Goal: Task Accomplishment & Management: Use online tool/utility

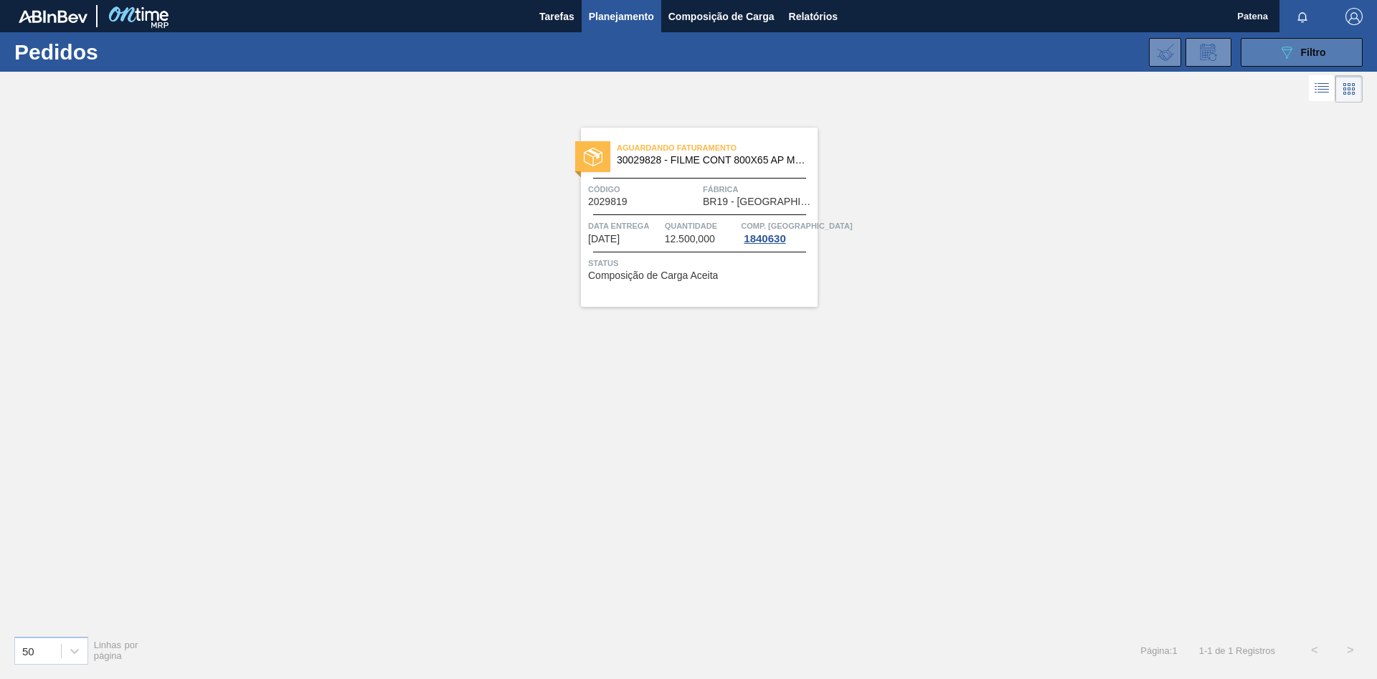
click at [879, 38] on button "089F7B8B-B2A5-4AFE-B5C0-19BA573D28AC Filtro" at bounding box center [1302, 52] width 122 height 29
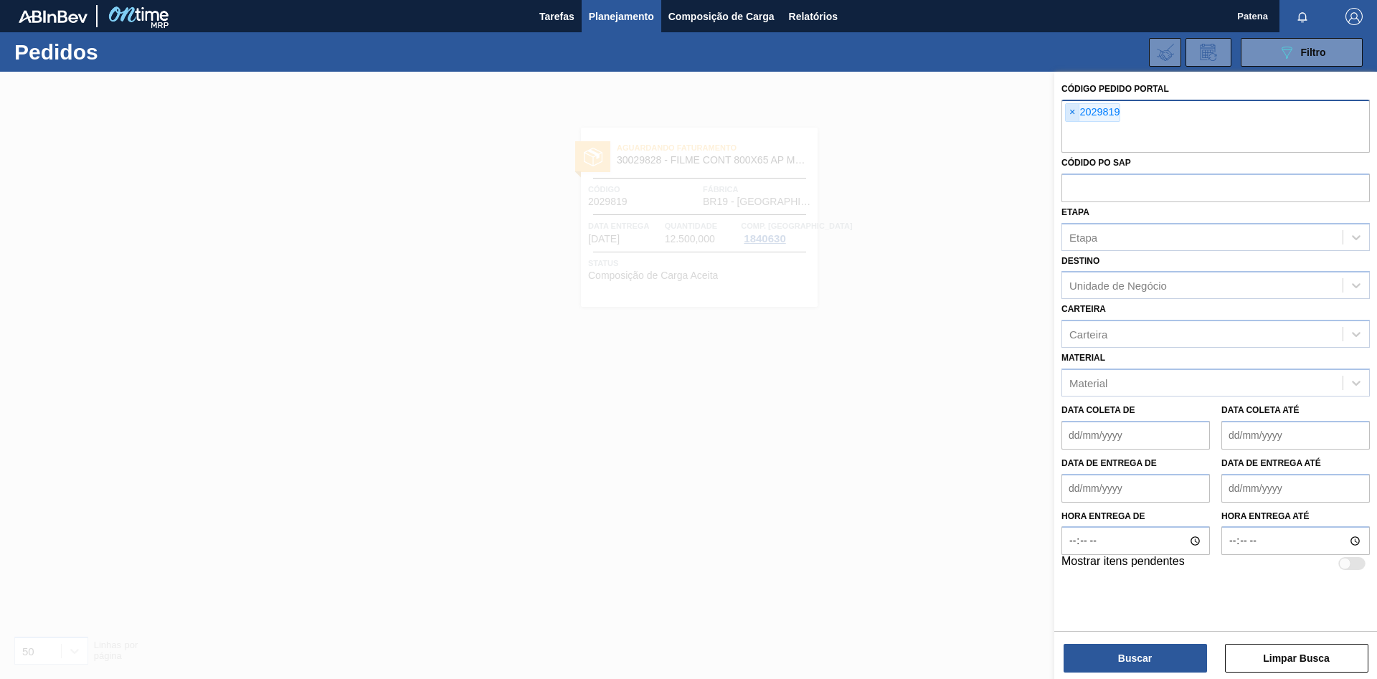
click at [879, 110] on span "×" at bounding box center [1073, 112] width 14 height 17
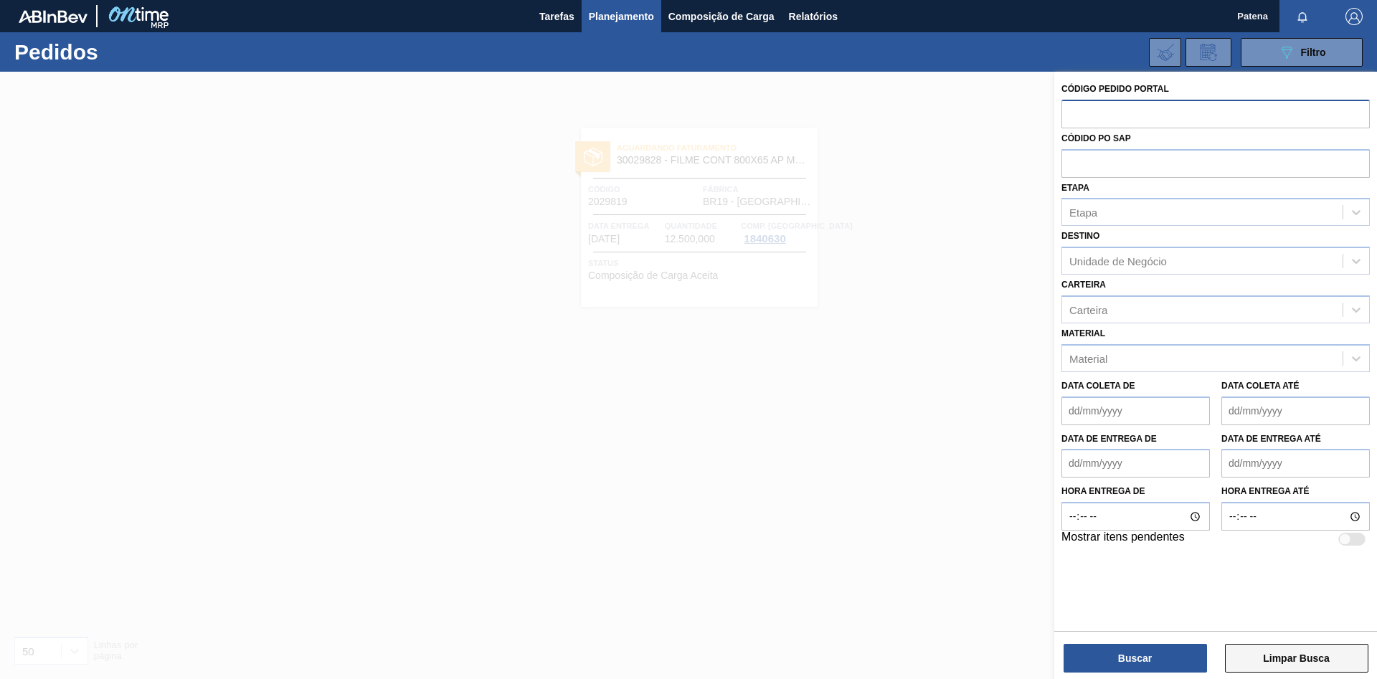
click at [879, 402] on button "Limpar Busca" at bounding box center [1296, 658] width 143 height 29
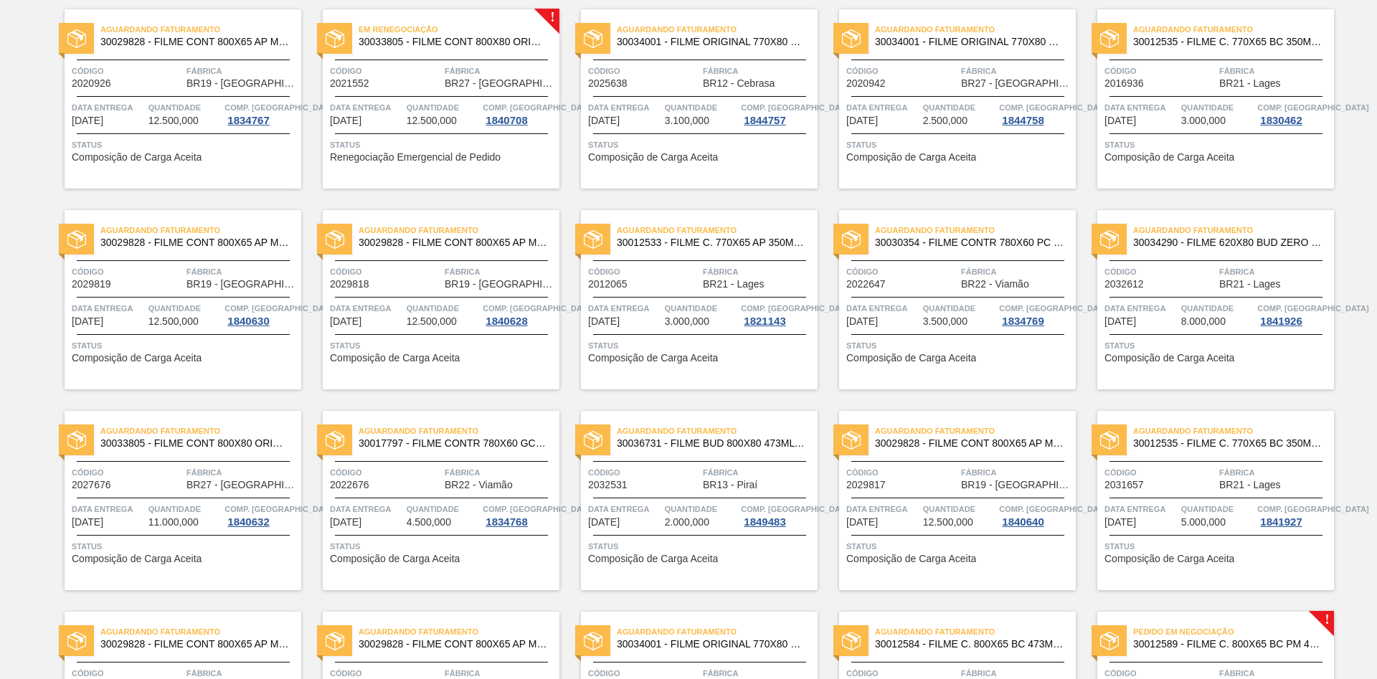
scroll to position [227, 0]
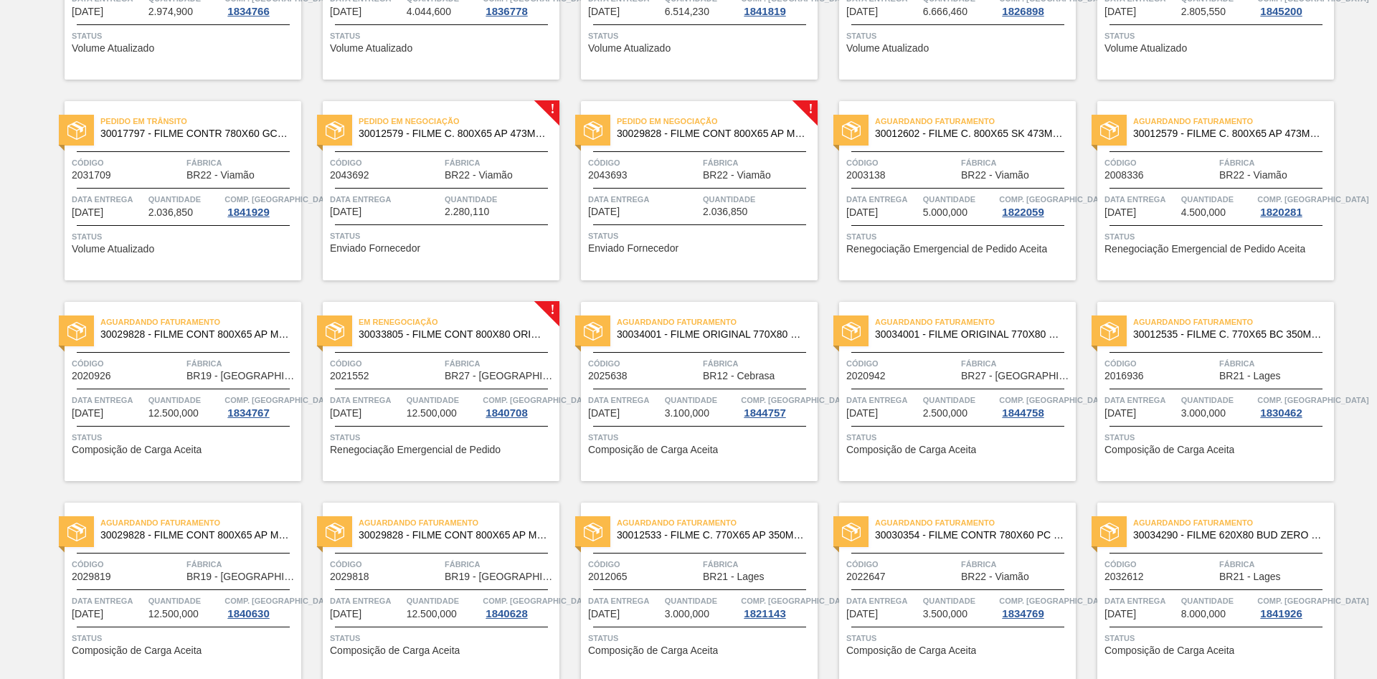
click at [674, 131] on span "30029828 - FILME CONT 800X65 AP MP 473 C12 429" at bounding box center [711, 133] width 189 height 11
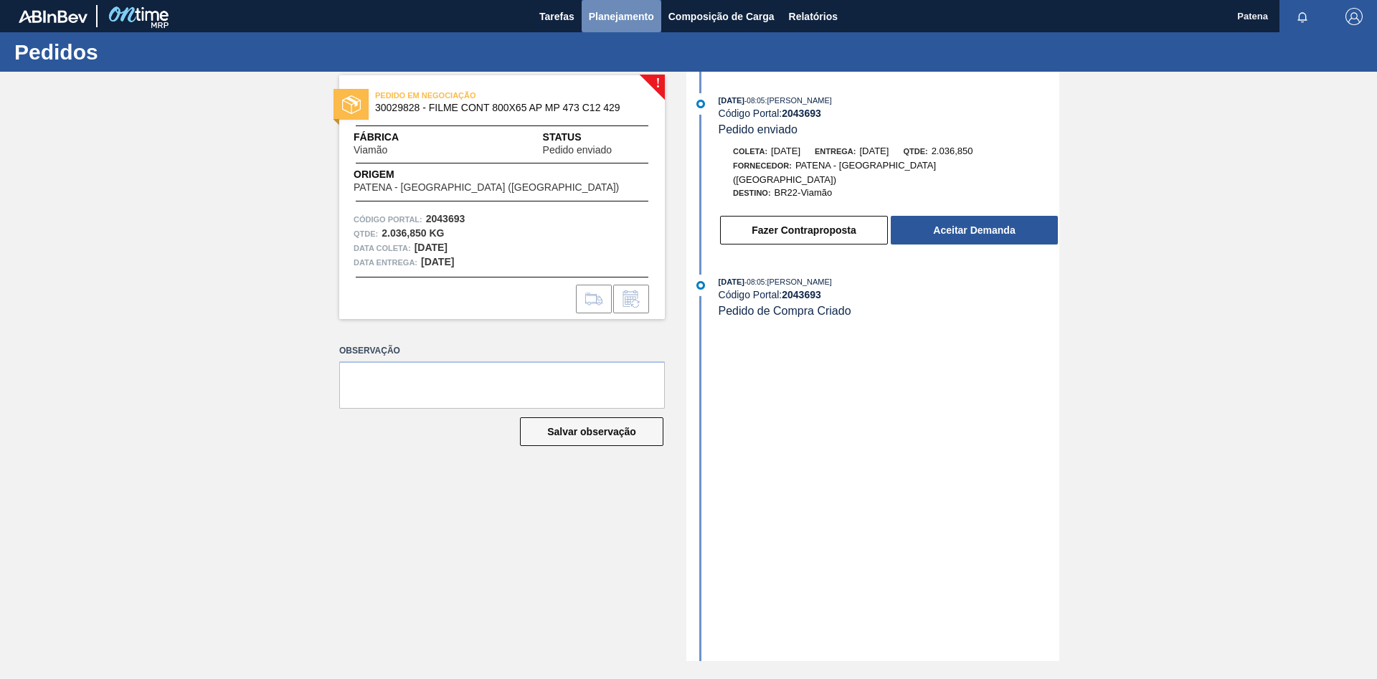
click at [622, 14] on span "Planejamento" at bounding box center [621, 16] width 65 height 17
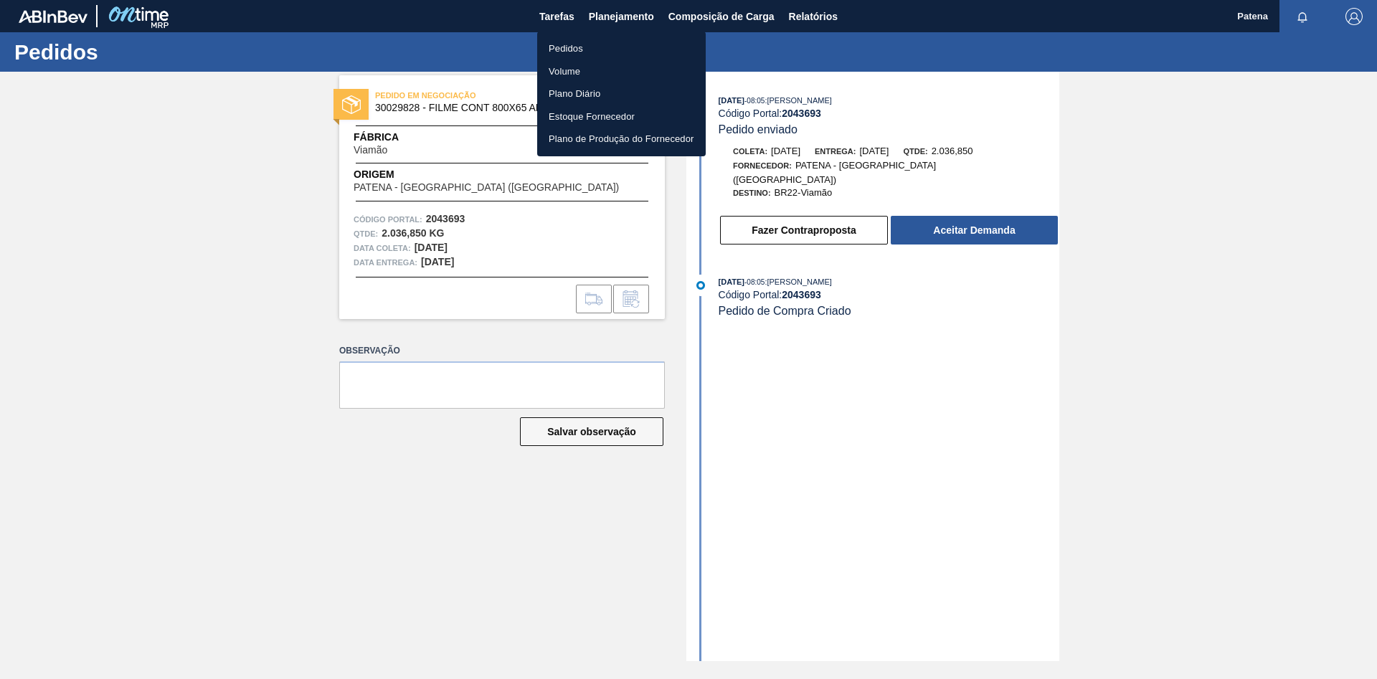
click at [575, 52] on li "Pedidos" at bounding box center [621, 48] width 169 height 23
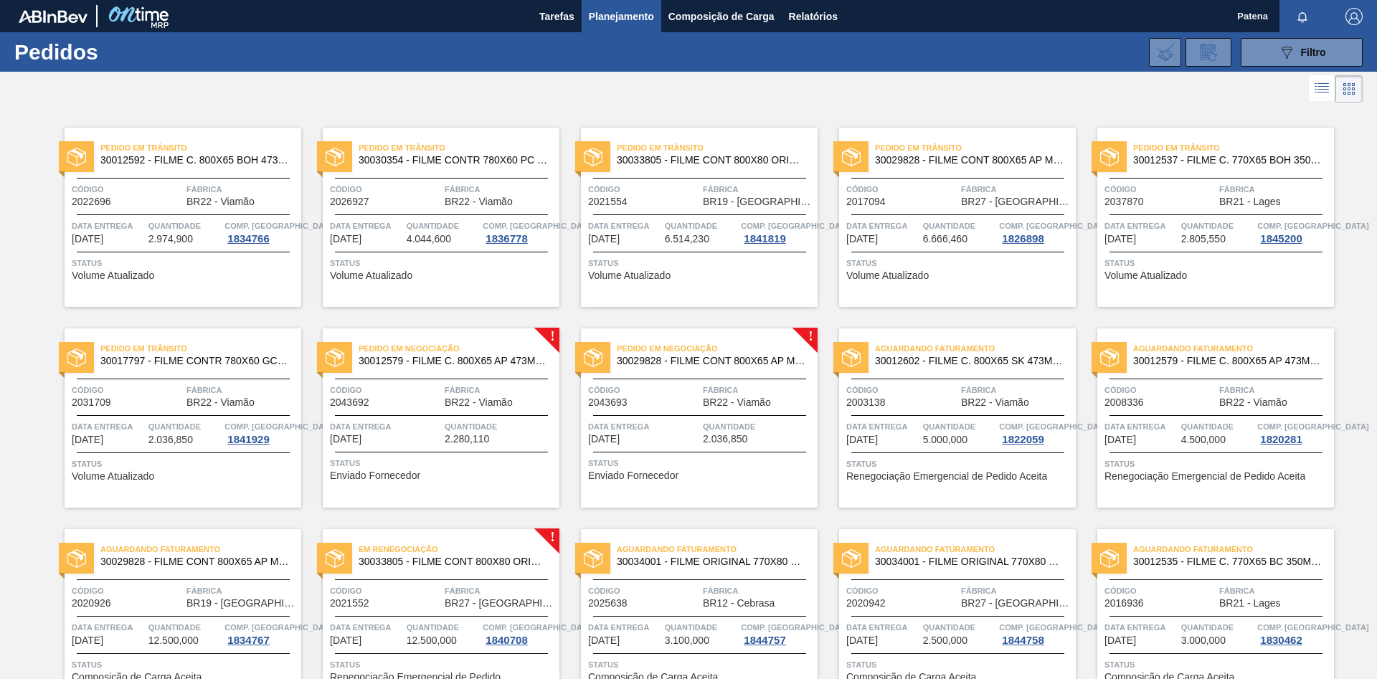
click at [430, 369] on div "Pedido em Negociação 30012579 - FILME C. 800X65 AP 473ML C12 429" at bounding box center [441, 355] width 237 height 32
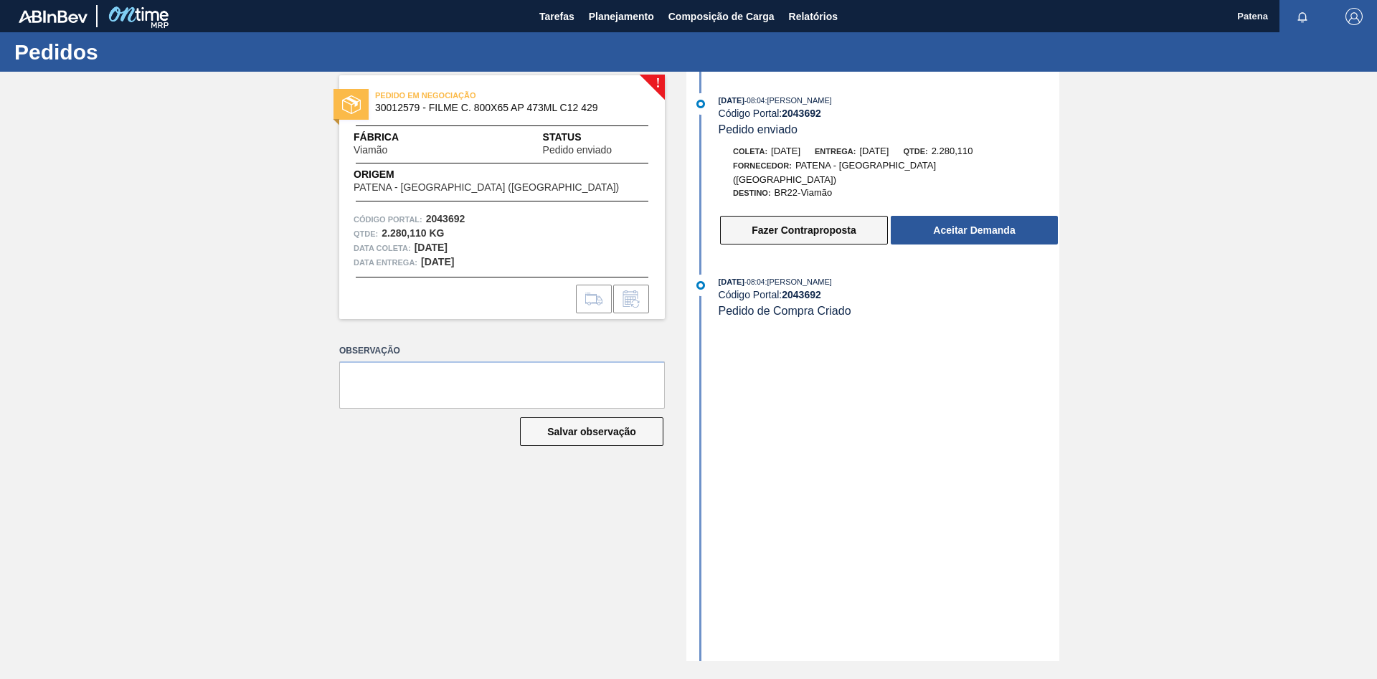
click at [795, 220] on button "Fazer Contraproposta" at bounding box center [804, 230] width 168 height 29
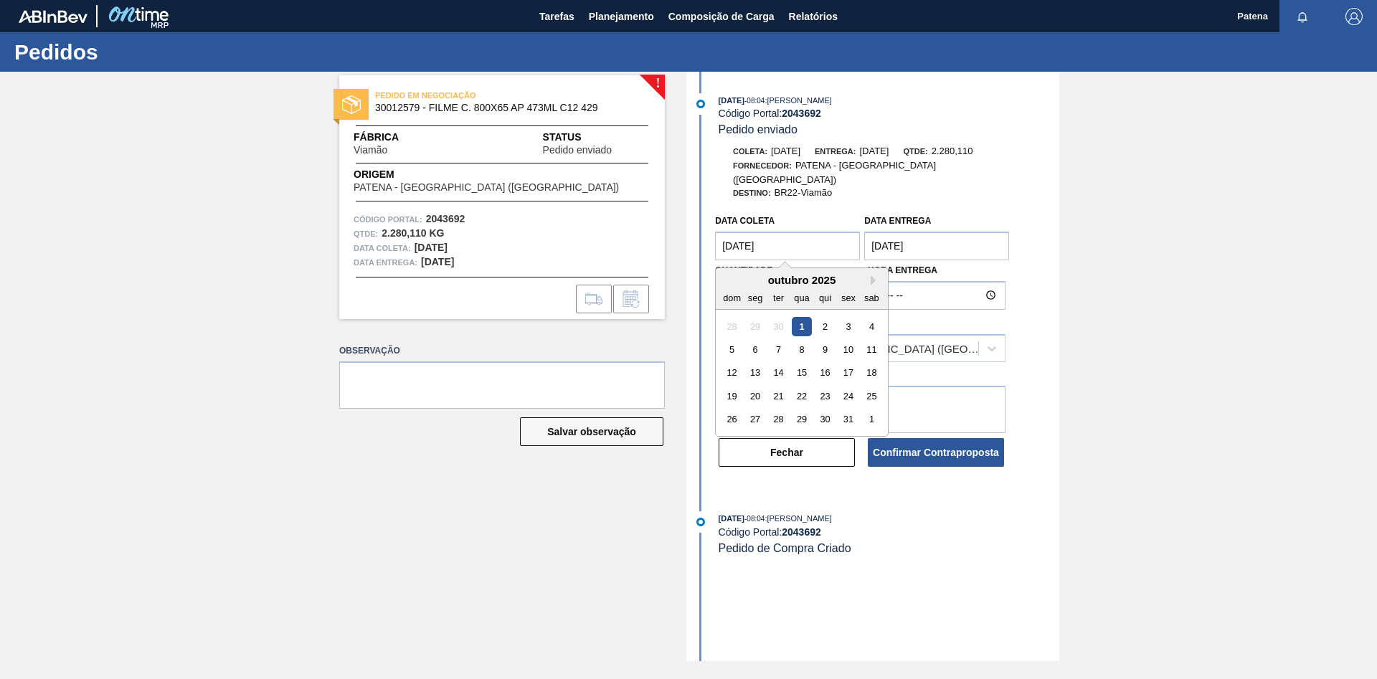
drag, startPoint x: 788, startPoint y: 235, endPoint x: 712, endPoint y: 234, distance: 76.0
click at [715, 234] on coleta "[DATE]" at bounding box center [787, 246] width 145 height 29
click at [802, 364] on div "15" at bounding box center [802, 373] width 19 height 19
type coleta "[DATE]"
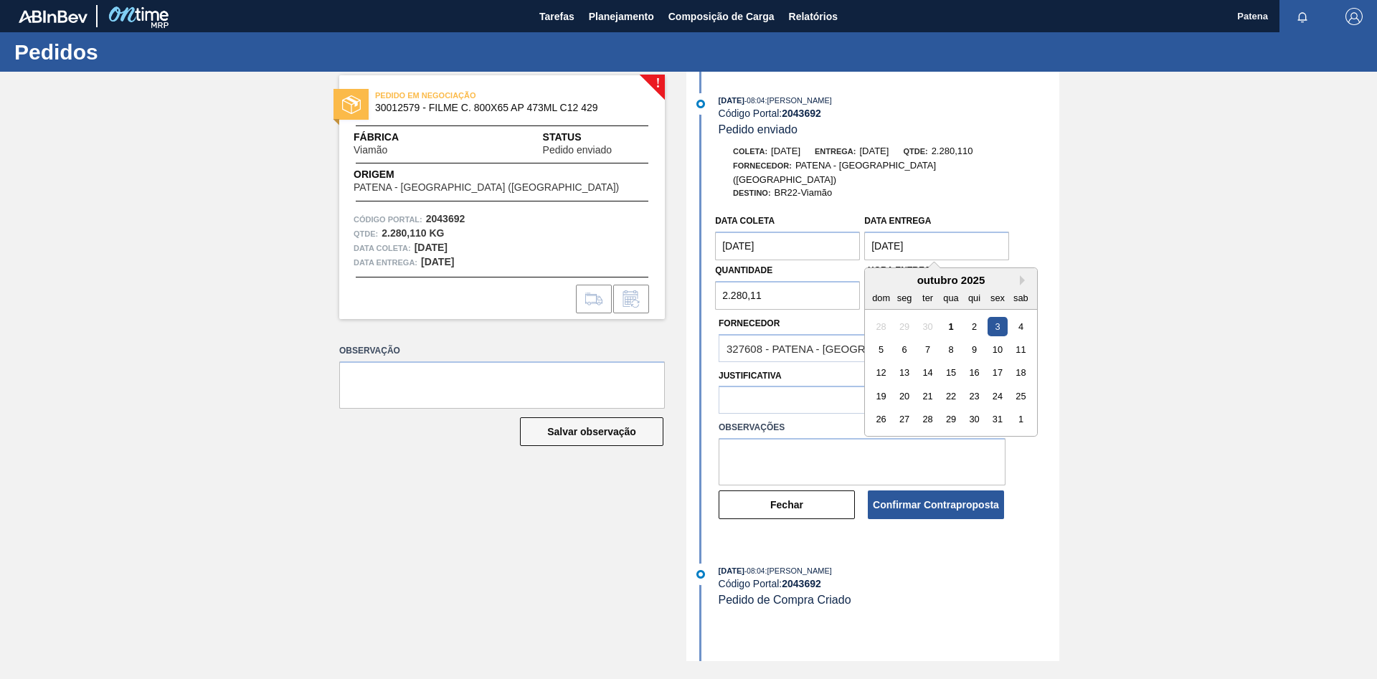
drag, startPoint x: 938, startPoint y: 234, endPoint x: 864, endPoint y: 234, distance: 73.9
click at [864, 234] on entrega "[DATE]" at bounding box center [936, 246] width 145 height 29
click at [879, 387] on div "20" at bounding box center [904, 396] width 19 height 19
type entrega "[DATE]"
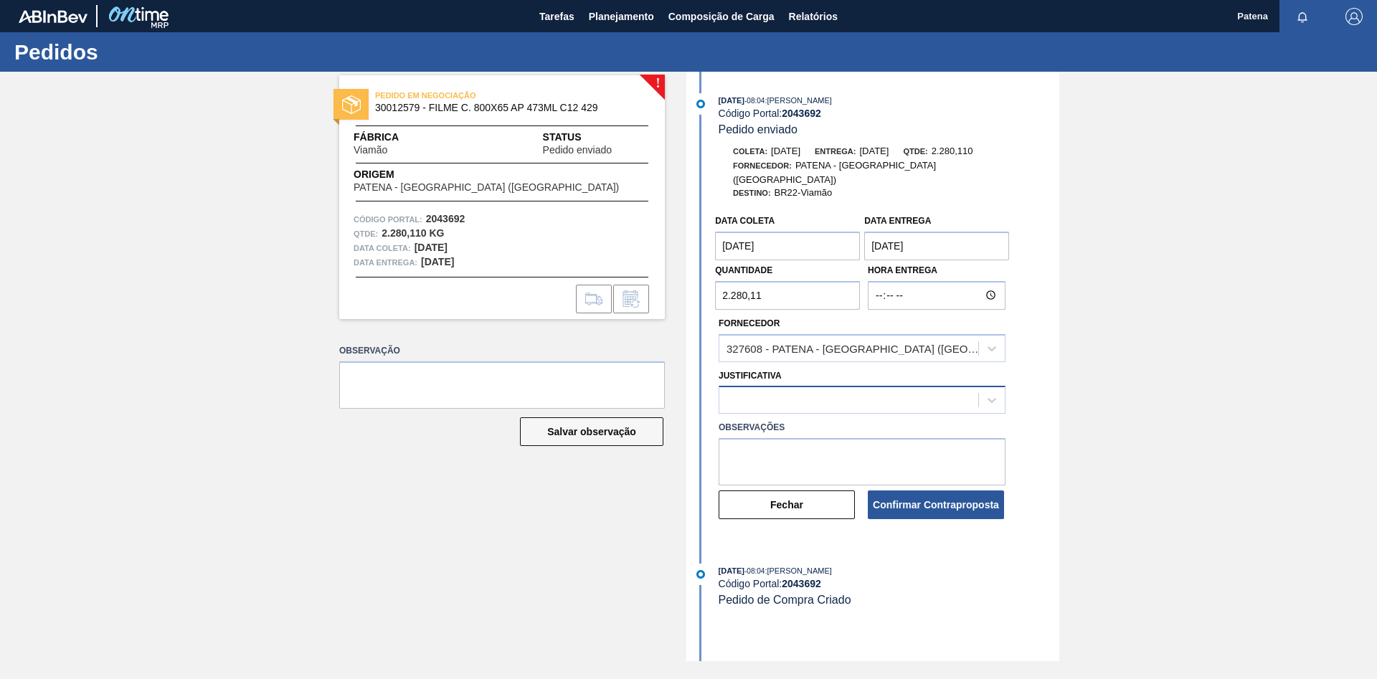
click at [760, 394] on div at bounding box center [848, 400] width 259 height 21
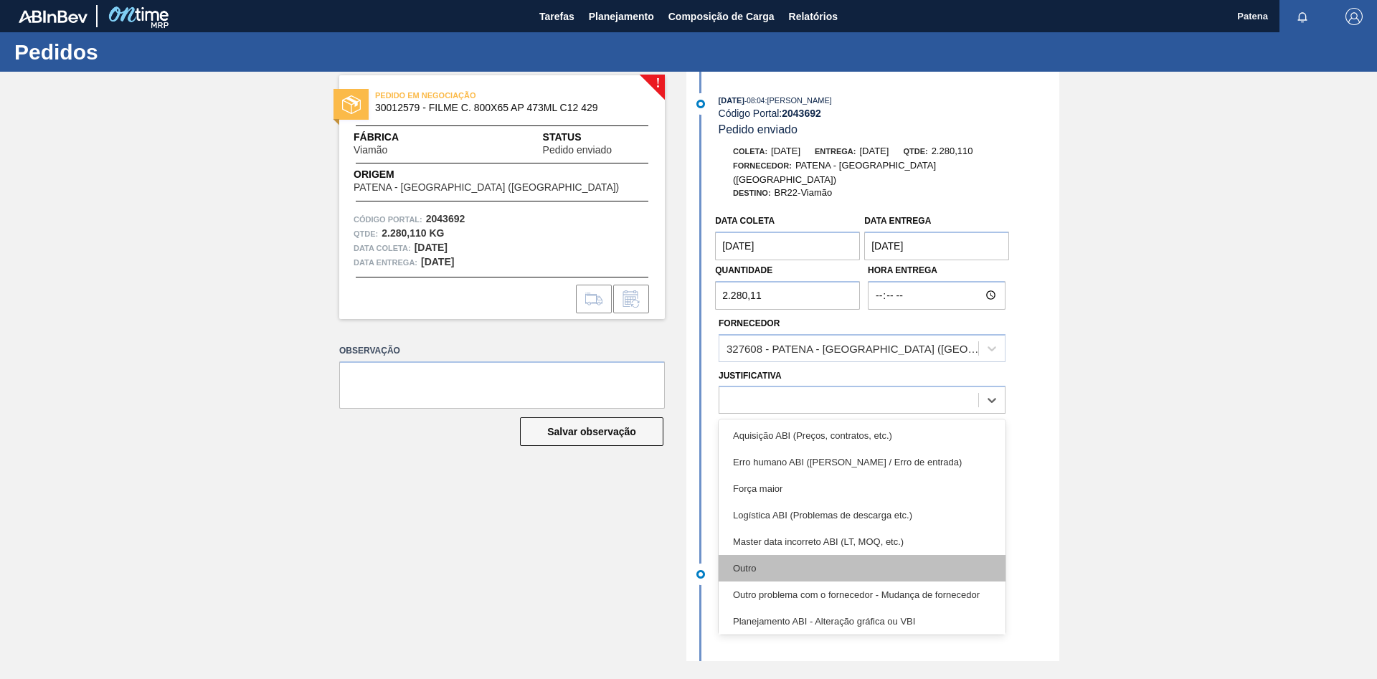
click at [762, 402] on div "Outro" at bounding box center [862, 568] width 287 height 27
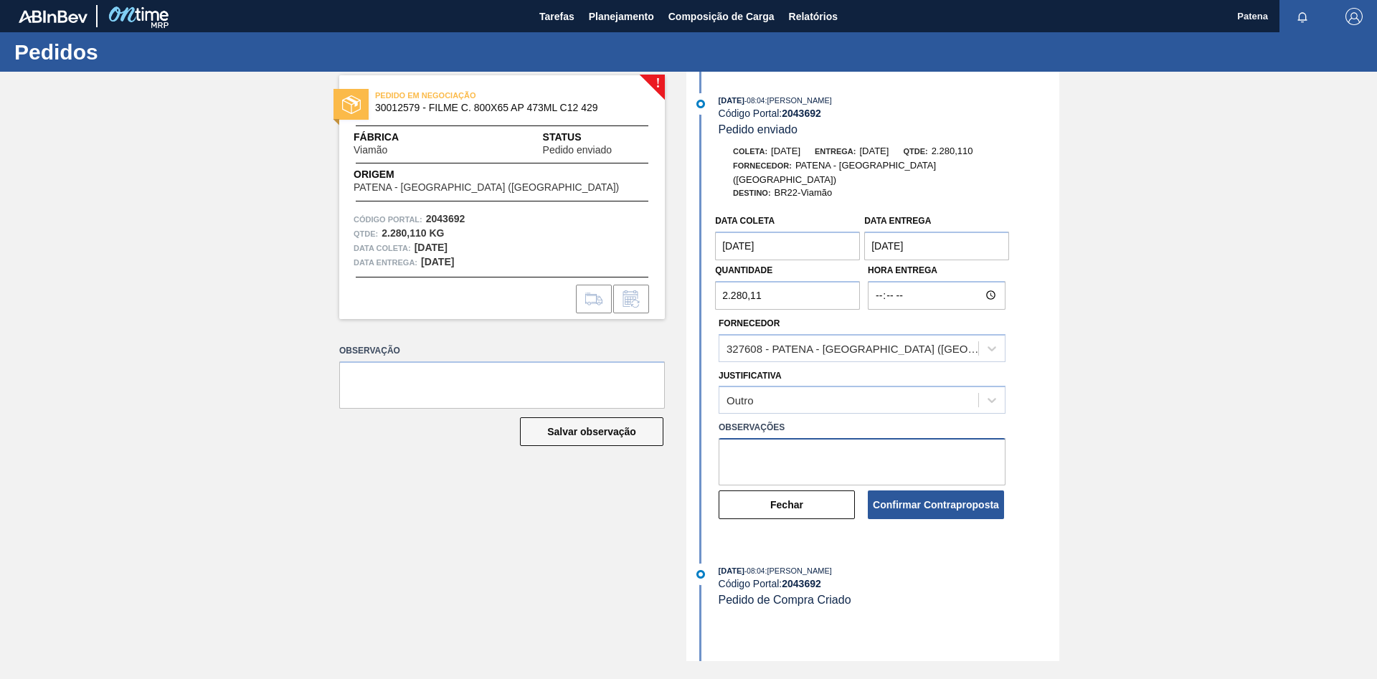
click at [750, 402] on textarea at bounding box center [862, 461] width 287 height 47
type textarea "ENTREGA 20/10"
click at [879, 402] on button "Confirmar Contraproposta" at bounding box center [936, 505] width 136 height 29
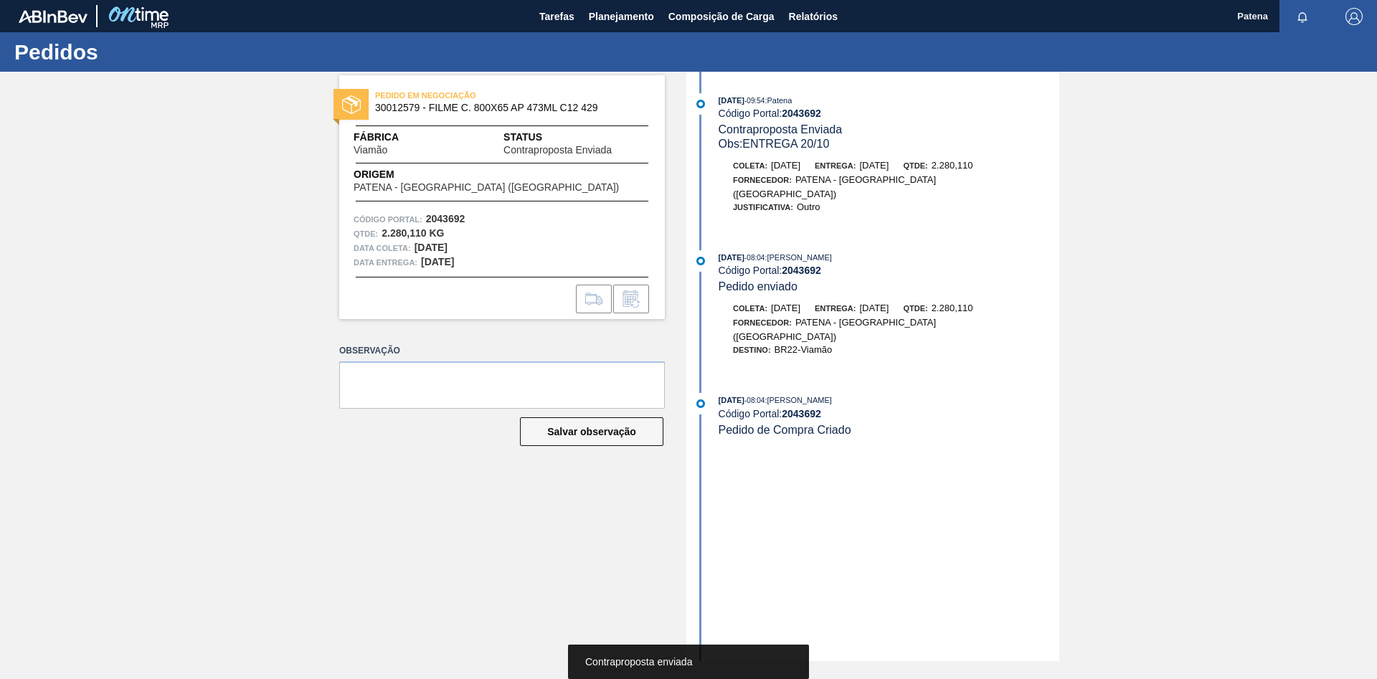
click at [341, 402] on div "PEDIDO EM NEGOCIAÇÃO 30012579 - FILME C. 800X65 AP 473ML C12 429 Fábrica Viamão…" at bounding box center [491, 367] width 347 height 590
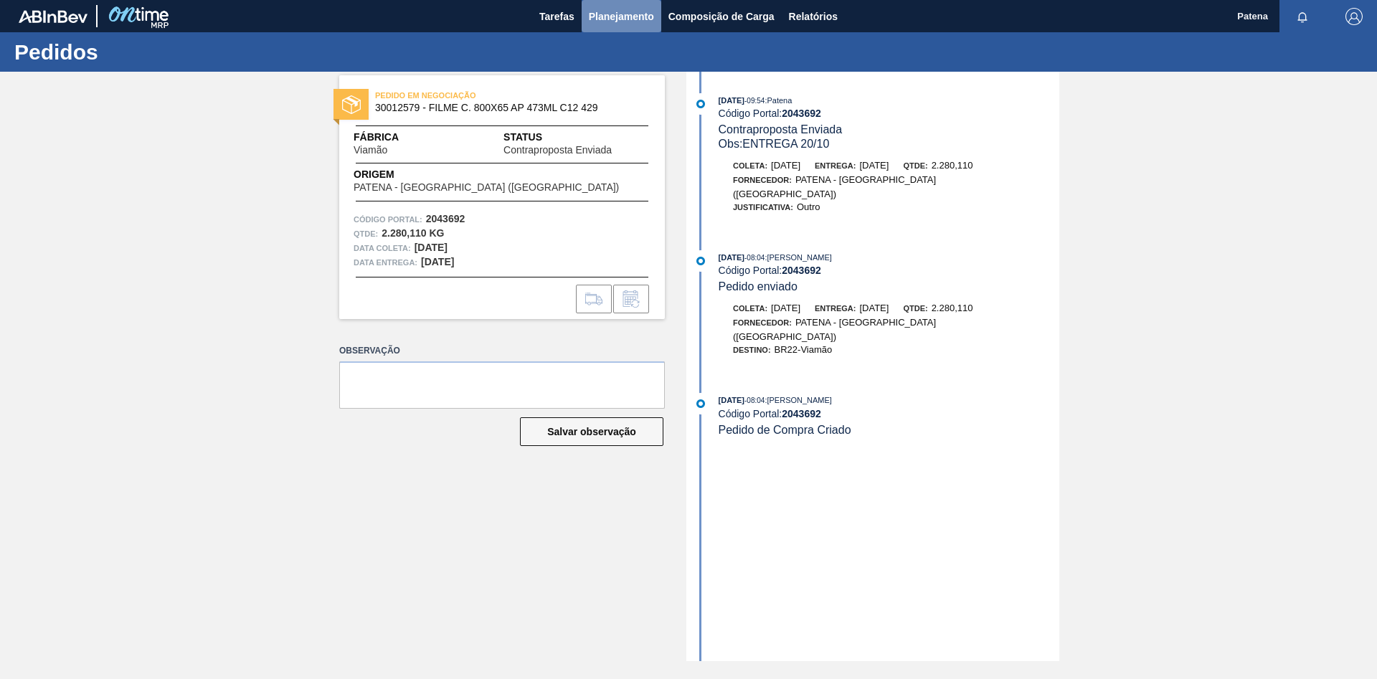
click at [629, 13] on span "Planejamento" at bounding box center [621, 16] width 65 height 17
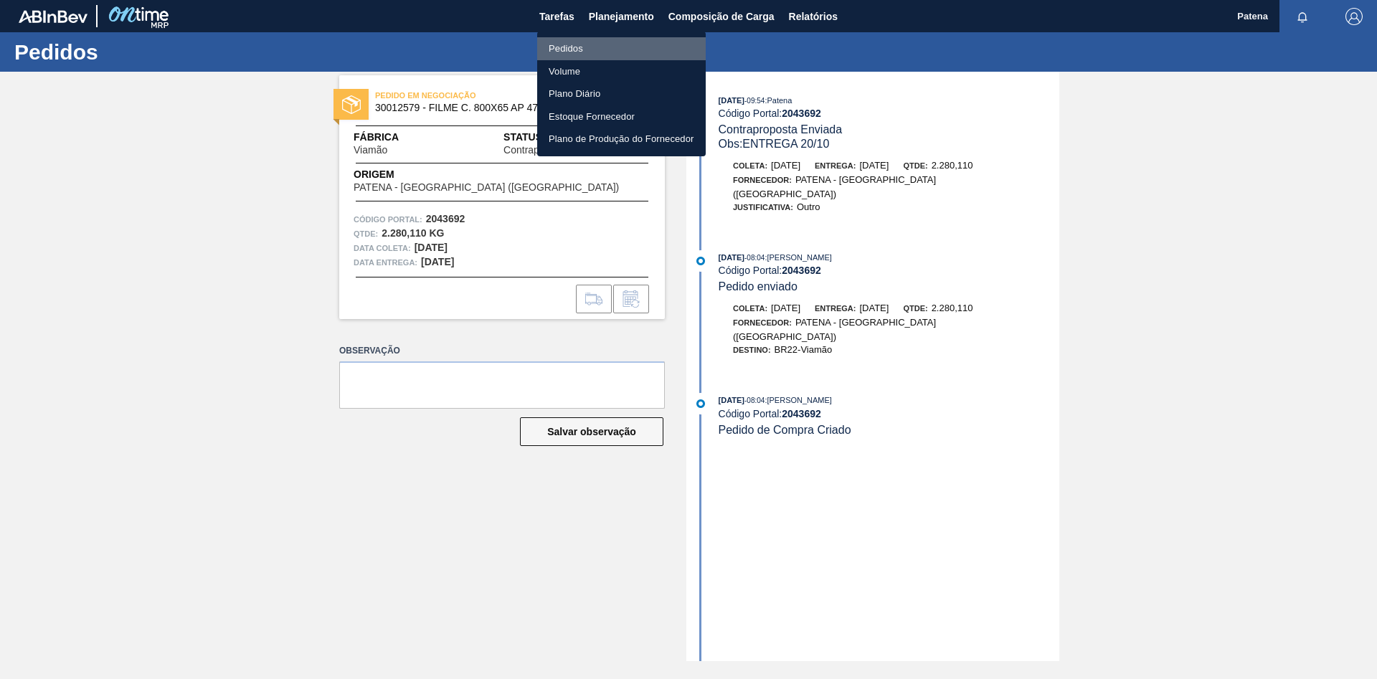
click at [579, 41] on li "Pedidos" at bounding box center [621, 48] width 169 height 23
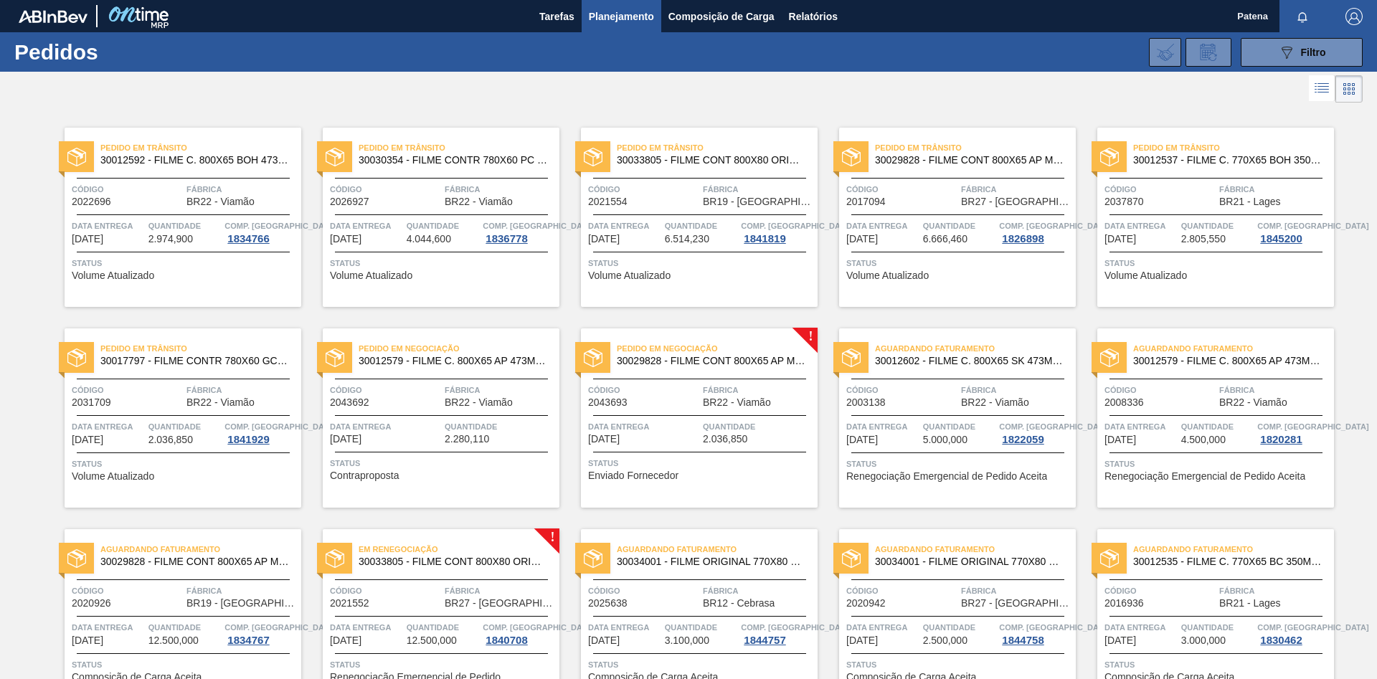
click at [664, 402] on div "Pedido em Negociação 30029828 - FILME CONT 800X65 AP MP 473 C12 429 Código 2043…" at bounding box center [699, 417] width 237 height 179
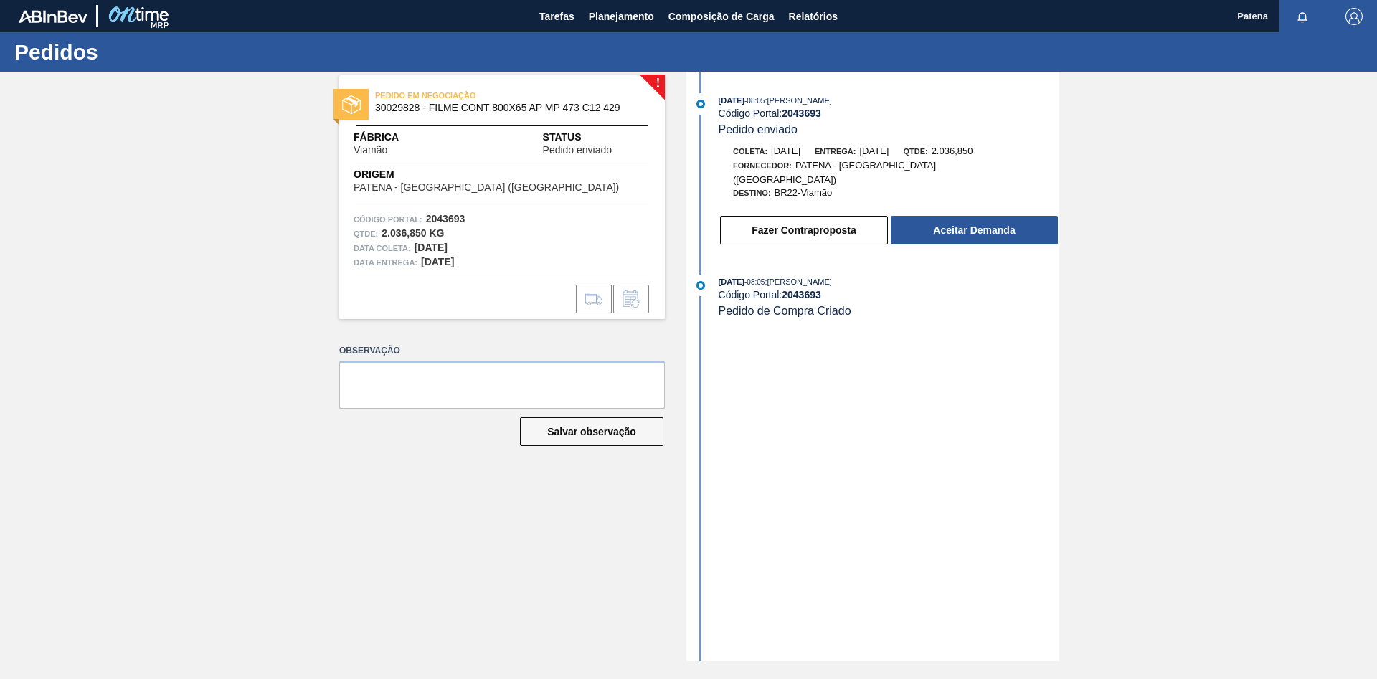
click at [392, 402] on div "! PEDIDO EM NEGOCIAÇÃO 30029828 - FILME CONT 800X65 AP MP 473 C12 429 Fábrica V…" at bounding box center [491, 367] width 347 height 590
click at [411, 402] on div "! PEDIDO EM NEGOCIAÇÃO 30029828 - FILME CONT 800X65 AP MP 473 C12 429 Fábrica V…" at bounding box center [491, 367] width 347 height 590
click at [810, 225] on button "Fazer Contraproposta" at bounding box center [804, 230] width 168 height 29
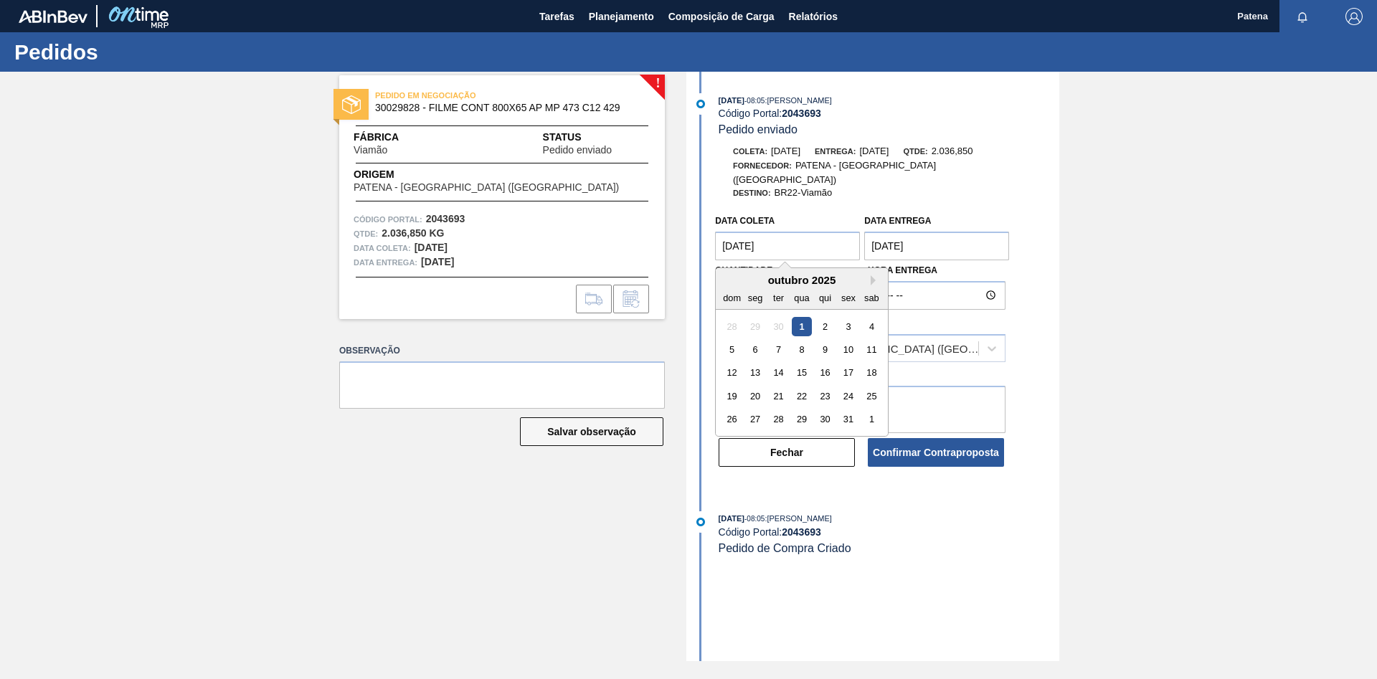
drag, startPoint x: 789, startPoint y: 233, endPoint x: 675, endPoint y: 229, distance: 114.1
click at [715, 232] on coleta "[DATE]" at bounding box center [787, 246] width 145 height 29
click at [806, 364] on div "15" at bounding box center [802, 373] width 19 height 19
type coleta "[DATE]"
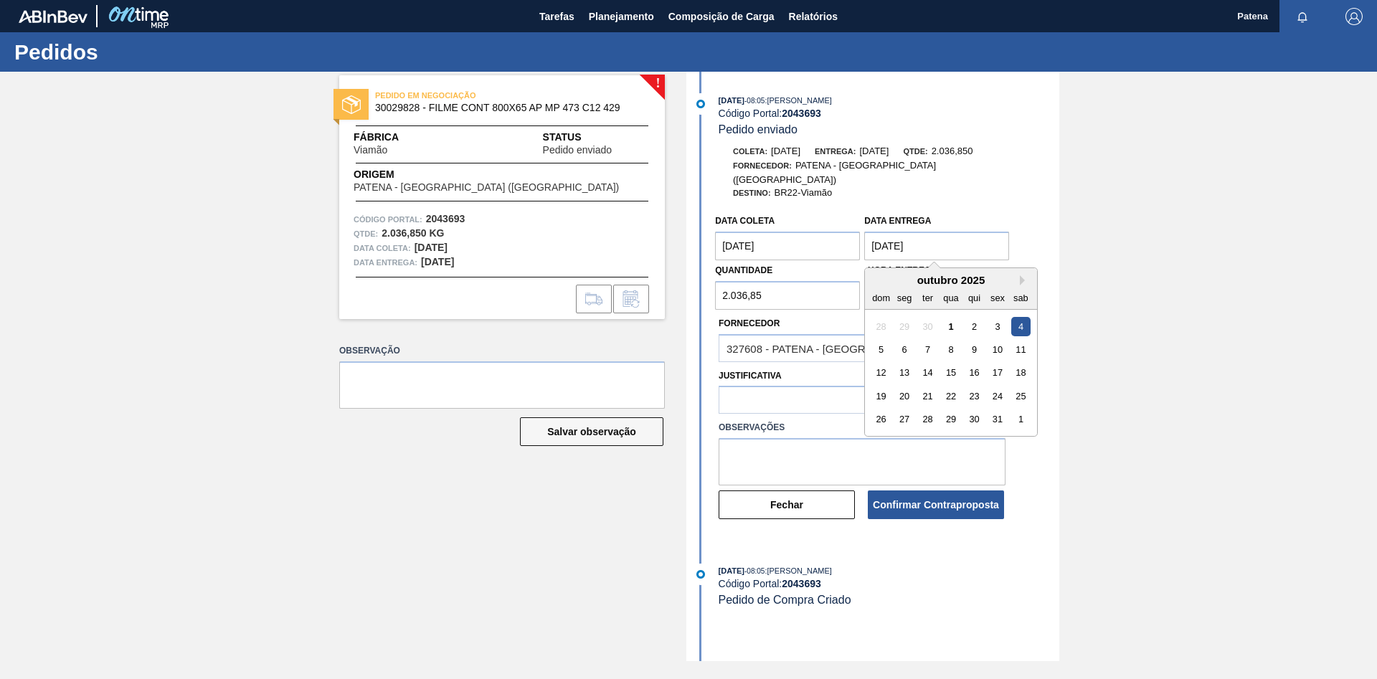
drag, startPoint x: 942, startPoint y: 230, endPoint x: 861, endPoint y: 232, distance: 80.4
click at [864, 232] on entrega "[DATE]" at bounding box center [936, 246] width 145 height 29
click at [879, 387] on div "20" at bounding box center [904, 396] width 19 height 19
type entrega "[DATE]"
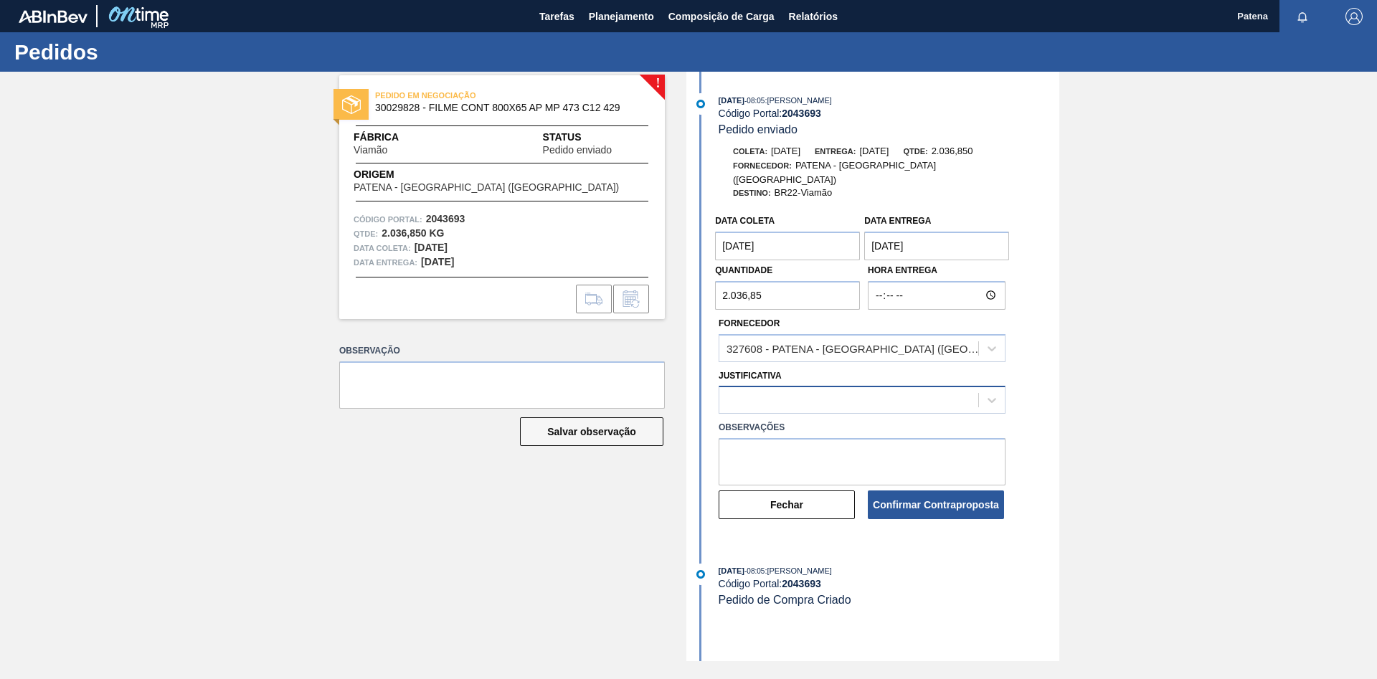
click at [747, 398] on div at bounding box center [848, 400] width 259 height 21
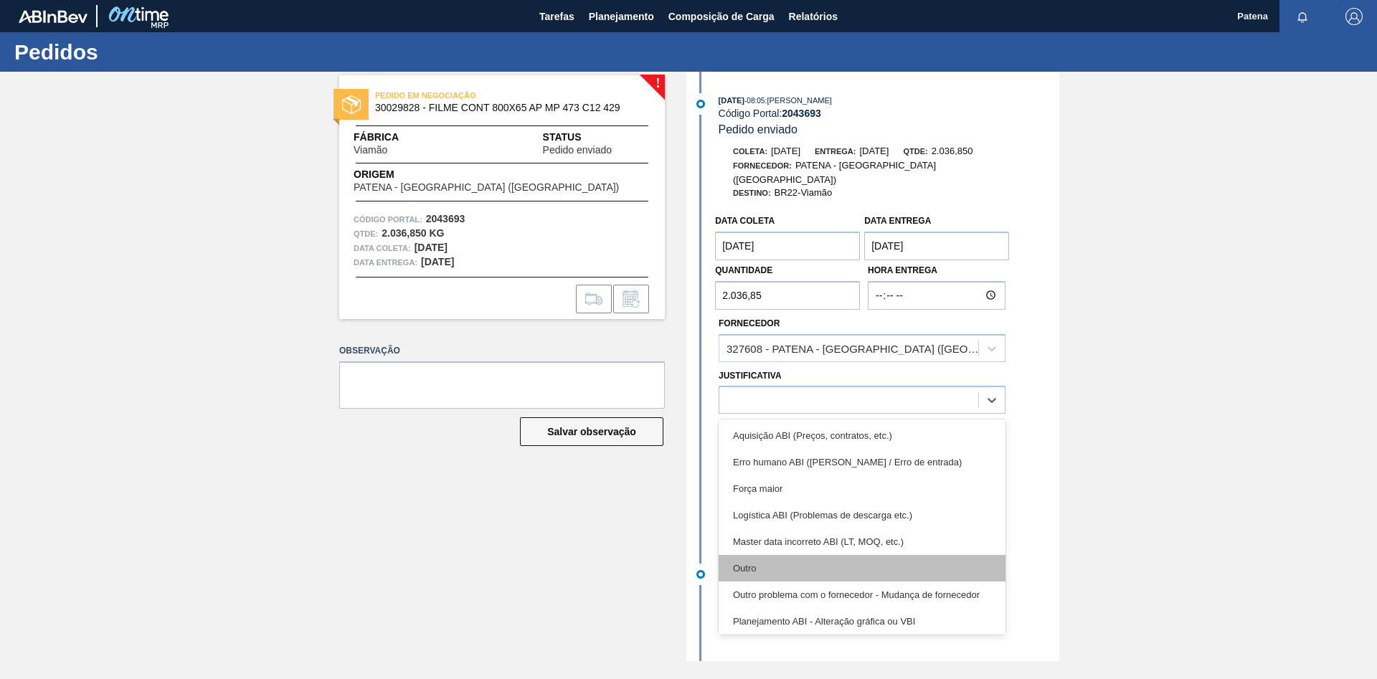
click at [741, 402] on div "Outro" at bounding box center [862, 568] width 287 height 27
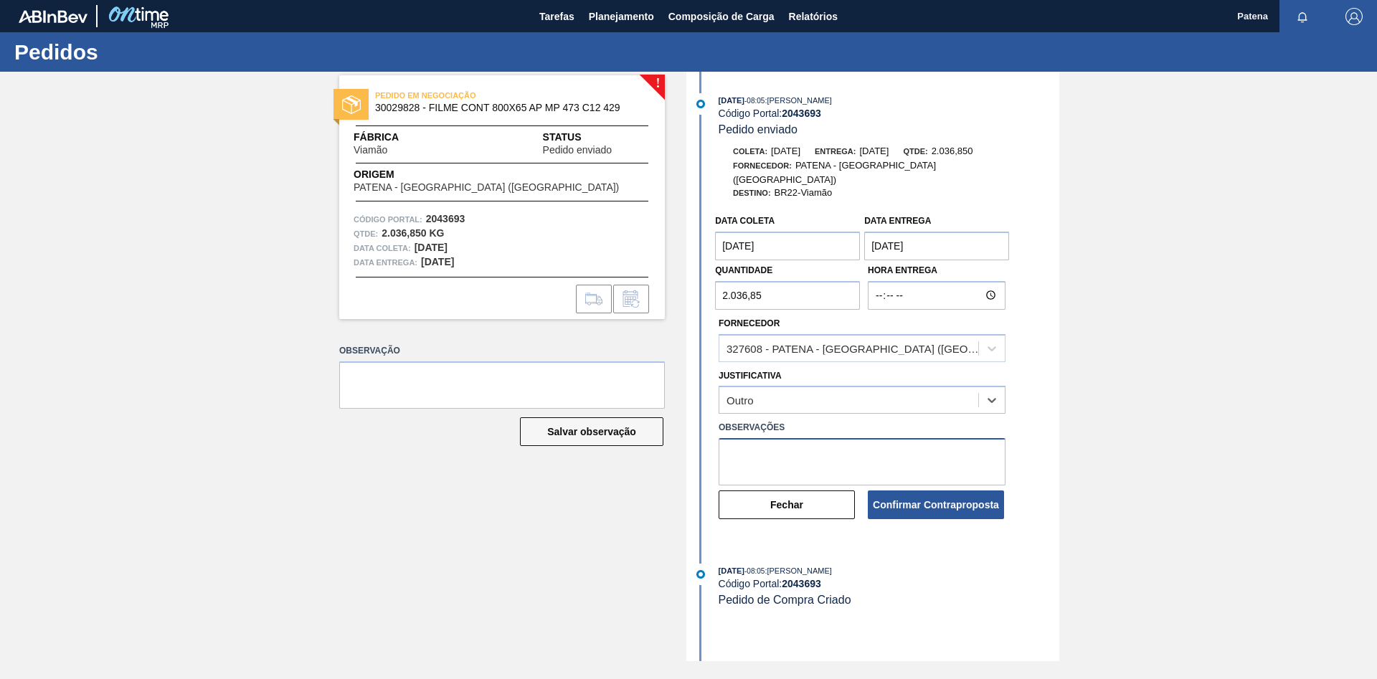
click at [742, 402] on textarea at bounding box center [862, 461] width 287 height 47
type textarea "entrega 20/10"
click at [879, 402] on button "Confirmar Contraproposta" at bounding box center [936, 505] width 136 height 29
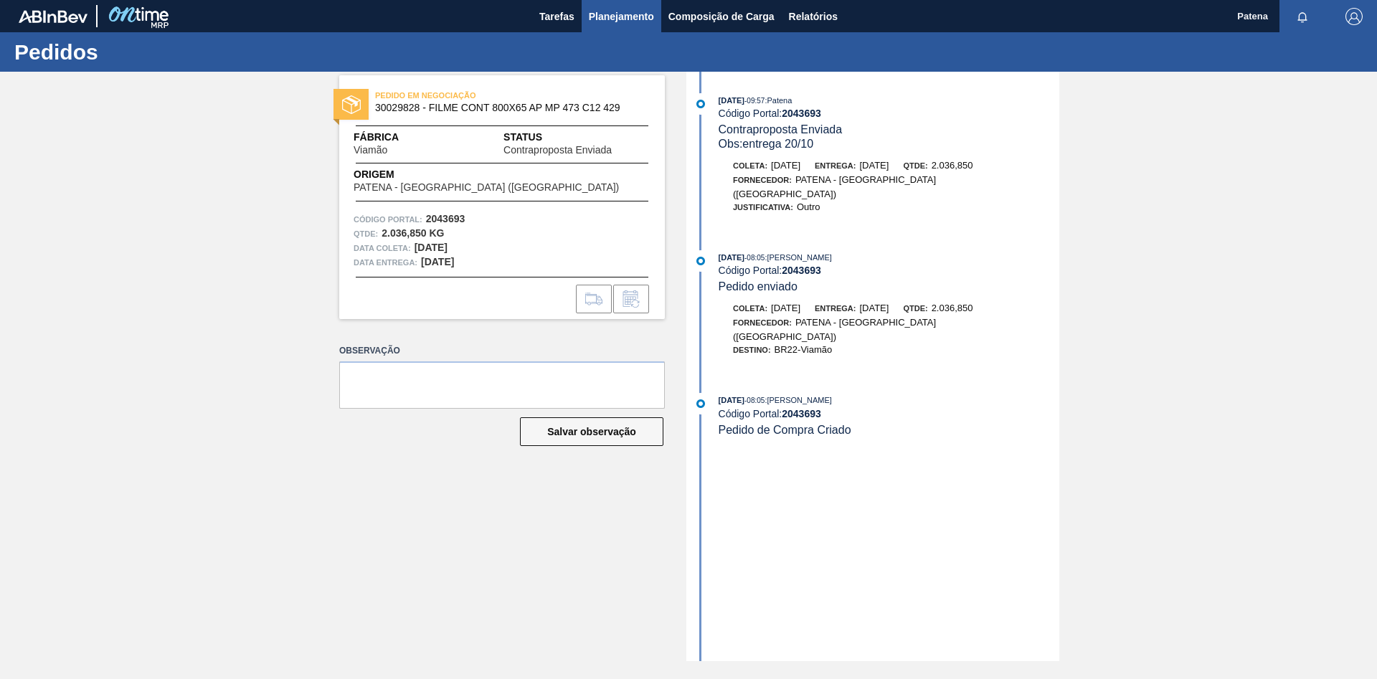
click at [608, 17] on span "Planejamento" at bounding box center [621, 16] width 65 height 17
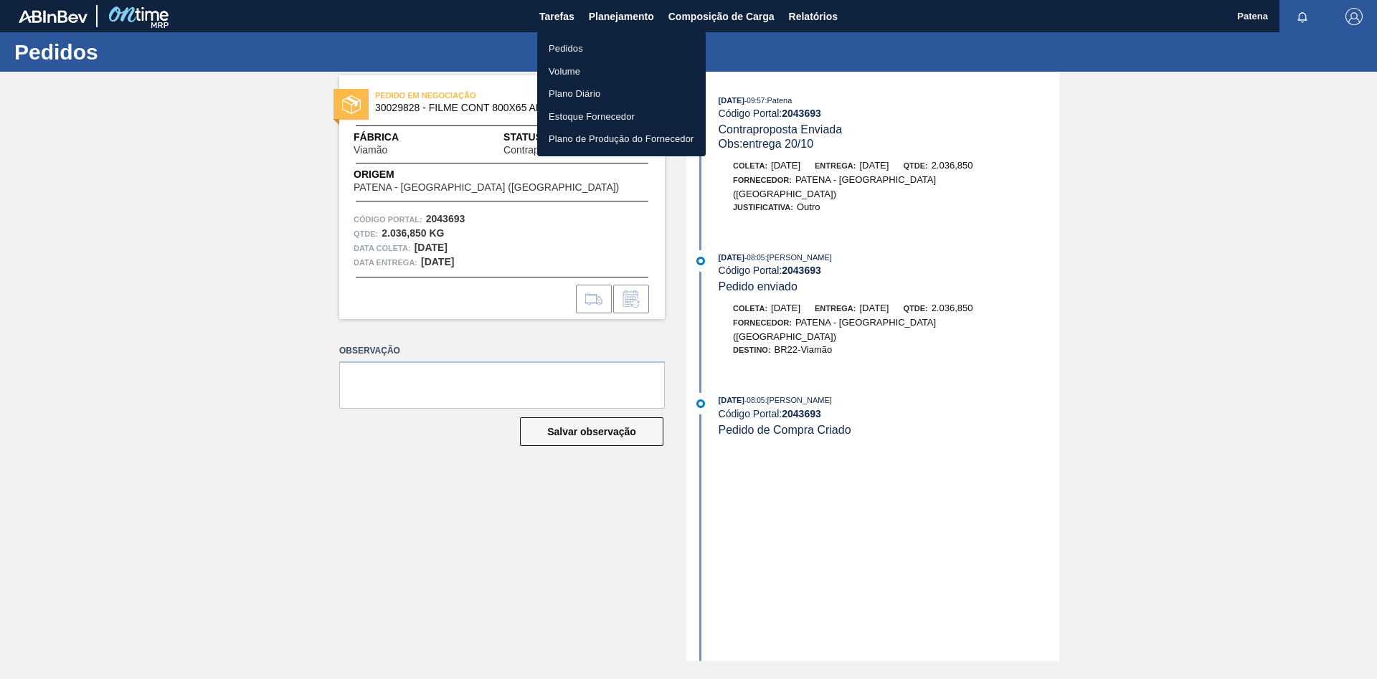
click at [595, 49] on li "Pedidos" at bounding box center [621, 48] width 169 height 23
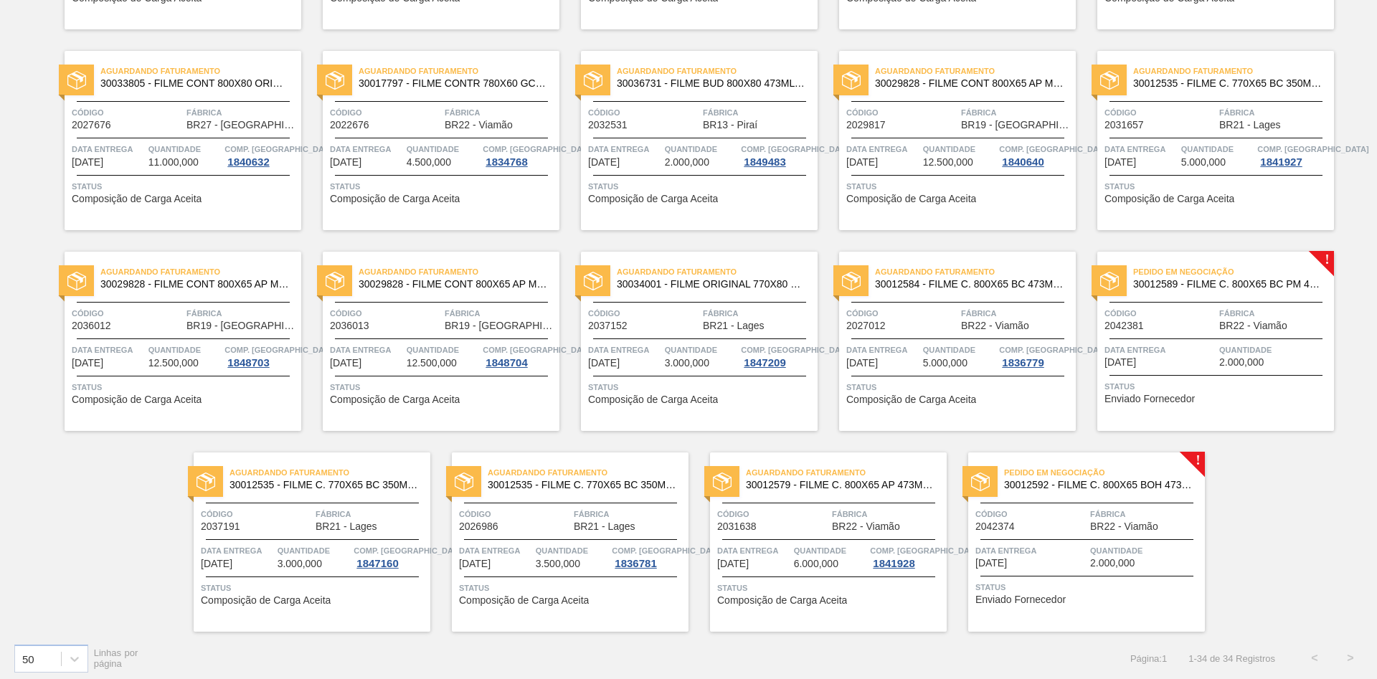
scroll to position [886, 0]
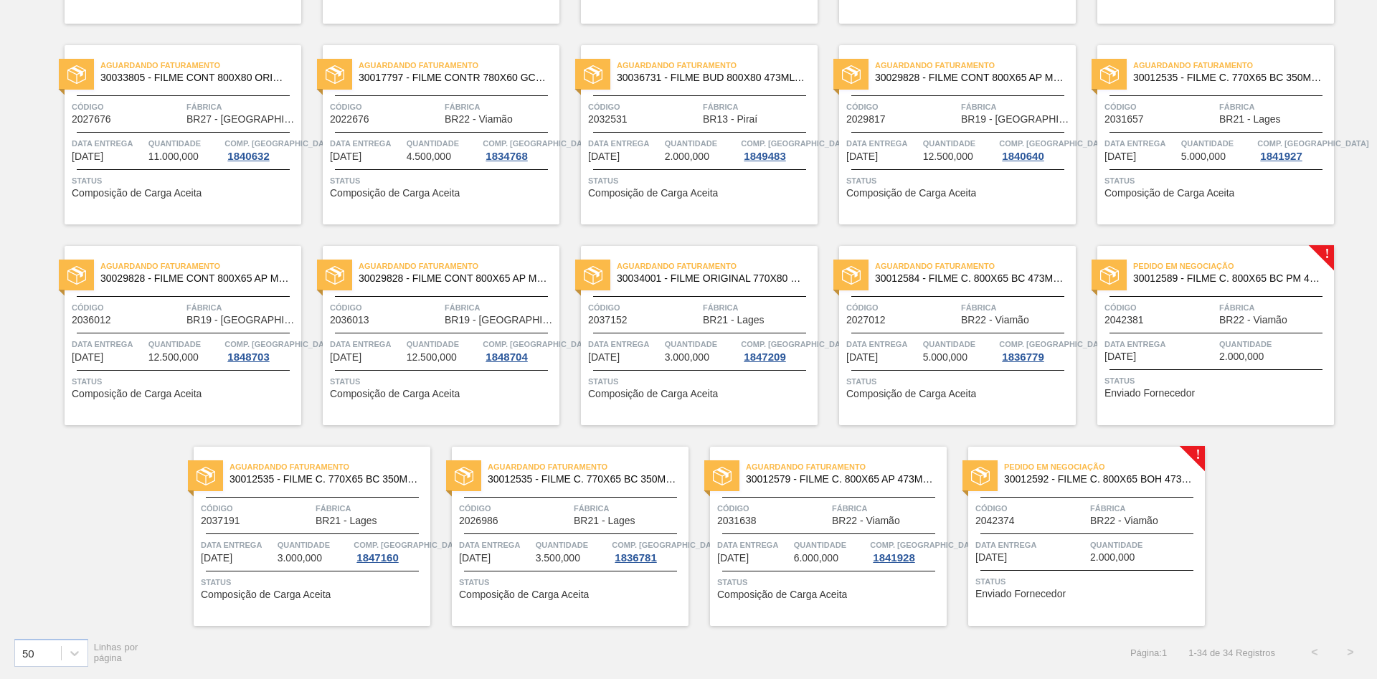
click at [879, 402] on span "Código" at bounding box center [1030, 508] width 111 height 14
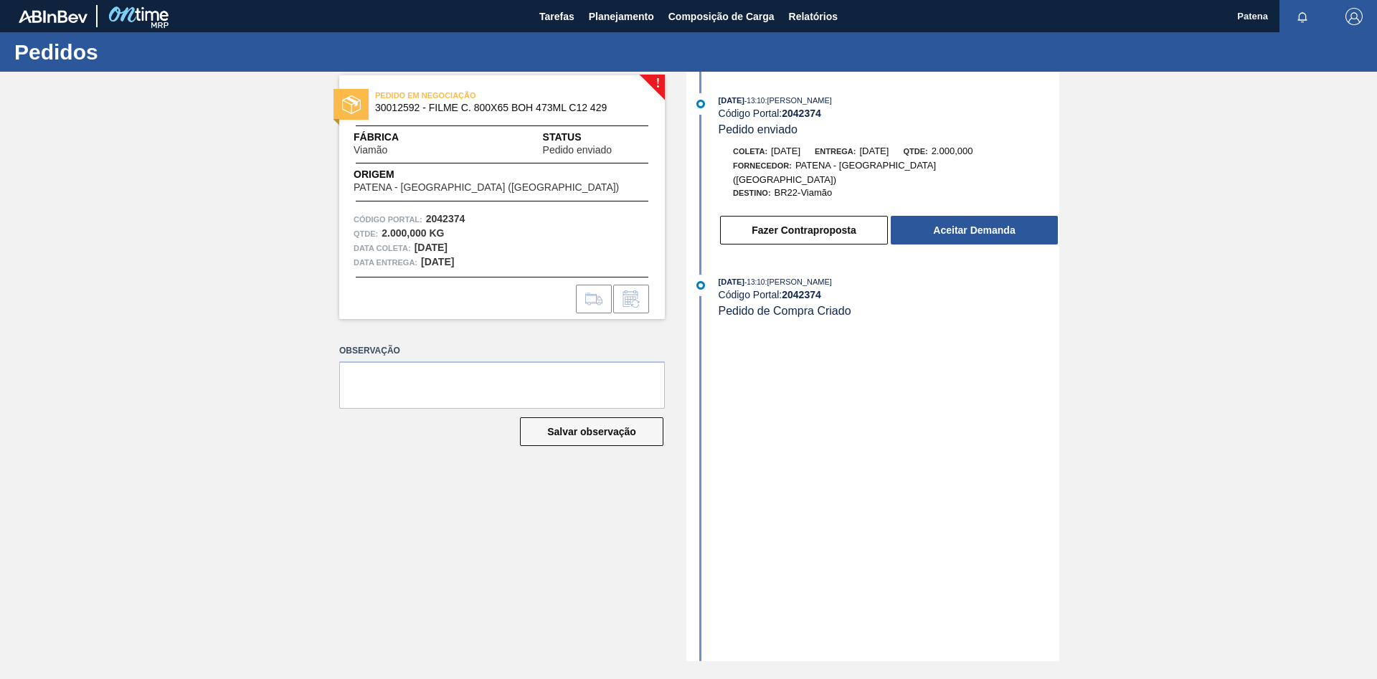
click at [378, 402] on div "! PEDIDO EM NEGOCIAÇÃO 30012592 - FILME C. 800X65 BOH 473ML C12 429 Fábrica Via…" at bounding box center [491, 367] width 347 height 590
click at [613, 7] on button "Planejamento" at bounding box center [622, 16] width 80 height 32
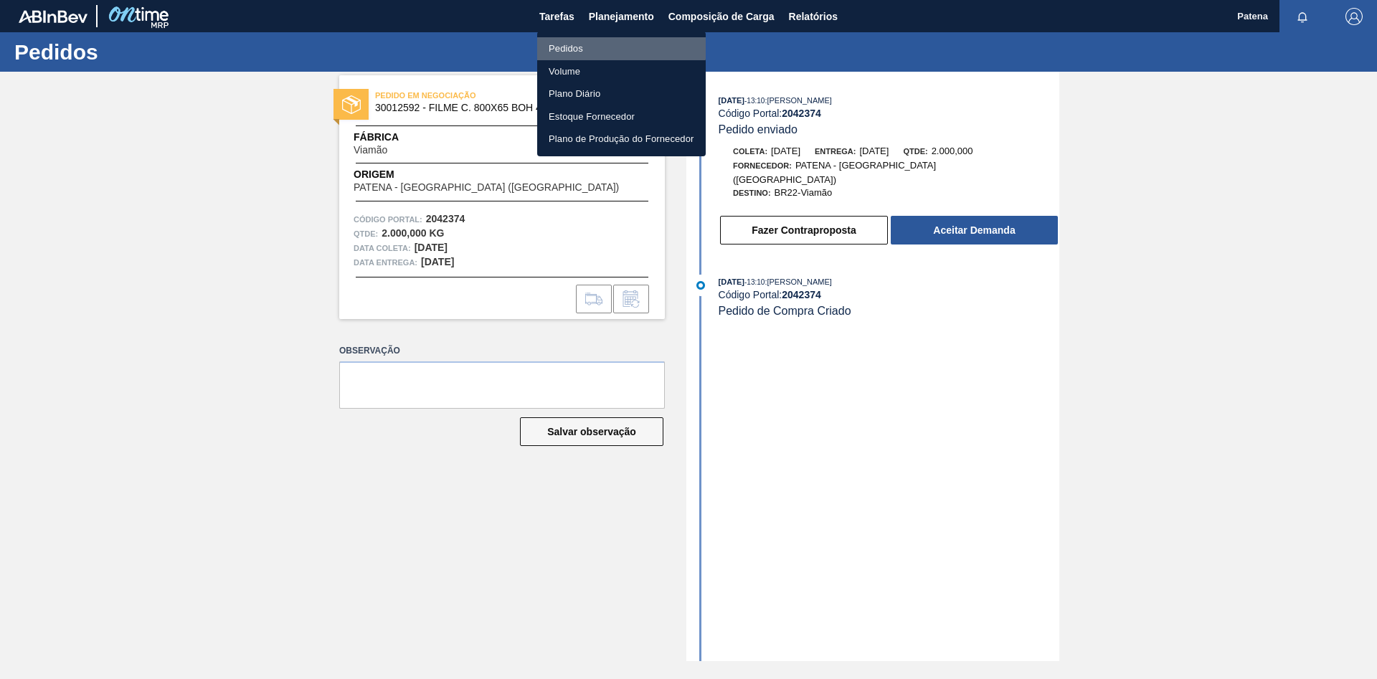
click at [571, 44] on li "Pedidos" at bounding box center [621, 48] width 169 height 23
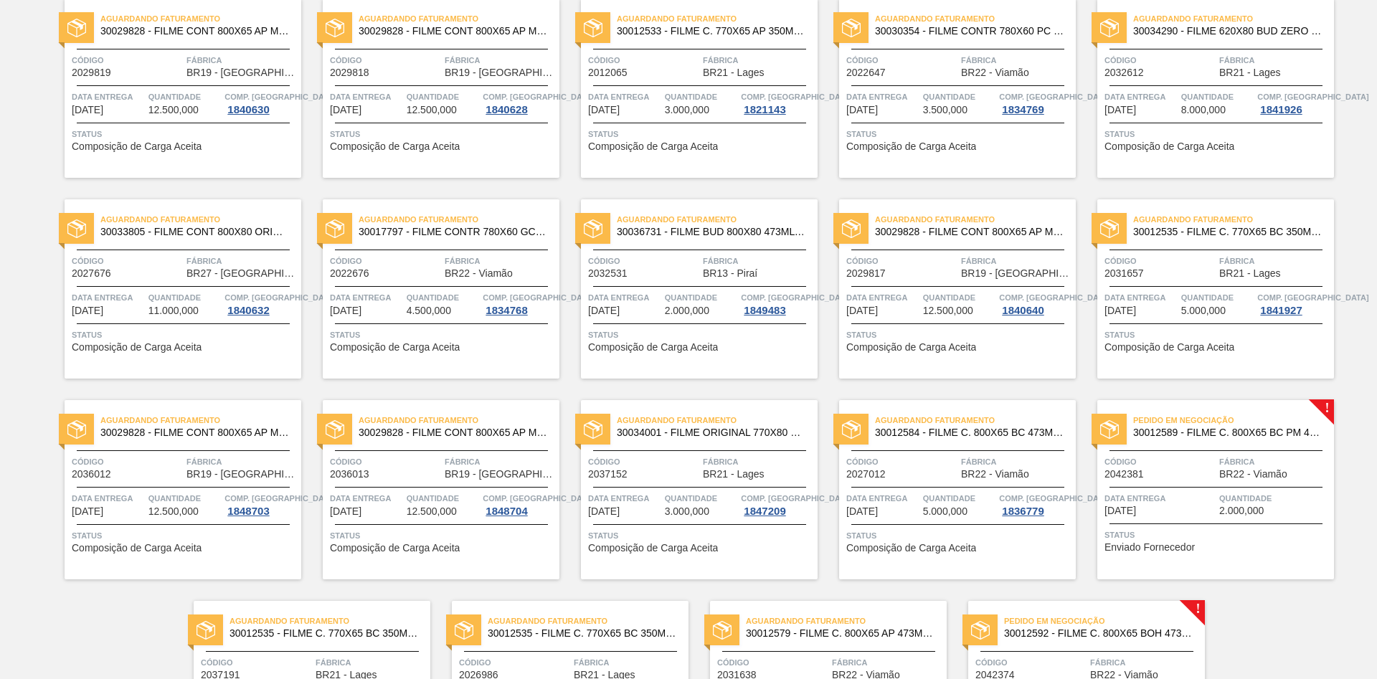
scroll to position [886, 0]
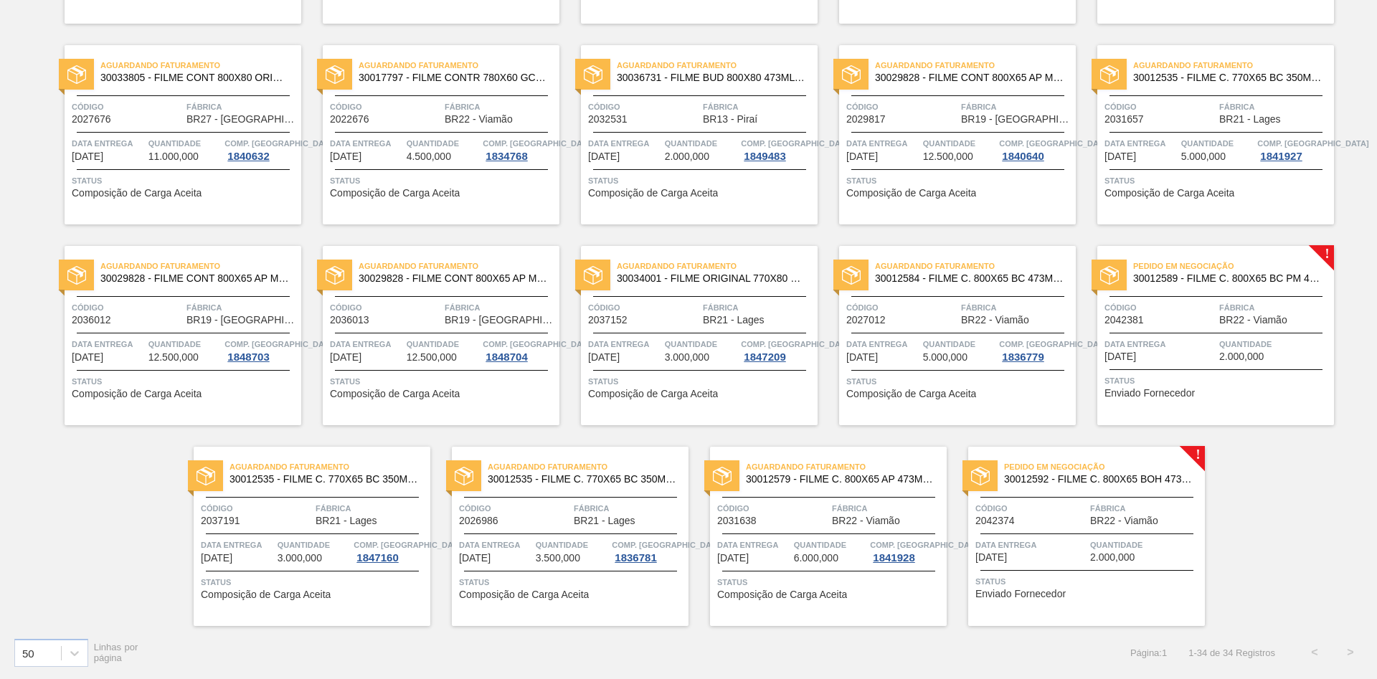
click at [879, 333] on div at bounding box center [1216, 333] width 213 height 1
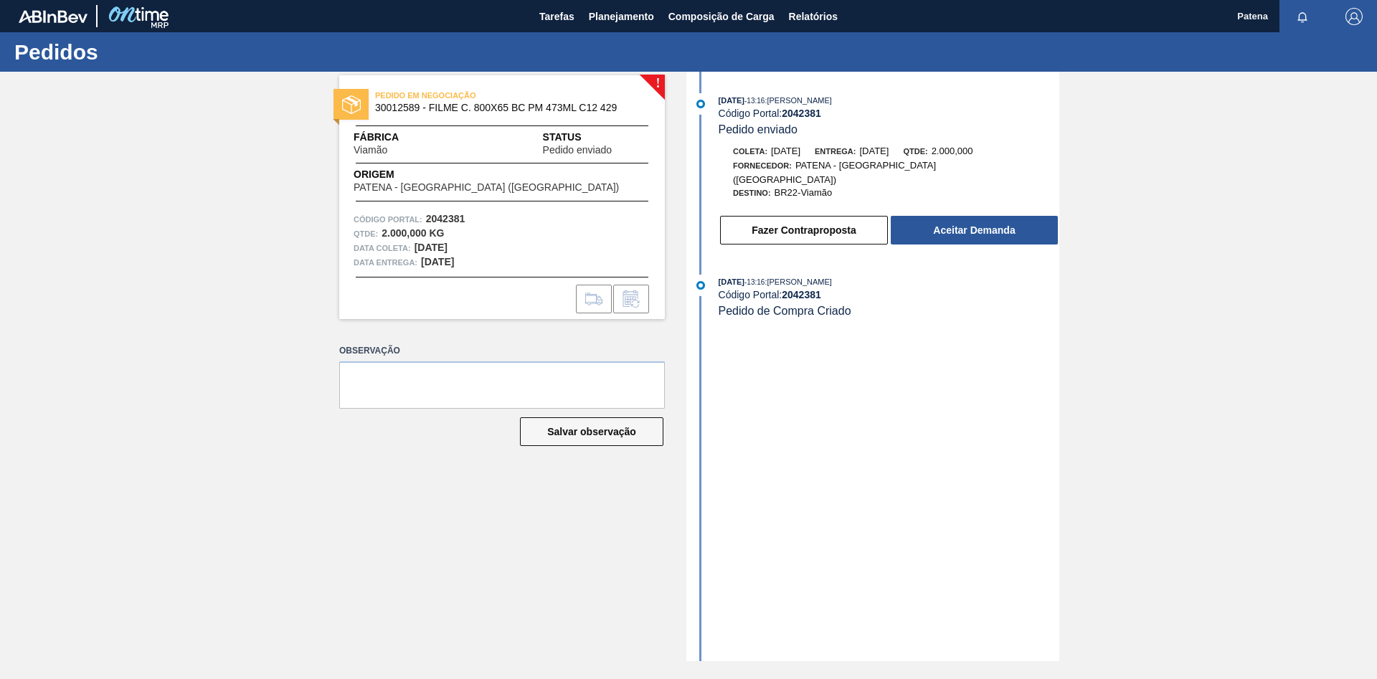
click at [301, 402] on div "! PEDIDO EM NEGOCIAÇÃO 30012589 - FILME C. 800X65 BC PM 473ML C12 429 Fábrica V…" at bounding box center [688, 367] width 1377 height 590
click at [606, 22] on span "Planejamento" at bounding box center [621, 16] width 65 height 17
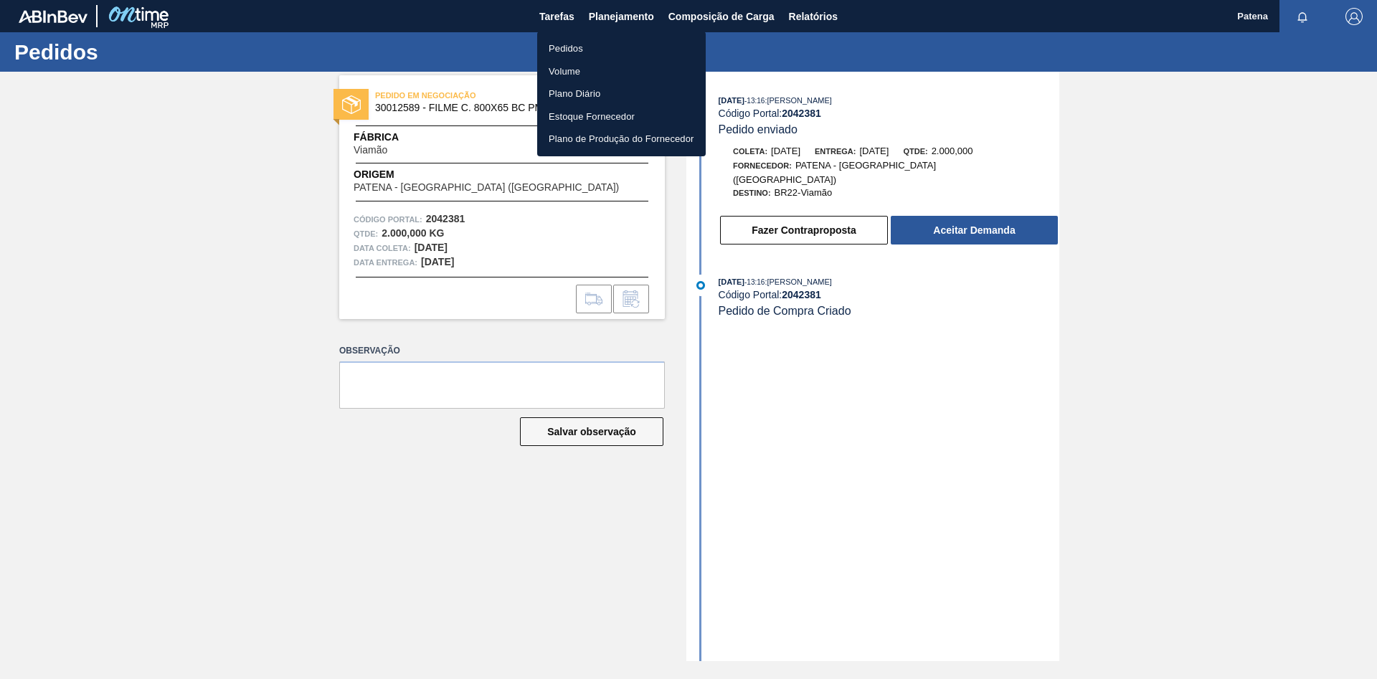
click at [563, 47] on li "Pedidos" at bounding box center [621, 48] width 169 height 23
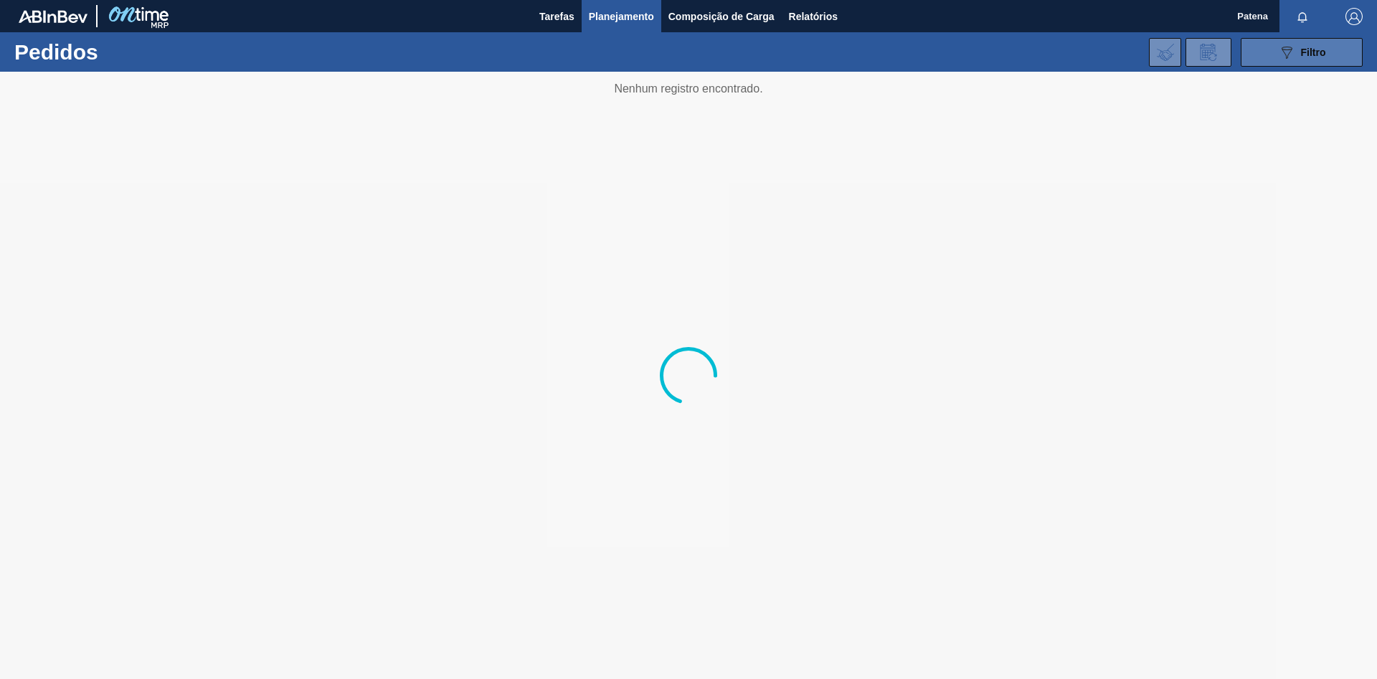
click at [879, 52] on icon "089F7B8B-B2A5-4AFE-B5C0-19BA573D28AC" at bounding box center [1286, 52] width 17 height 17
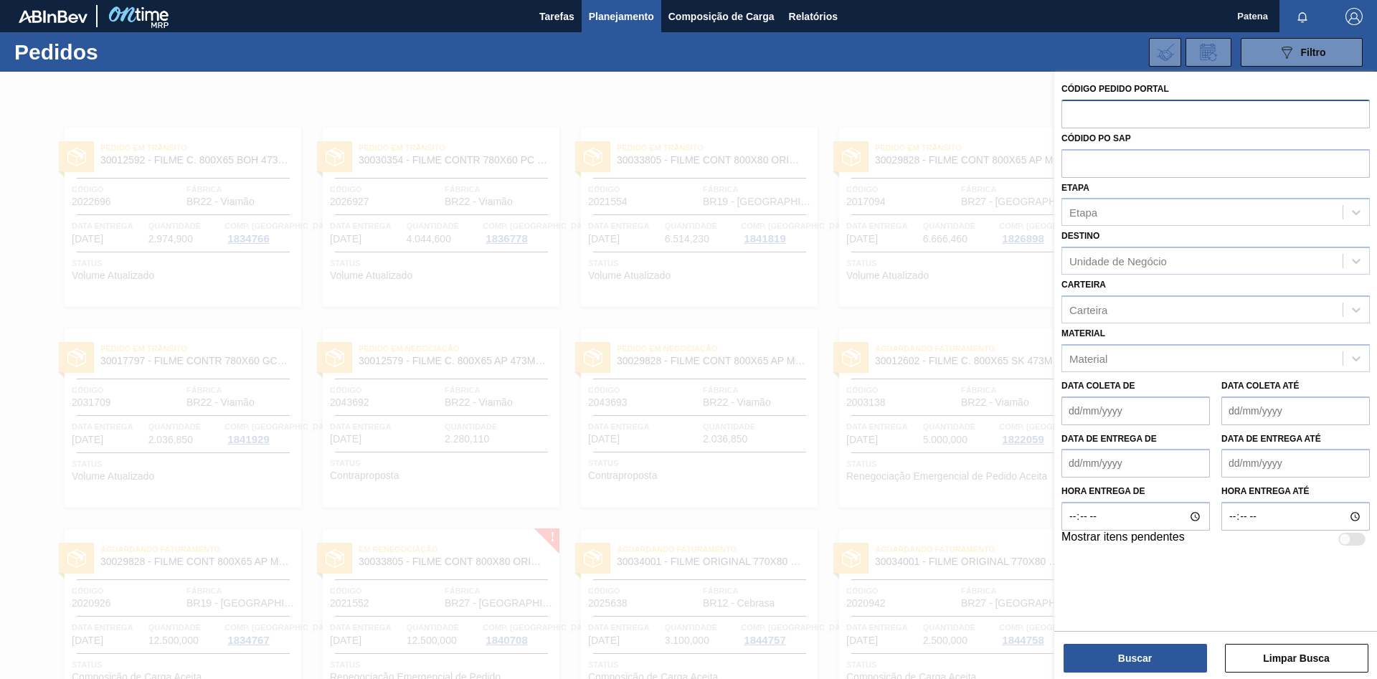
click at [879, 120] on input "text" at bounding box center [1216, 113] width 308 height 27
type input "2017094"
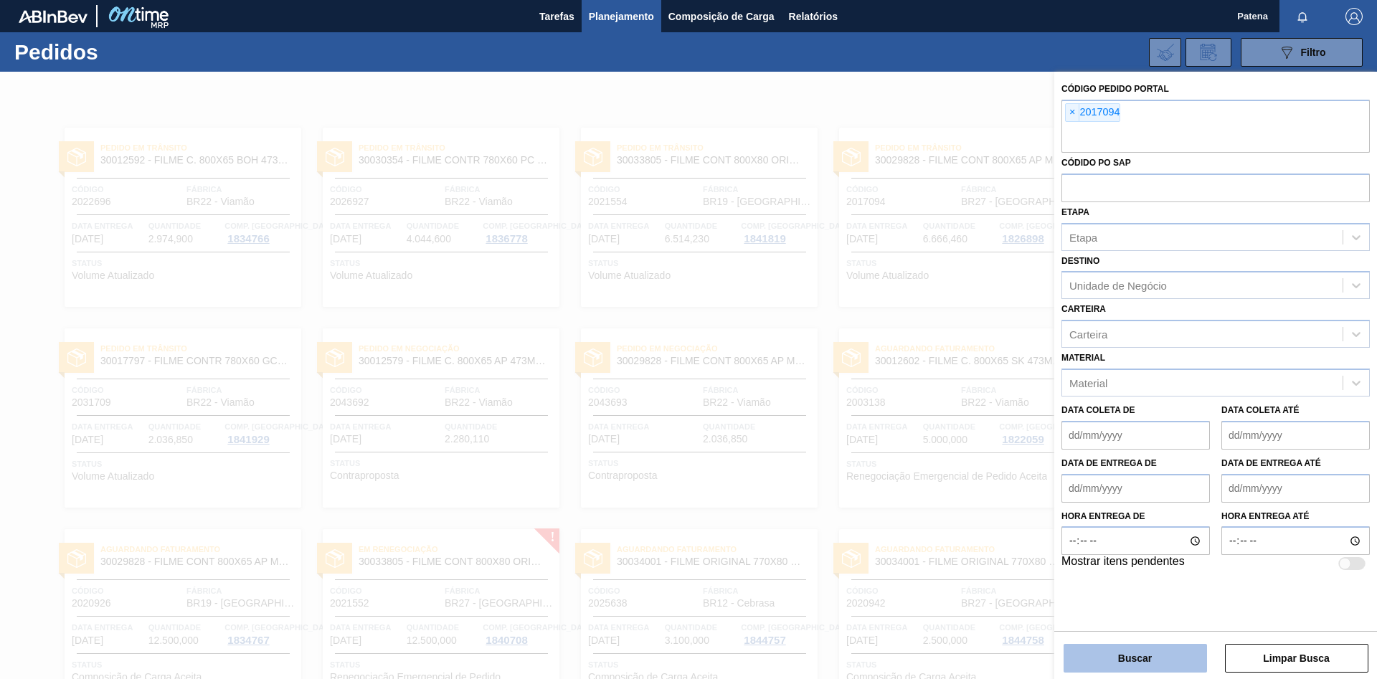
click at [879, 402] on button "Buscar" at bounding box center [1135, 658] width 143 height 29
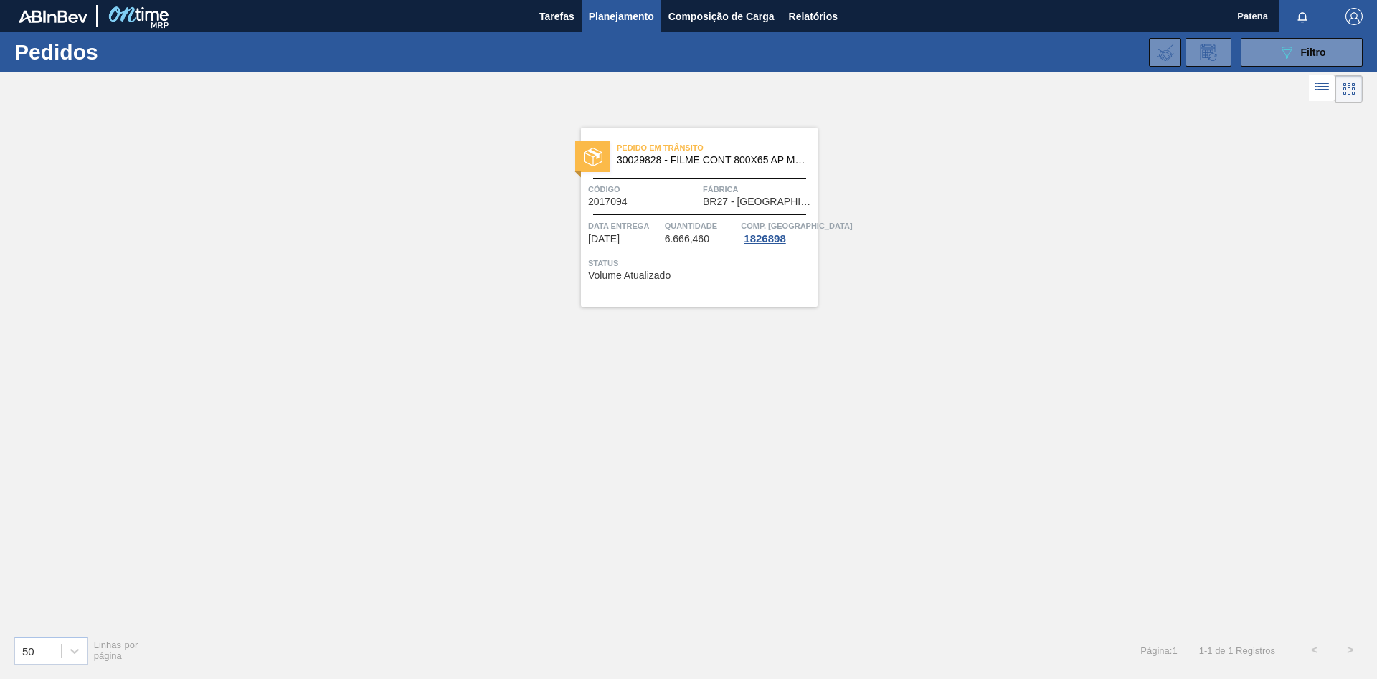
click at [879, 402] on div "Pedido em Trânsito 30029828 - FILME CONT 800X65 AP MP 473 C12 429 Código 201709…" at bounding box center [688, 365] width 1377 height 518
click at [642, 246] on div "Pedido em Trânsito 30029828 - FILME CONT 800X65 AP MP 473 C12 429 Código 201709…" at bounding box center [699, 217] width 237 height 179
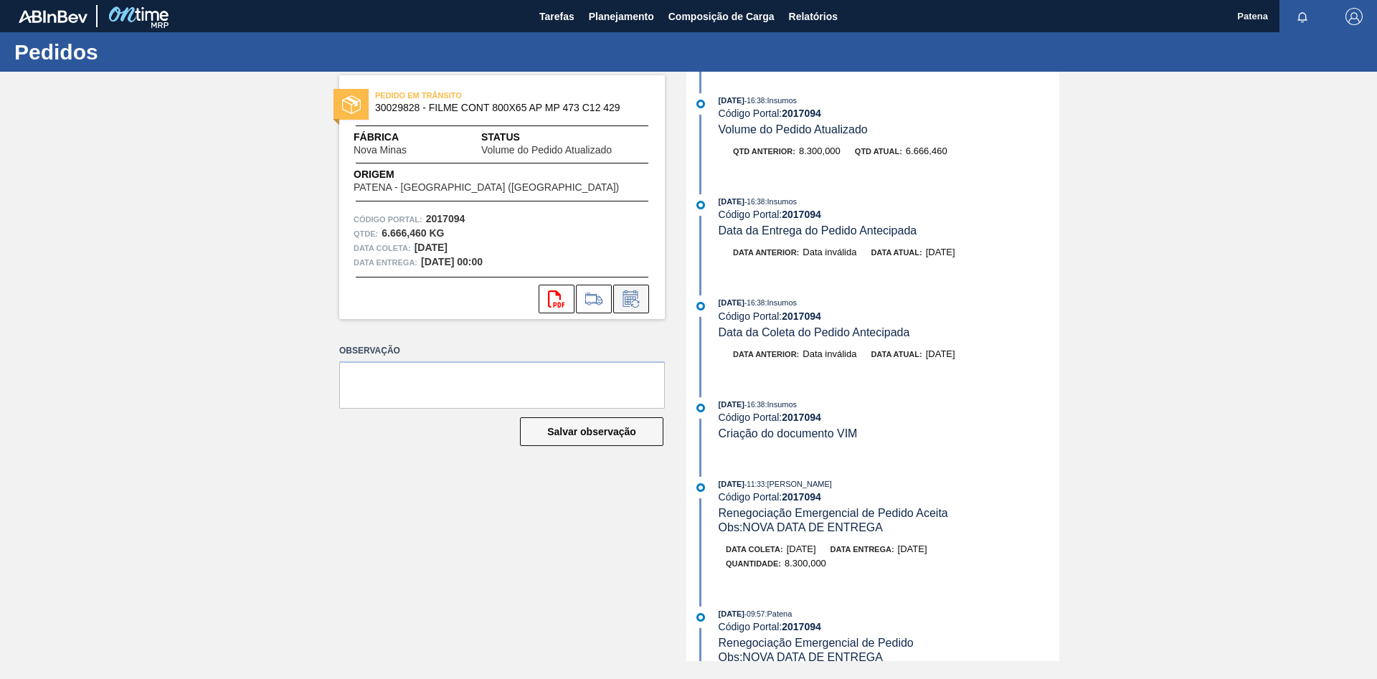
click at [638, 295] on icon at bounding box center [630, 298] width 15 height 16
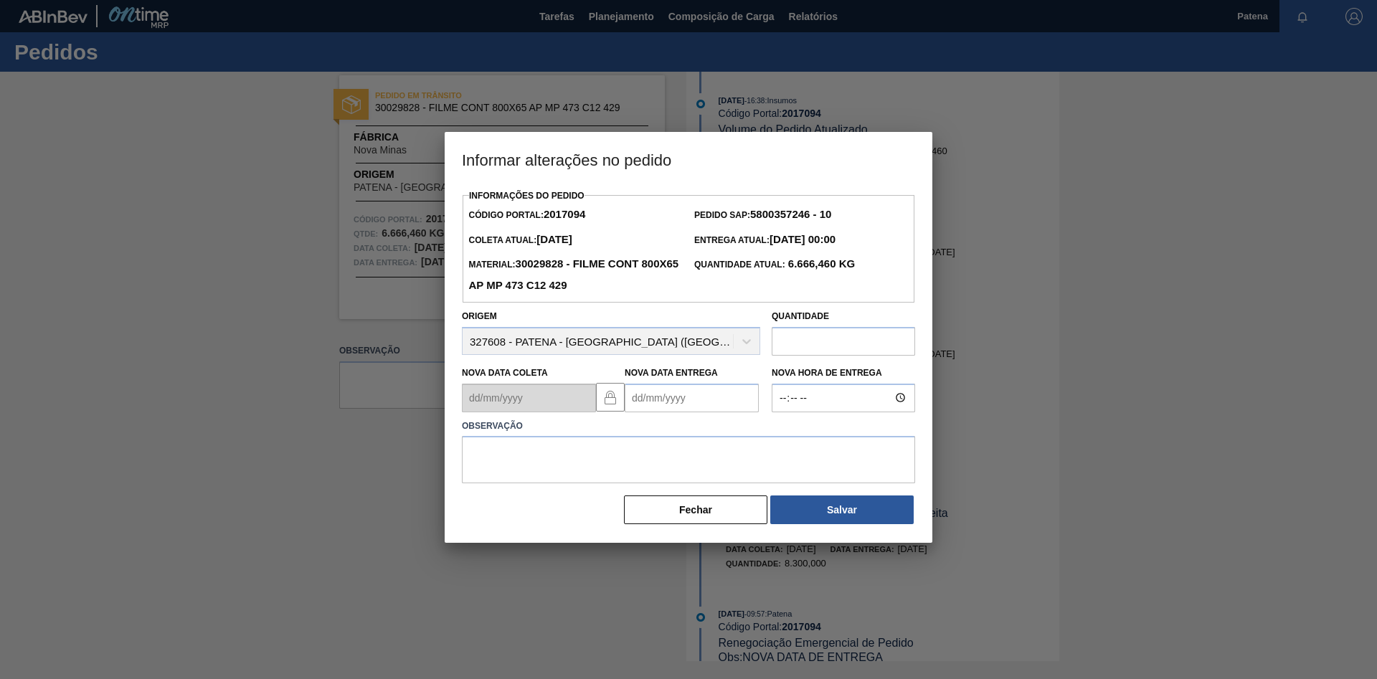
click at [668, 402] on Entrega2017094 "Nova Data Entrega" at bounding box center [692, 398] width 134 height 29
click at [732, 402] on div "2" at bounding box center [734, 477] width 19 height 19
type Entrega2017094 "[DATE]"
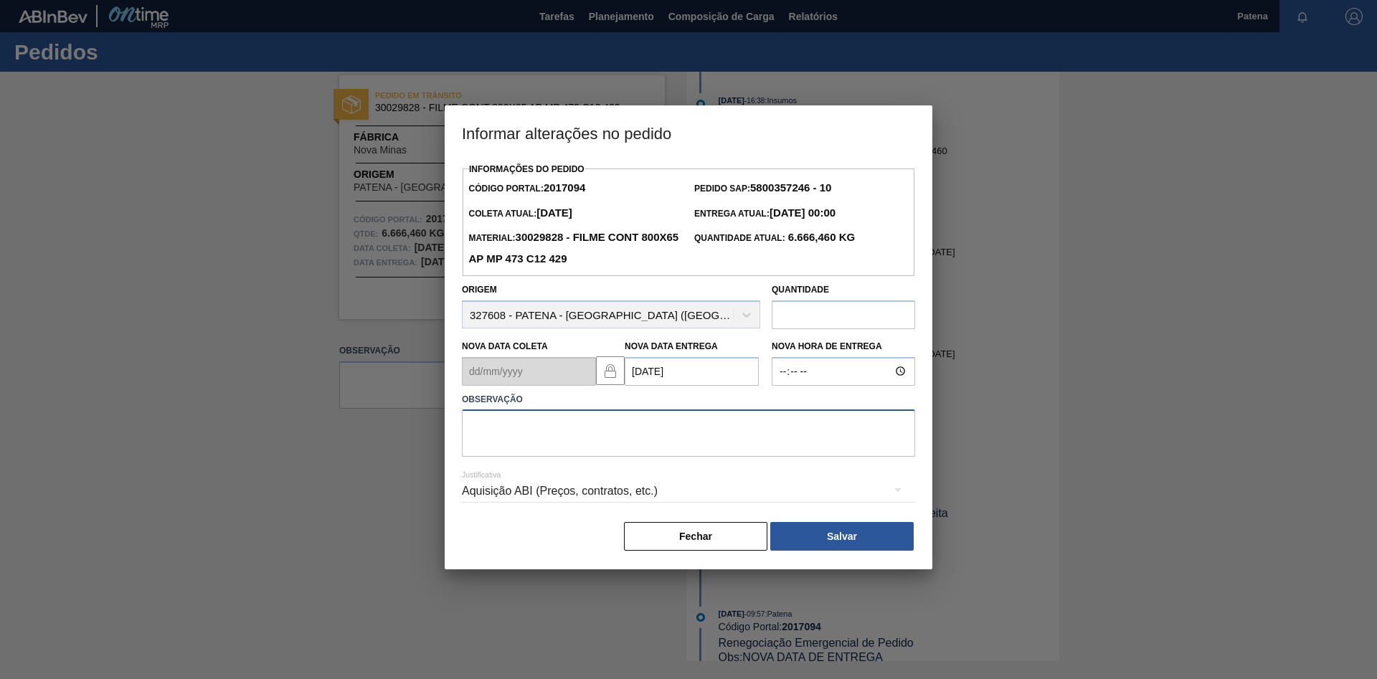
click at [540, 402] on textarea at bounding box center [688, 433] width 453 height 47
type textarea "ENTREGA 02/10"
click at [834, 402] on button "Salvar" at bounding box center [841, 536] width 143 height 29
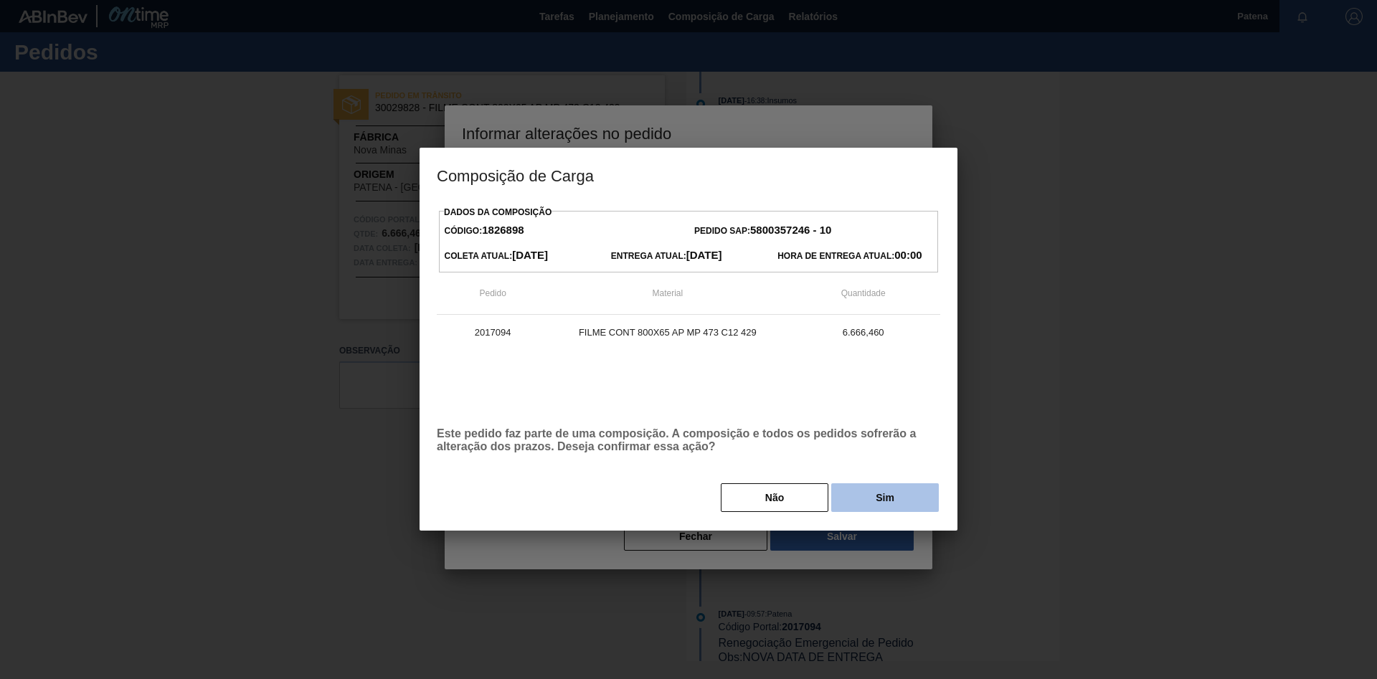
click at [851, 402] on button "Sim" at bounding box center [885, 497] width 108 height 29
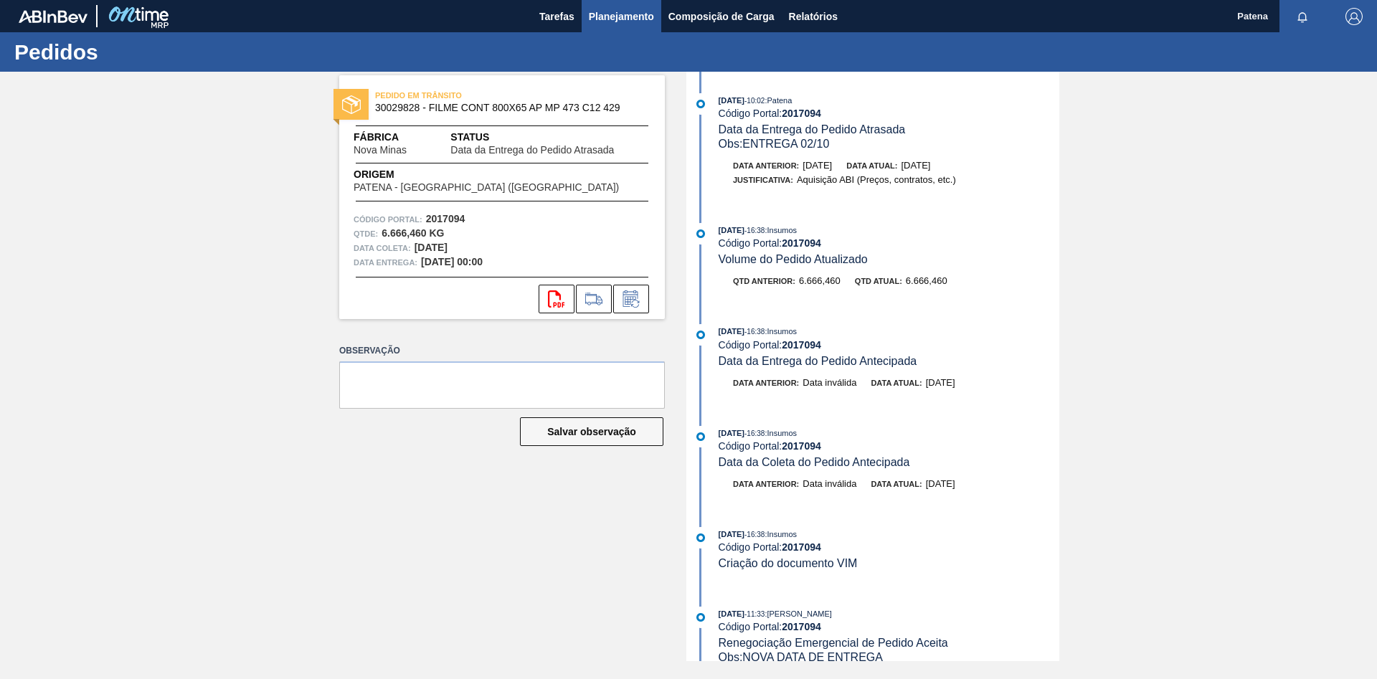
click at [615, 13] on span "Planejamento" at bounding box center [621, 16] width 65 height 17
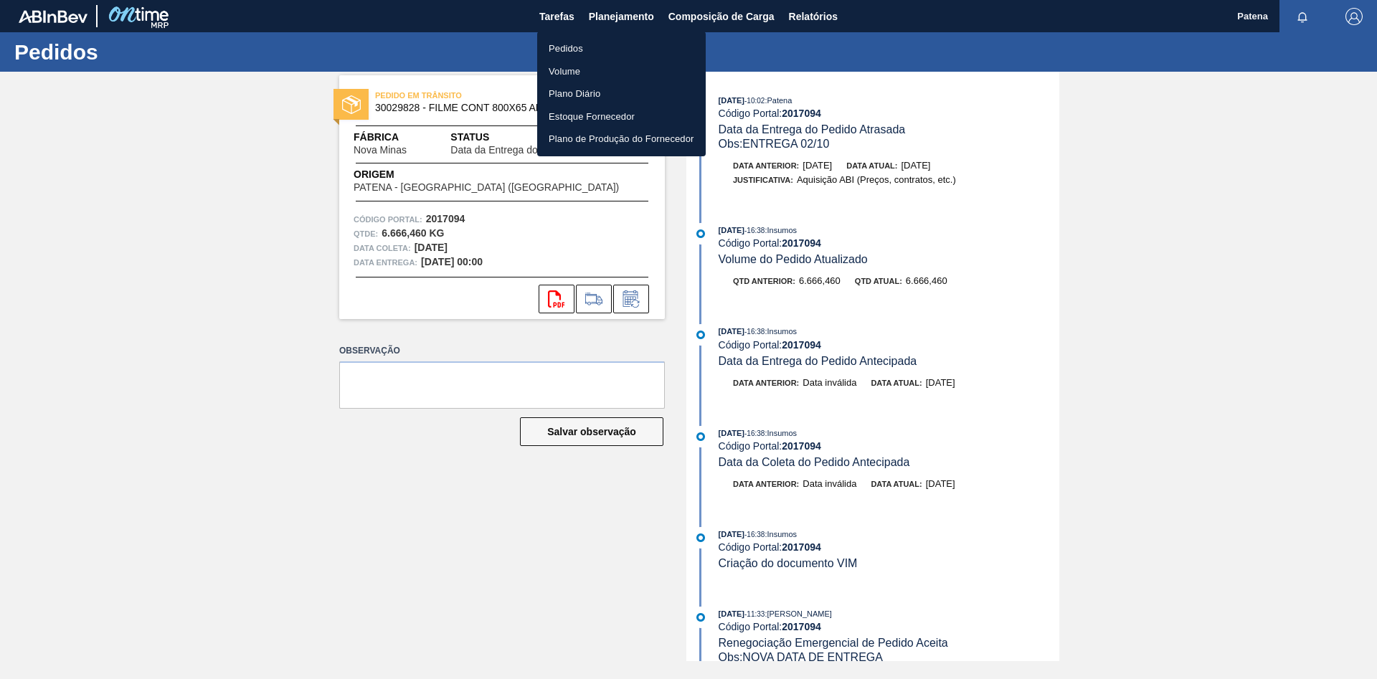
click at [557, 9] on div at bounding box center [688, 339] width 1377 height 679
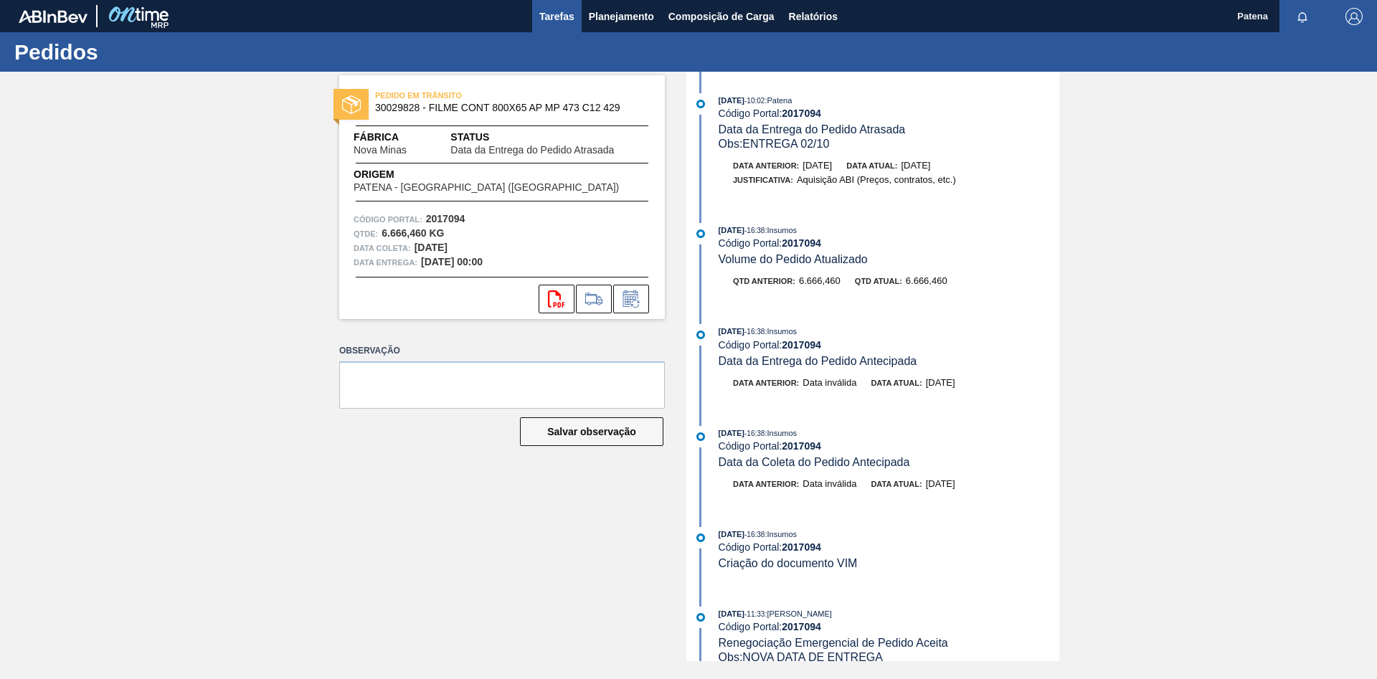
click at [558, 15] on span "Tarefas" at bounding box center [556, 16] width 35 height 17
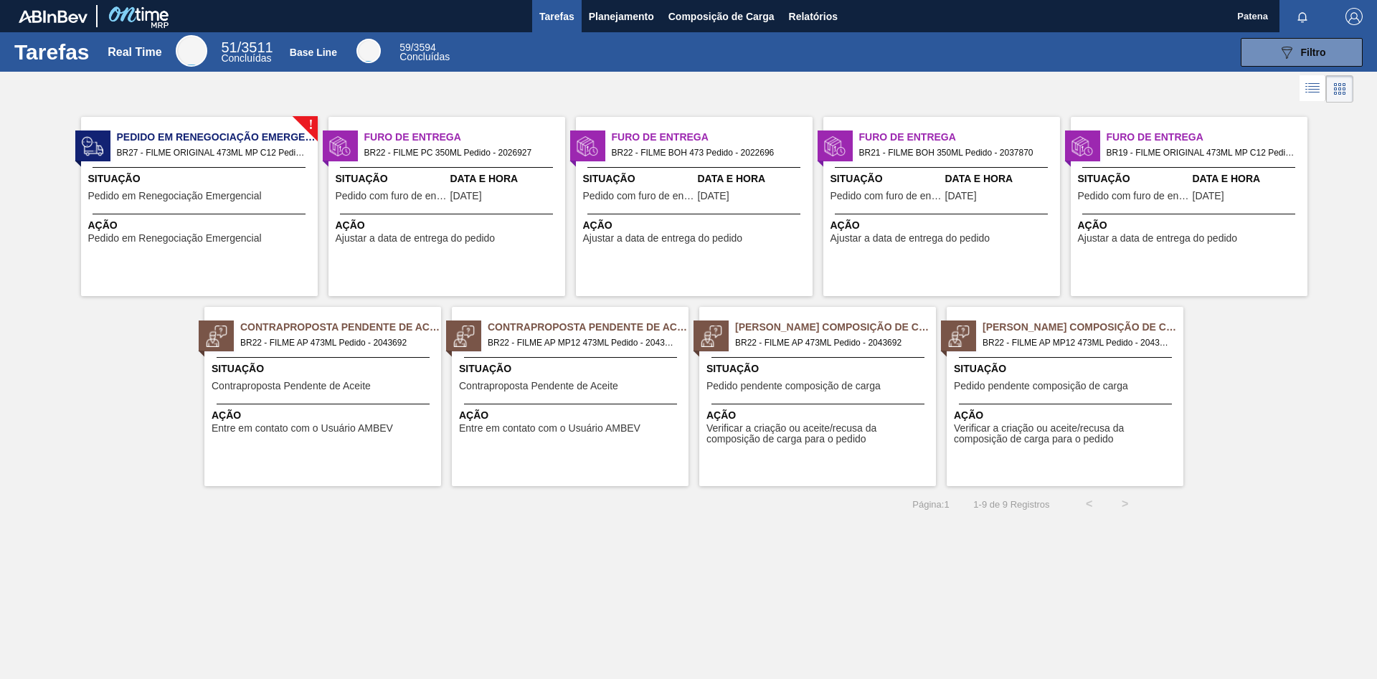
click at [680, 402] on div "Tarefas Real Time 51 / 3511 Concluídas Base Line 59 / 3594 Concluídas 089F7B8B-…" at bounding box center [688, 323] width 1377 height 583
click at [751, 356] on div "[PERSON_NAME] Composição de Carga BR22 - FILME AP 473ML Pedido - 2043692 Situaç…" at bounding box center [817, 396] width 237 height 179
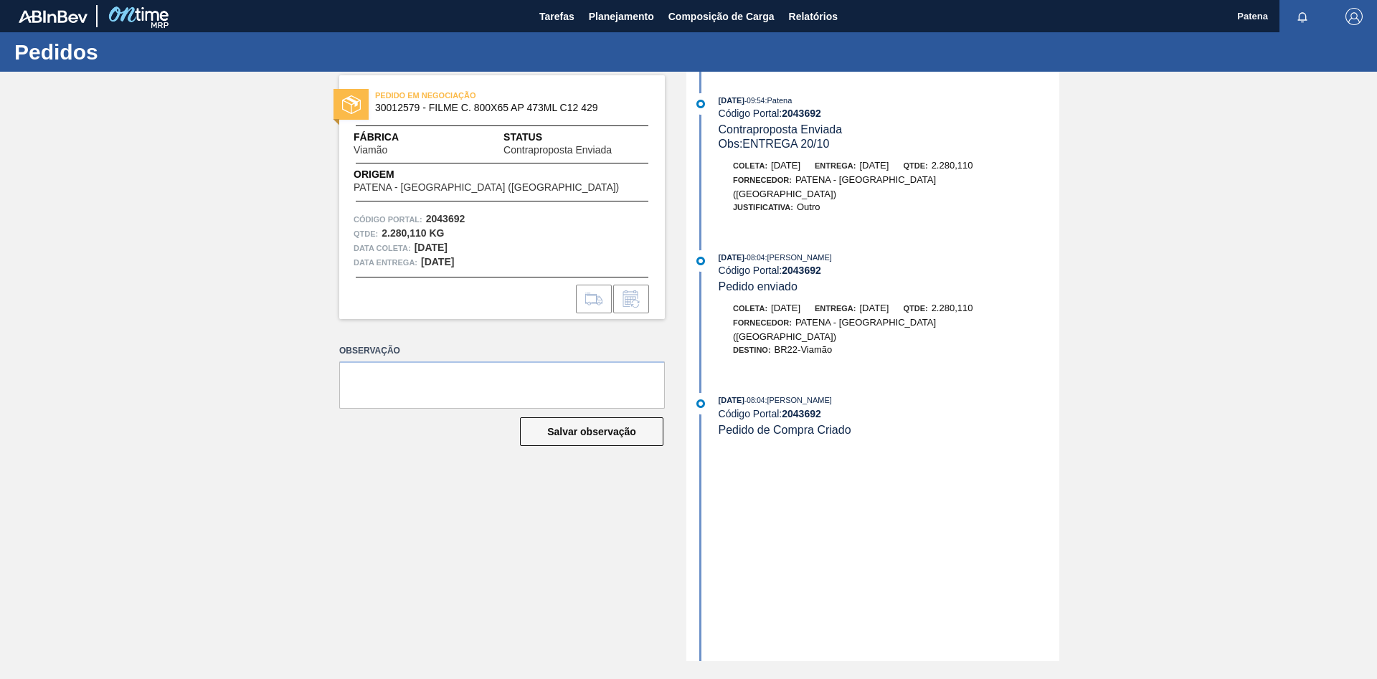
click at [879, 192] on div "PEDIDO EM NEGOCIAÇÃO 30012579 - FILME C. 800X65 AP 473ML C12 429 Fábrica Viamão…" at bounding box center [688, 367] width 1377 height 590
click at [604, 25] on button "Planejamento" at bounding box center [622, 16] width 80 height 32
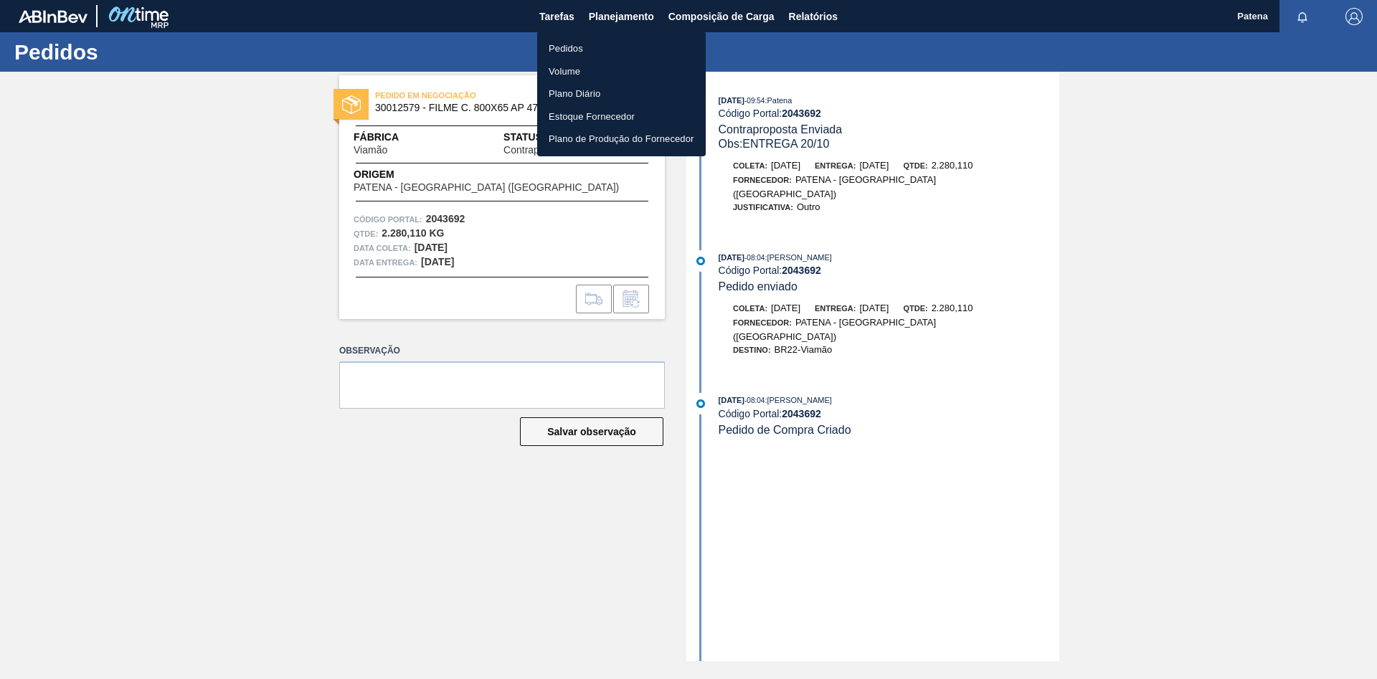
click at [563, 19] on div at bounding box center [688, 339] width 1377 height 679
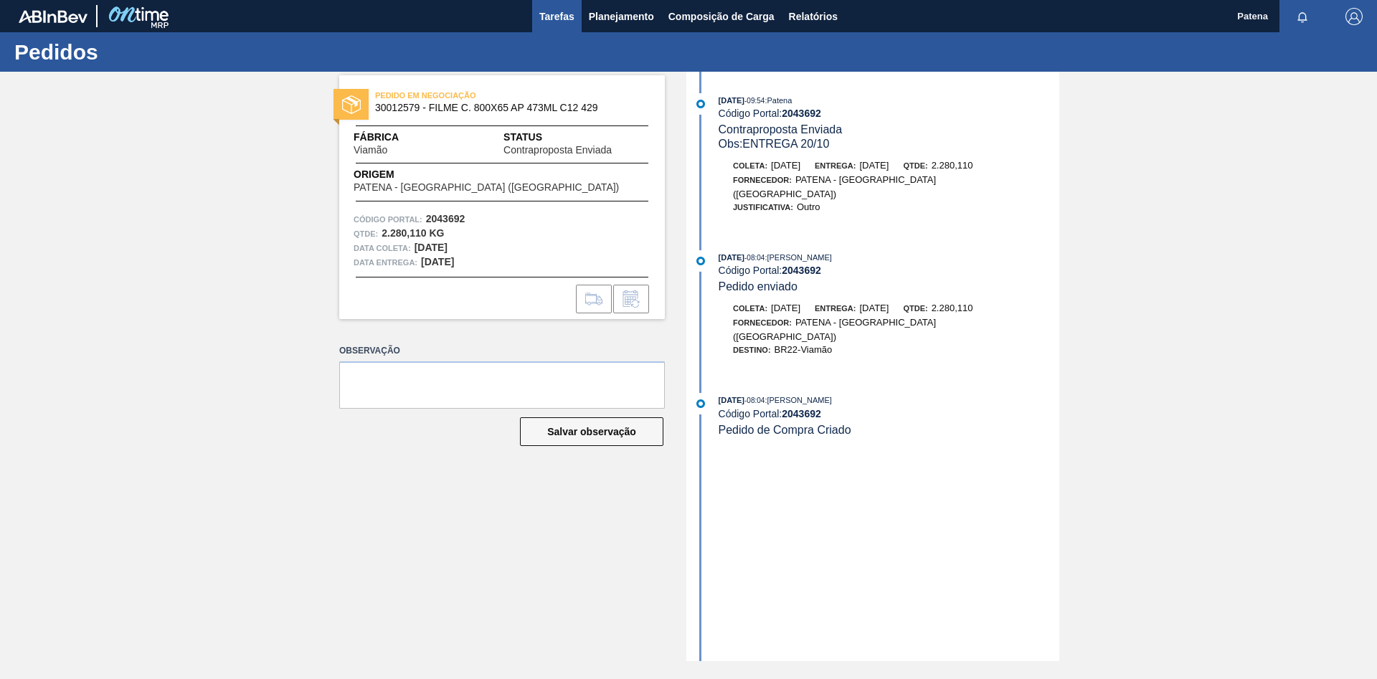
click at [565, 18] on span "Tarefas" at bounding box center [556, 16] width 35 height 17
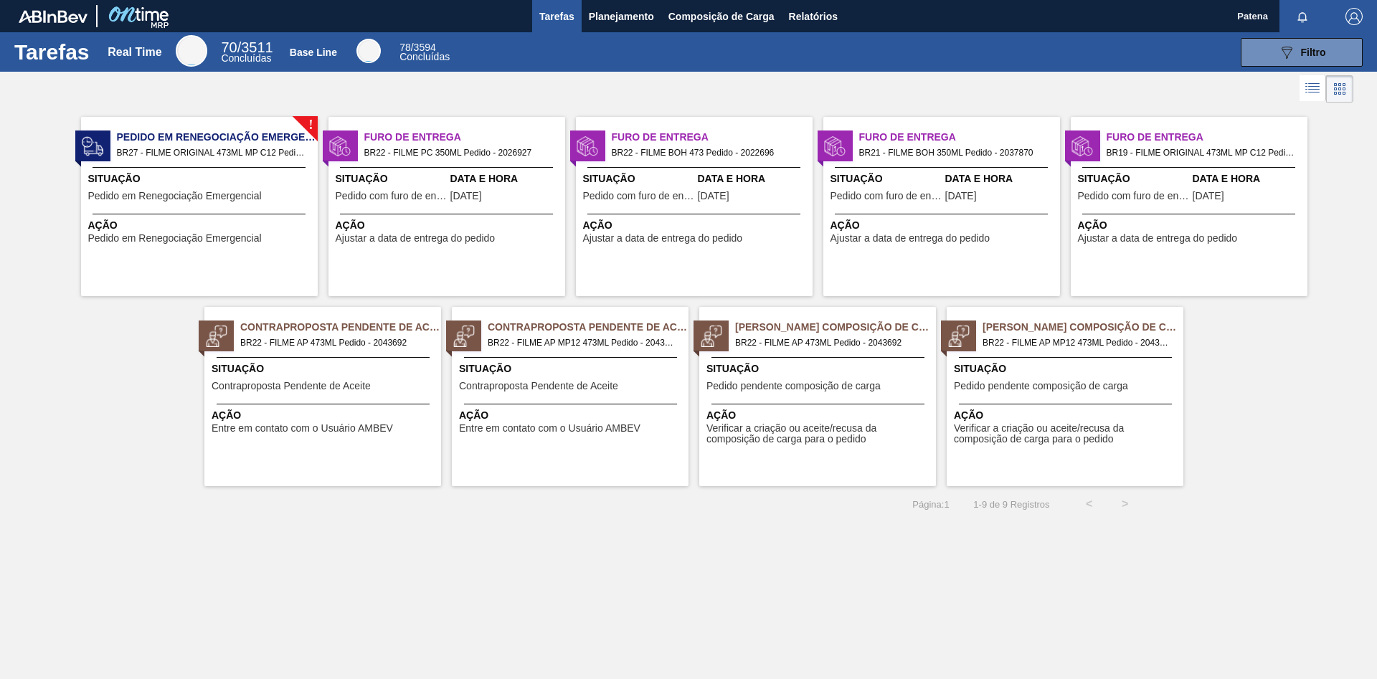
click at [879, 402] on main "Tarefas Planejamento Composição de Carga Relatórios Patena Marcar todas como li…" at bounding box center [688, 339] width 1377 height 679
click at [821, 402] on div "[PERSON_NAME] Composição de Carga BR22 - FILME AP 473ML Pedido - 2043692 Situaç…" at bounding box center [817, 396] width 237 height 179
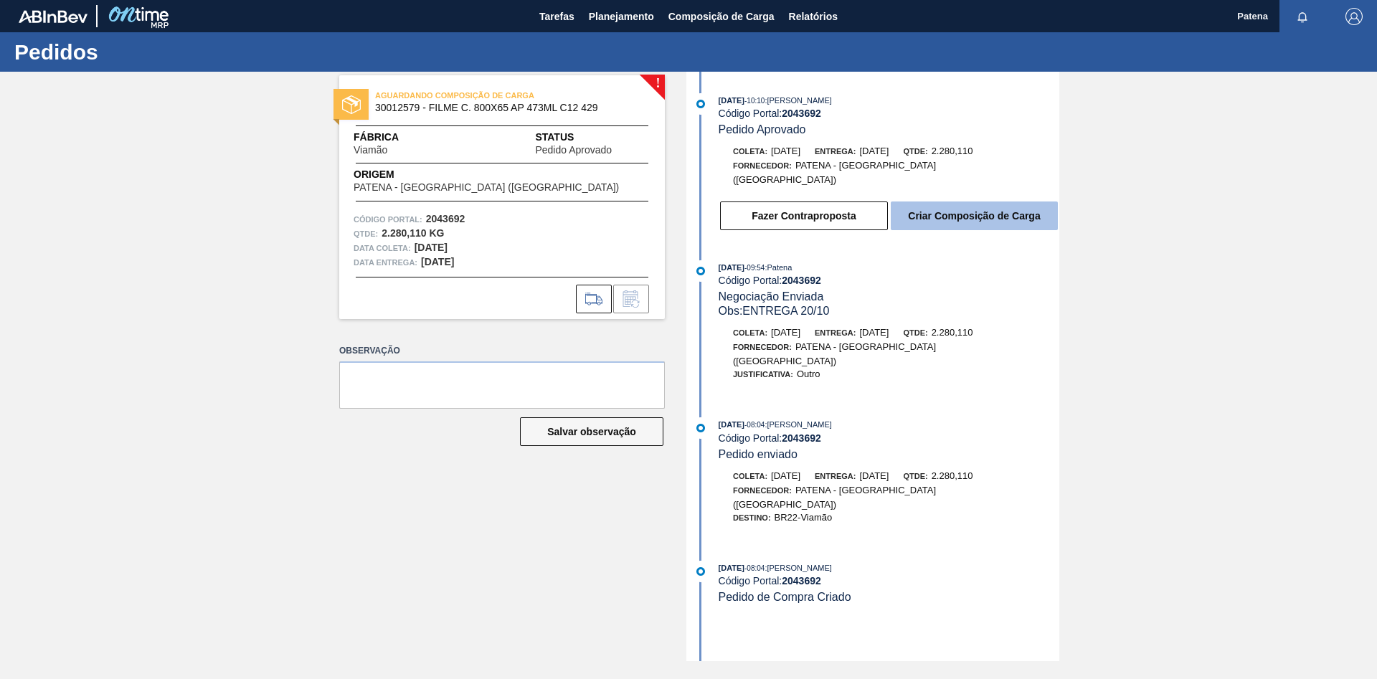
click at [879, 211] on button "Criar Composição de Carga" at bounding box center [974, 216] width 167 height 29
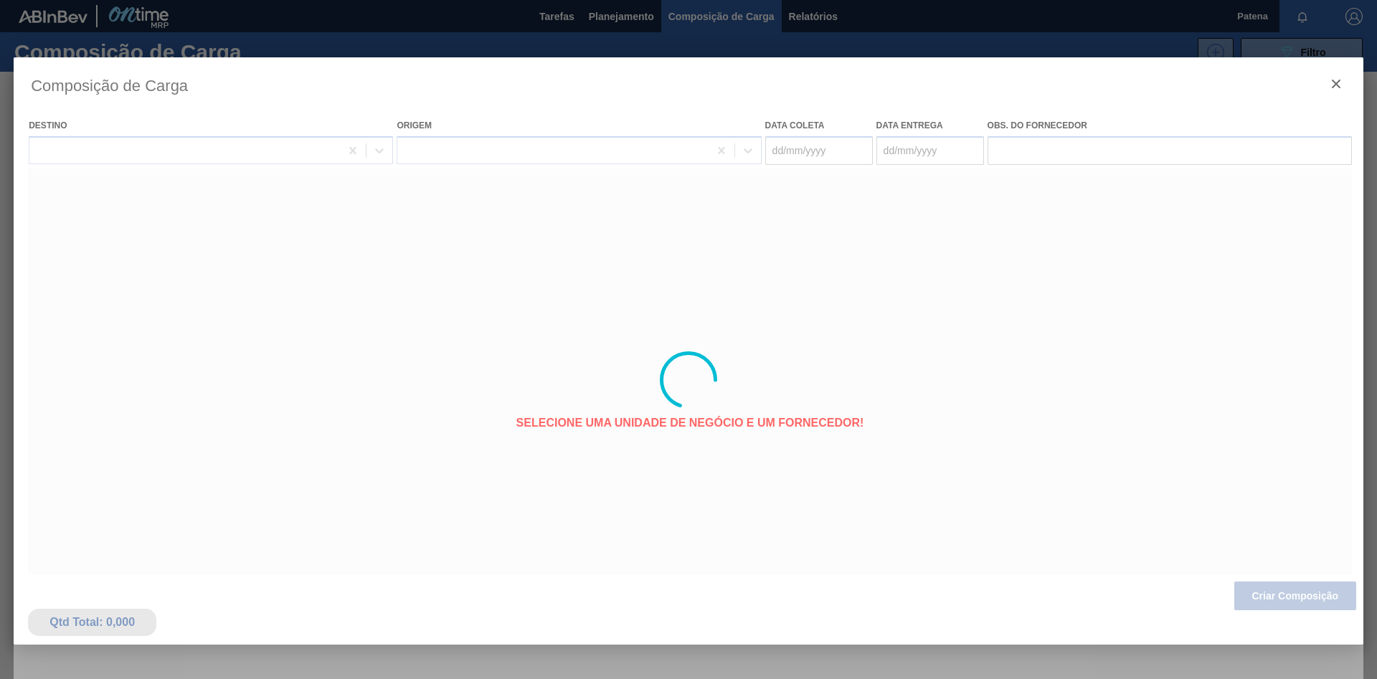
type coleta "[DATE]"
type entrega "[DATE]"
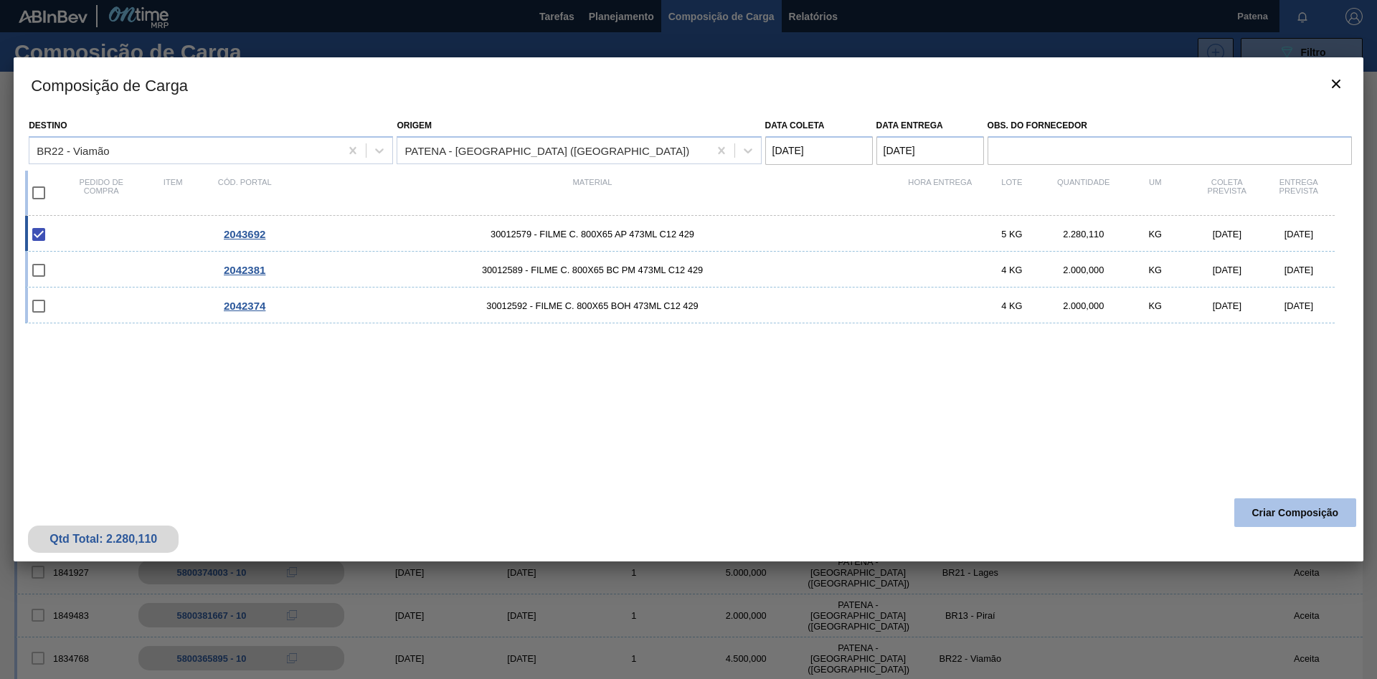
click at [879, 402] on button "Criar Composição" at bounding box center [1295, 512] width 122 height 29
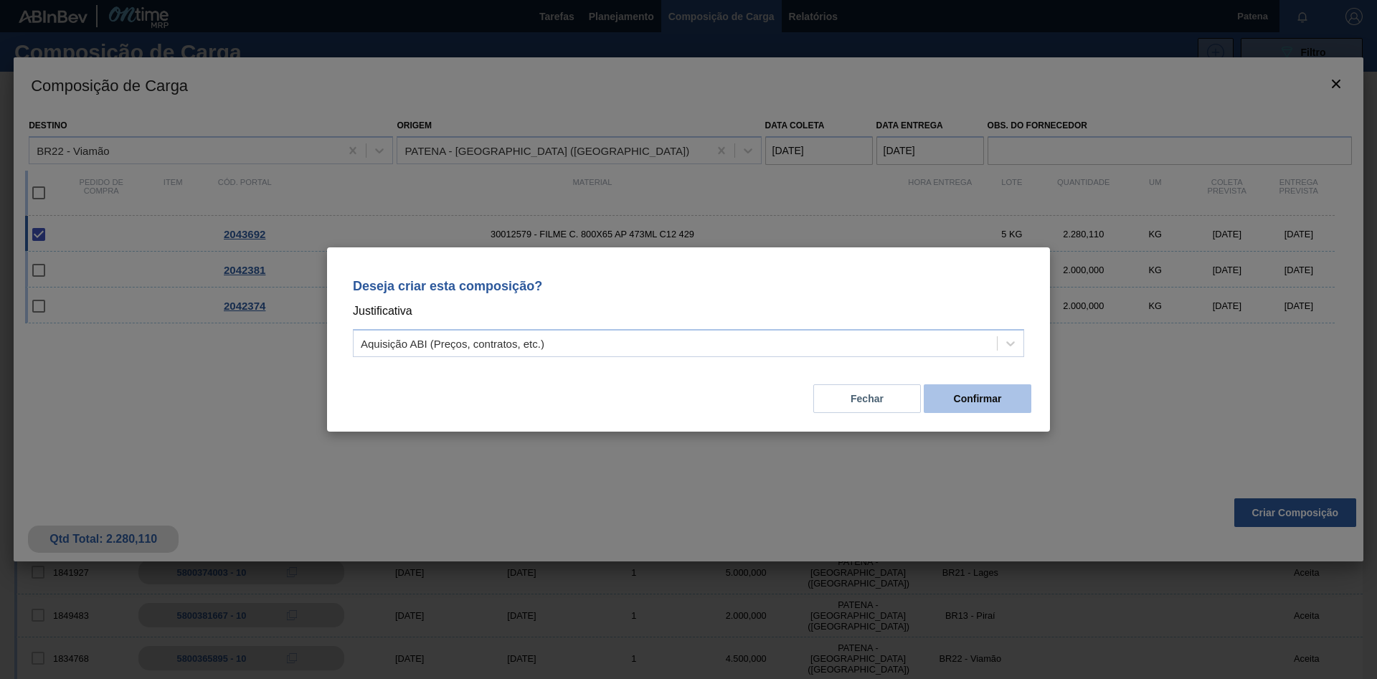
click at [879, 402] on button "Confirmar" at bounding box center [978, 398] width 108 height 29
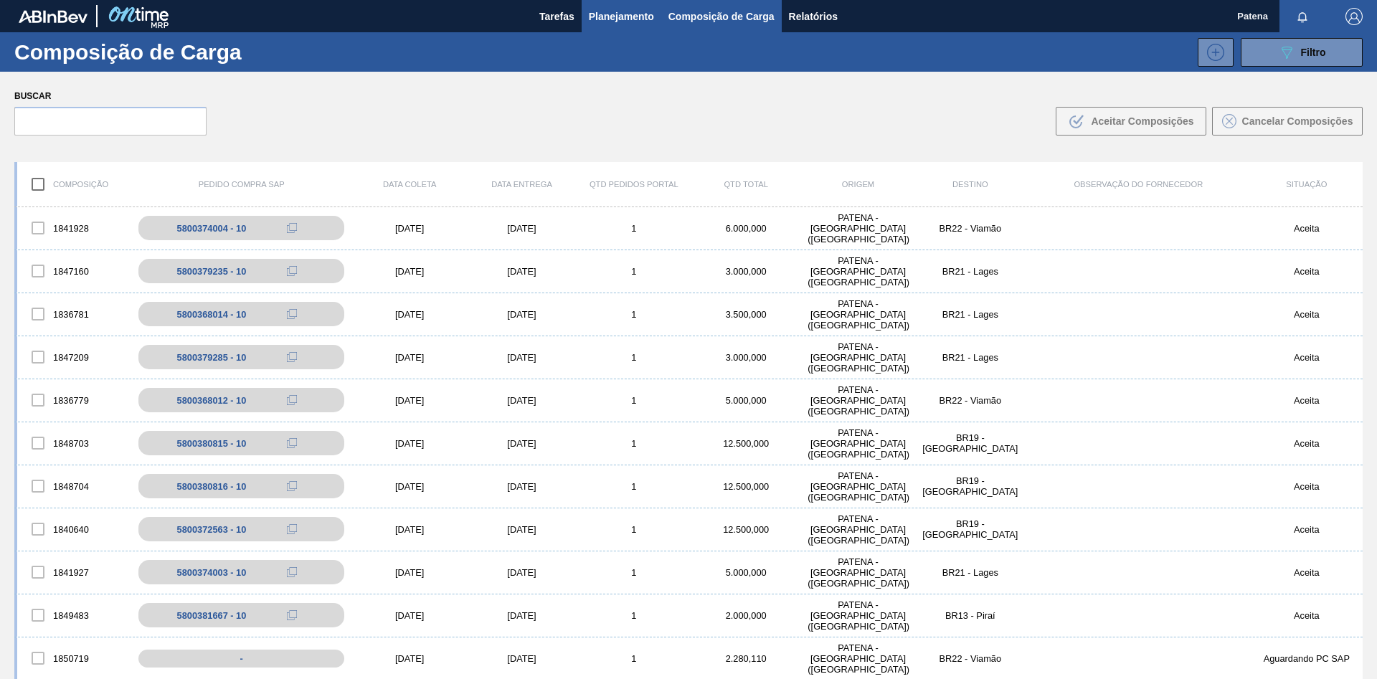
click at [600, 22] on span "Planejamento" at bounding box center [621, 16] width 65 height 17
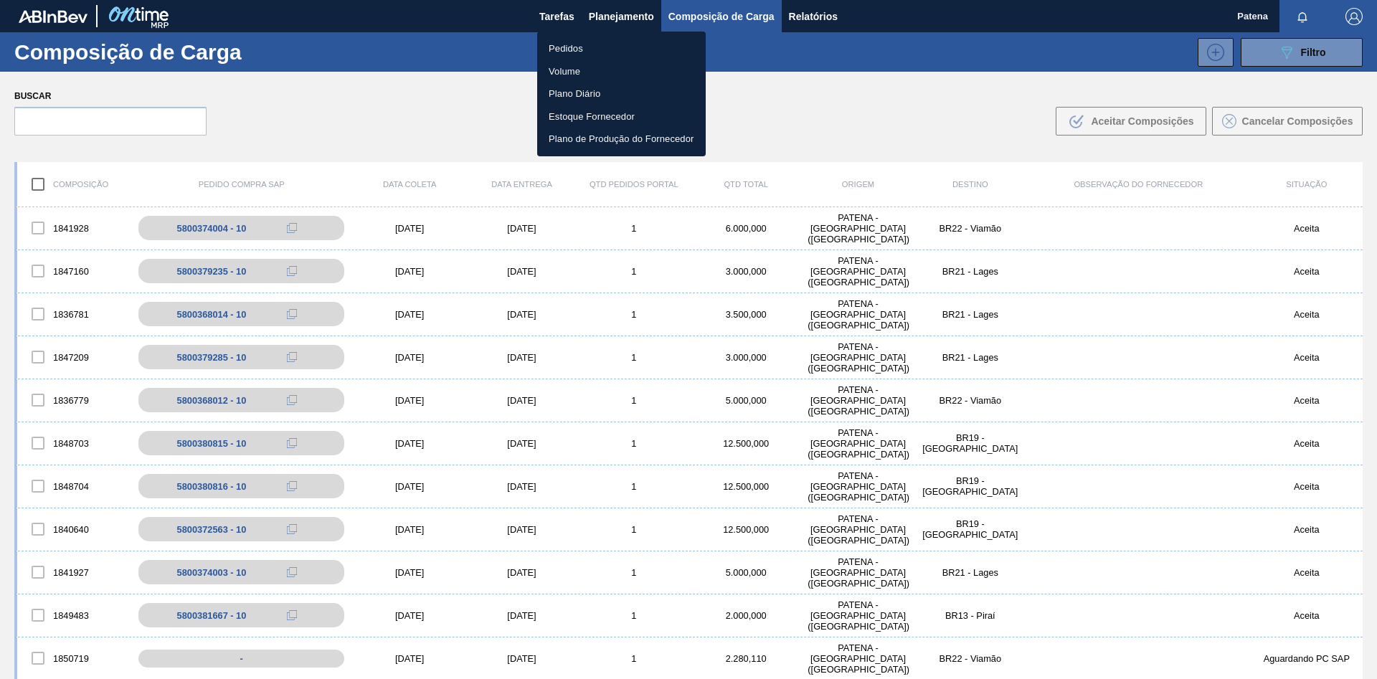
click at [590, 50] on li "Pedidos" at bounding box center [621, 48] width 169 height 23
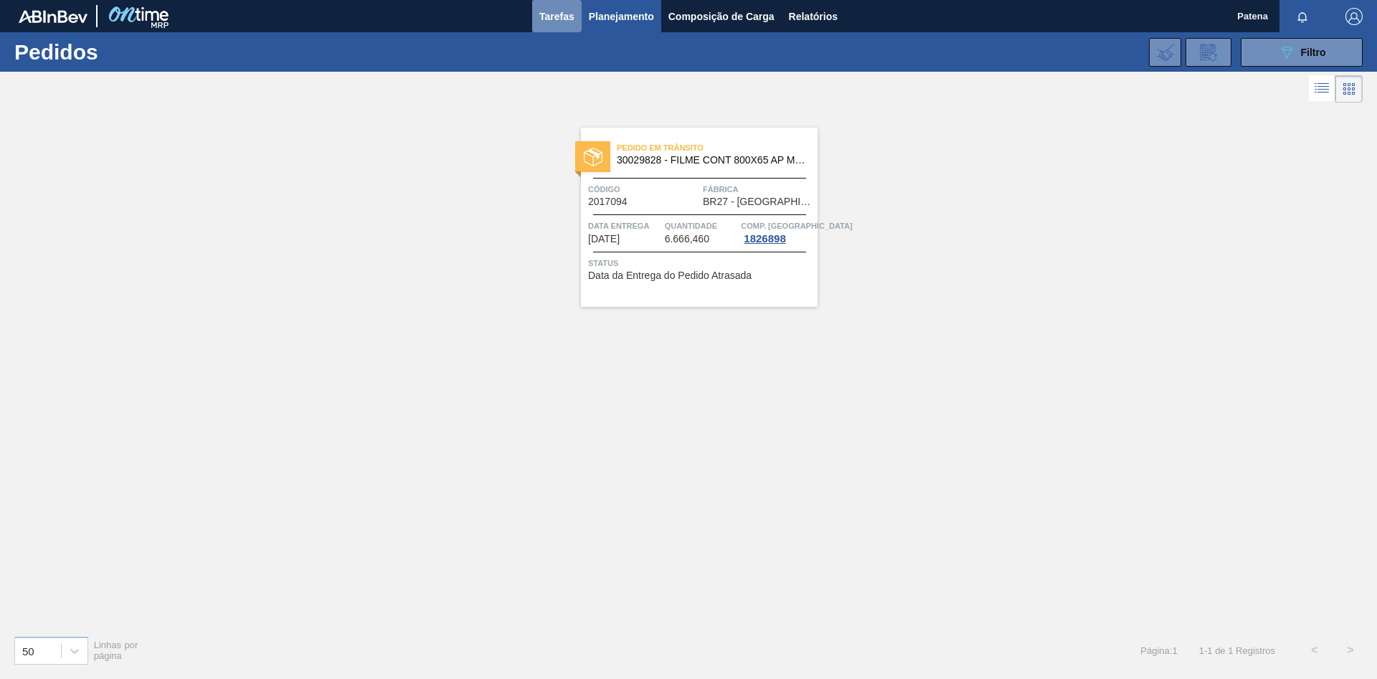
click at [575, 20] on button "Tarefas" at bounding box center [556, 16] width 49 height 32
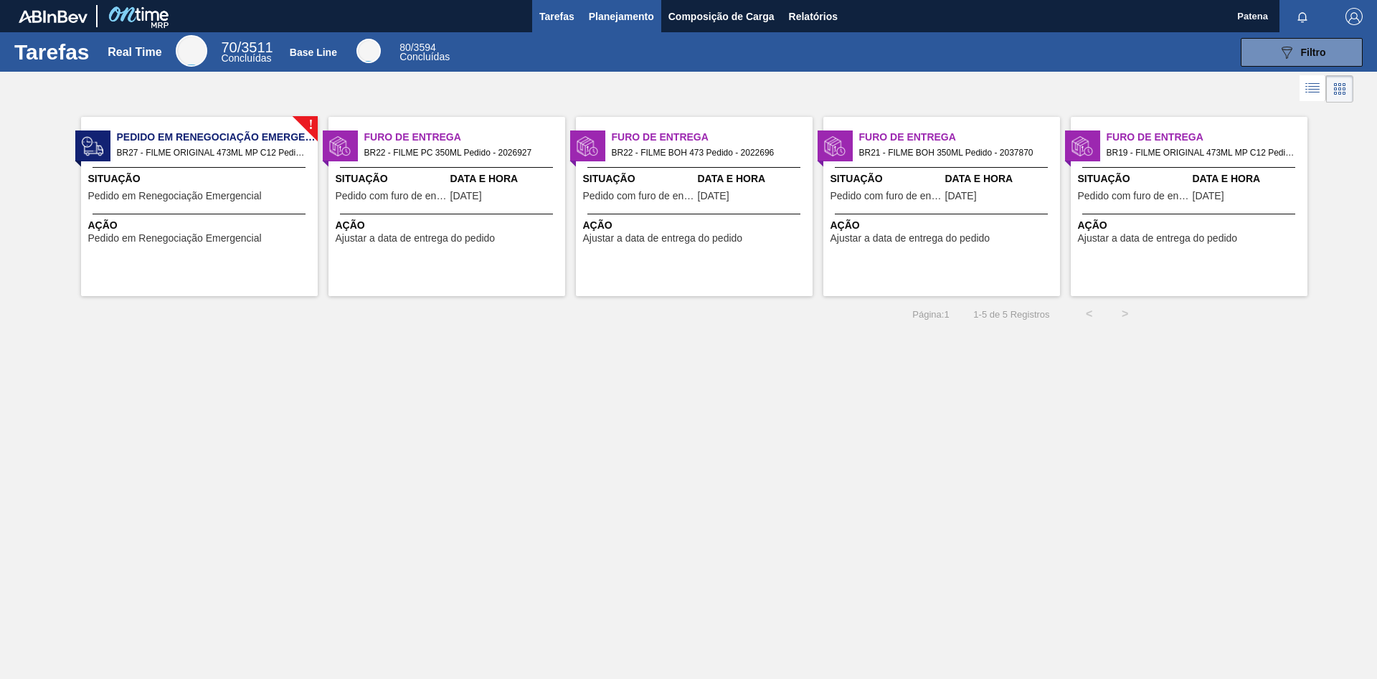
click at [636, 17] on span "Planejamento" at bounding box center [621, 16] width 65 height 17
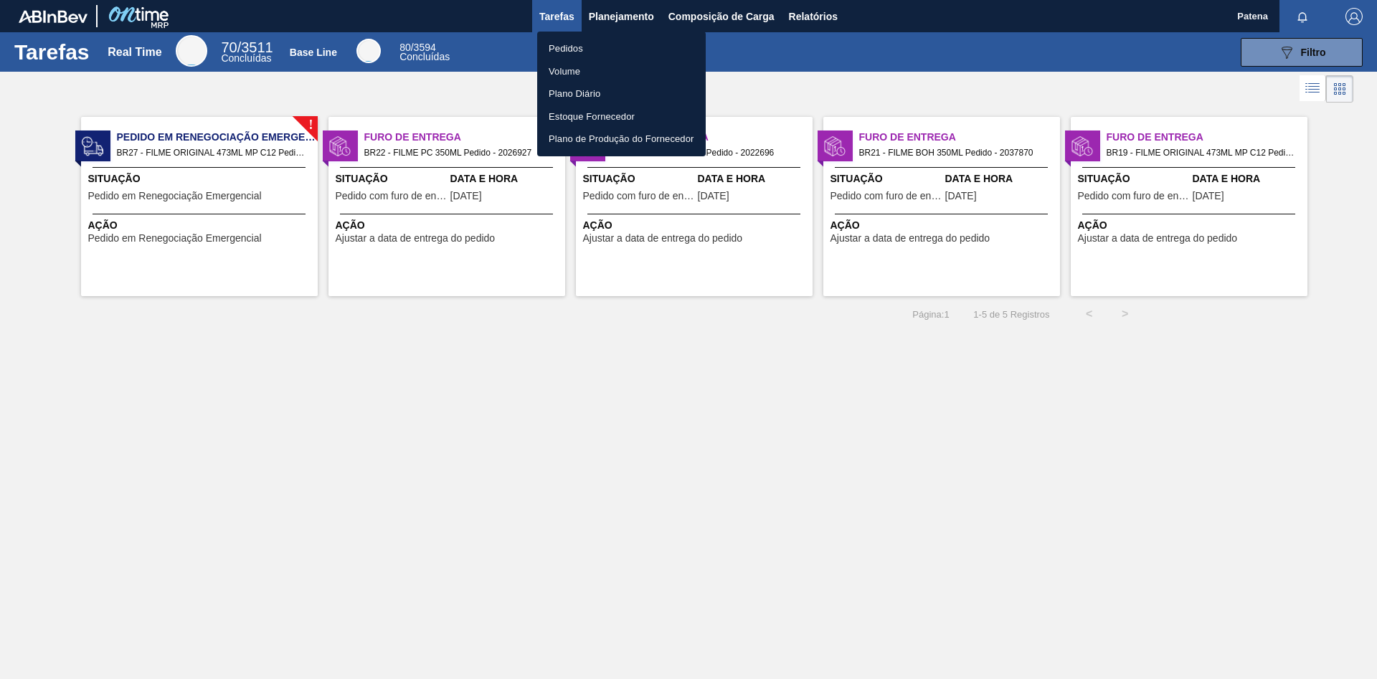
click at [576, 47] on li "Pedidos" at bounding box center [621, 48] width 169 height 23
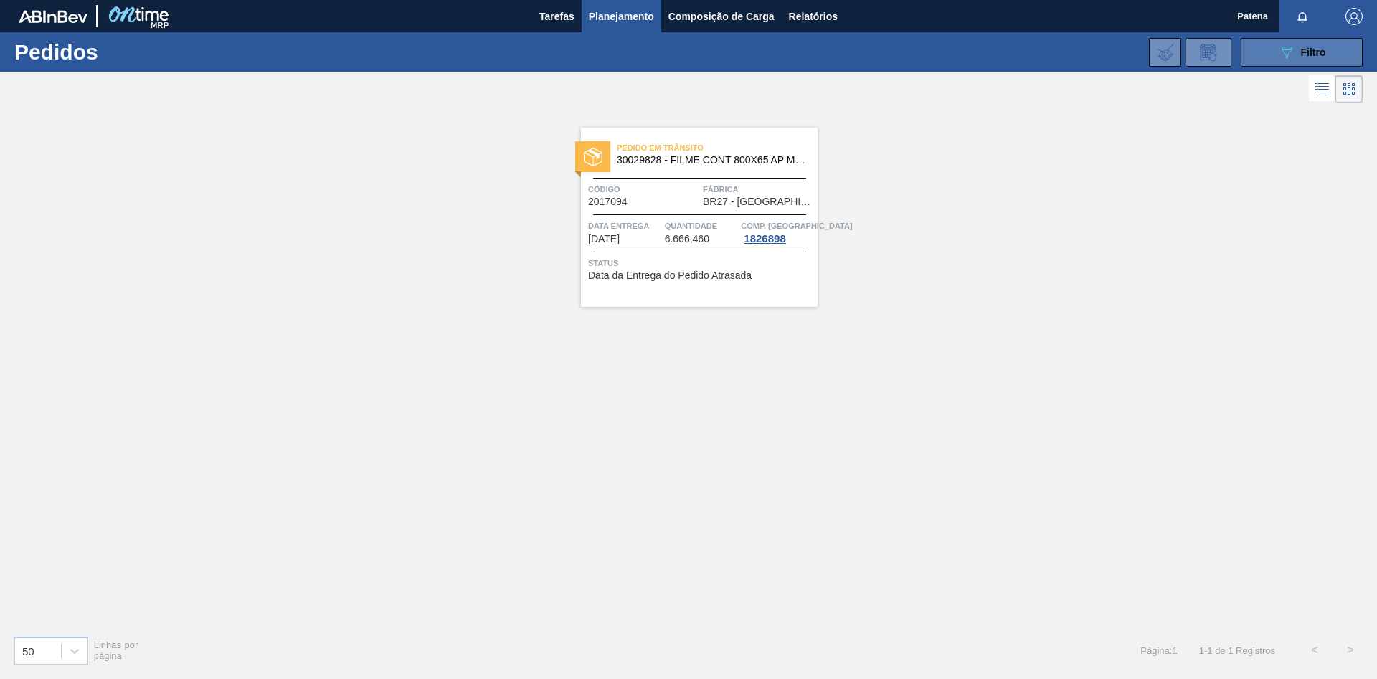
click at [879, 47] on span "Filtro" at bounding box center [1313, 52] width 25 height 11
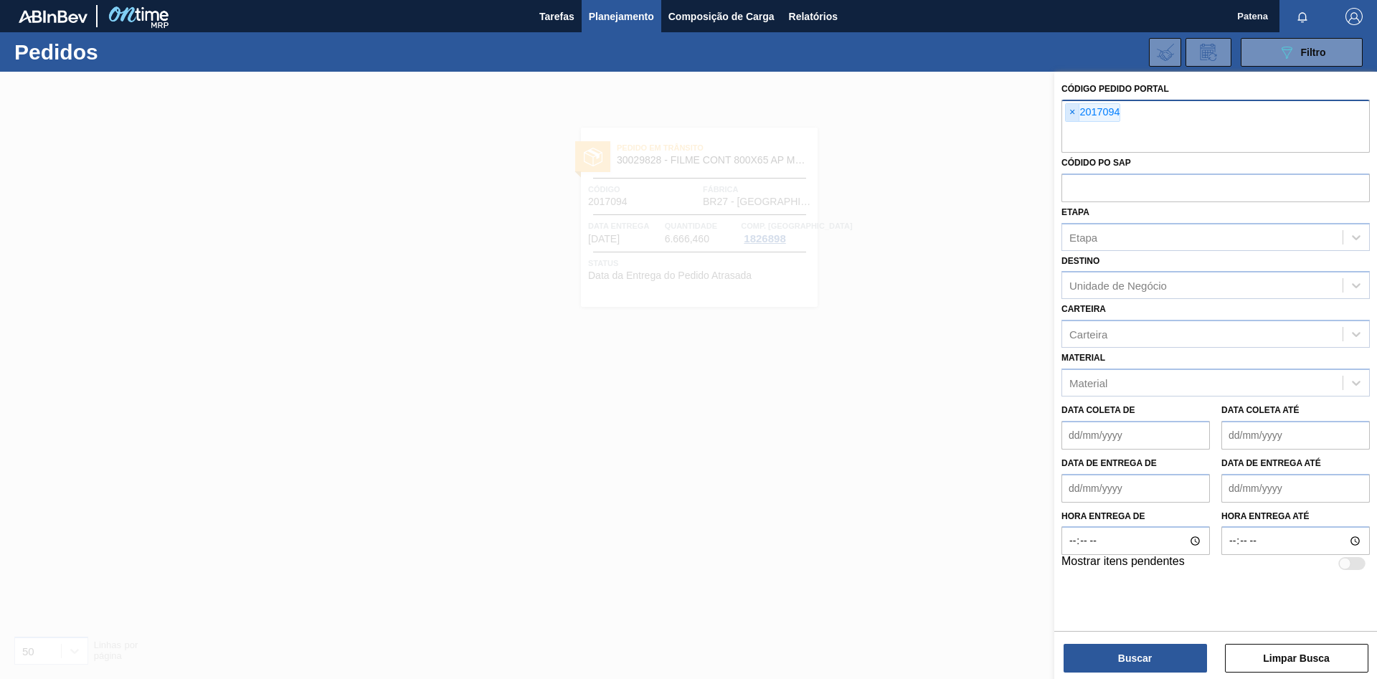
click at [879, 110] on span "×" at bounding box center [1073, 112] width 14 height 17
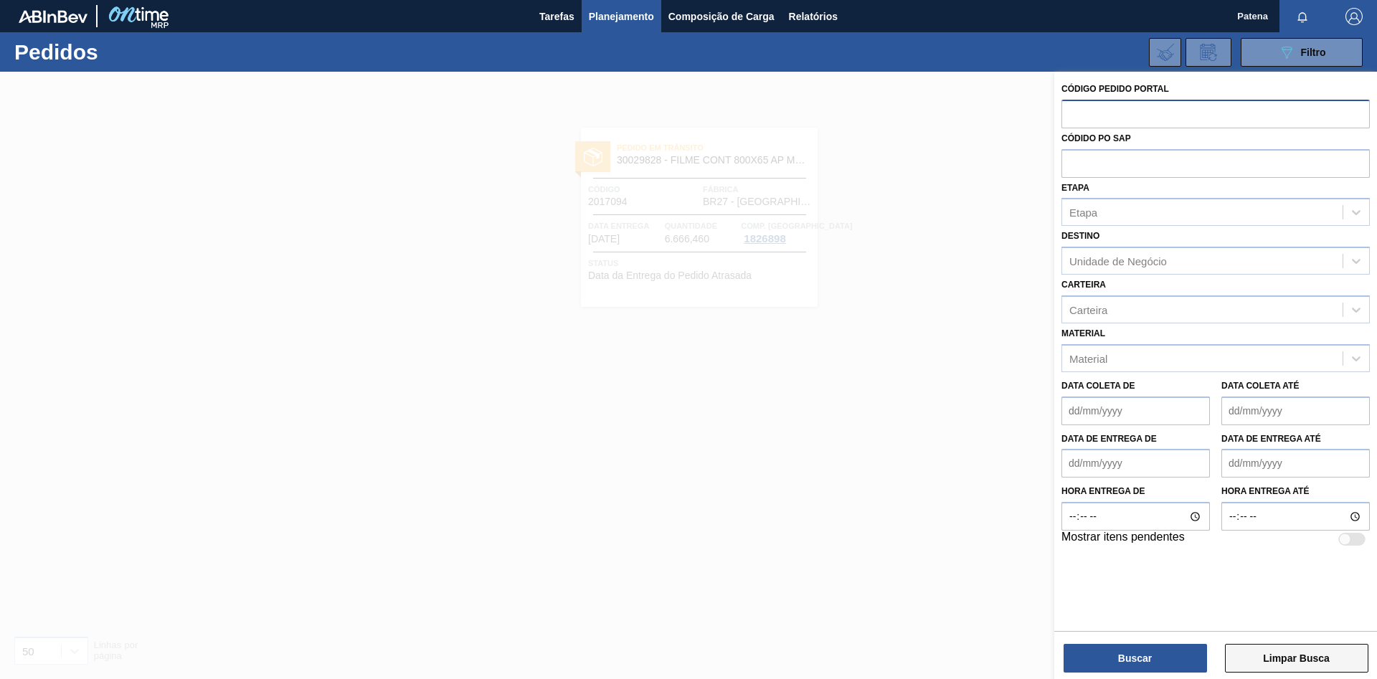
click at [879, 402] on button "Limpar Busca" at bounding box center [1296, 658] width 143 height 29
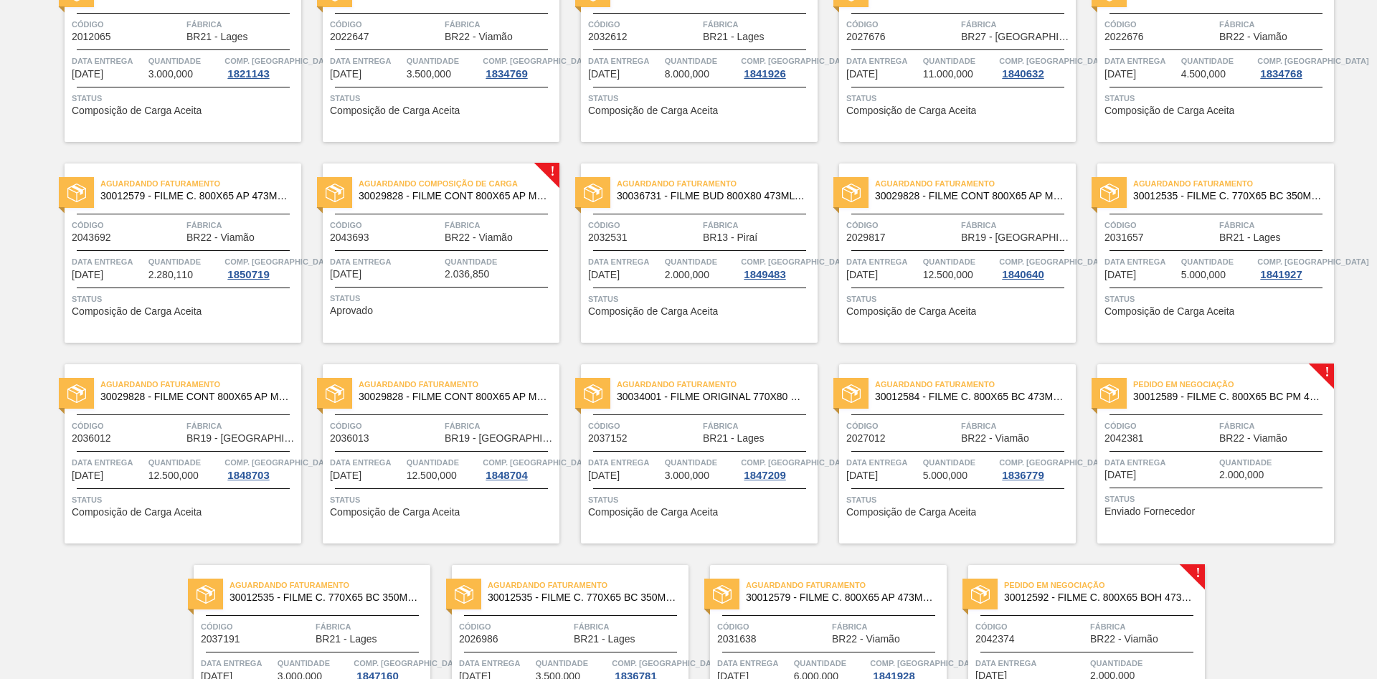
scroll to position [666, 0]
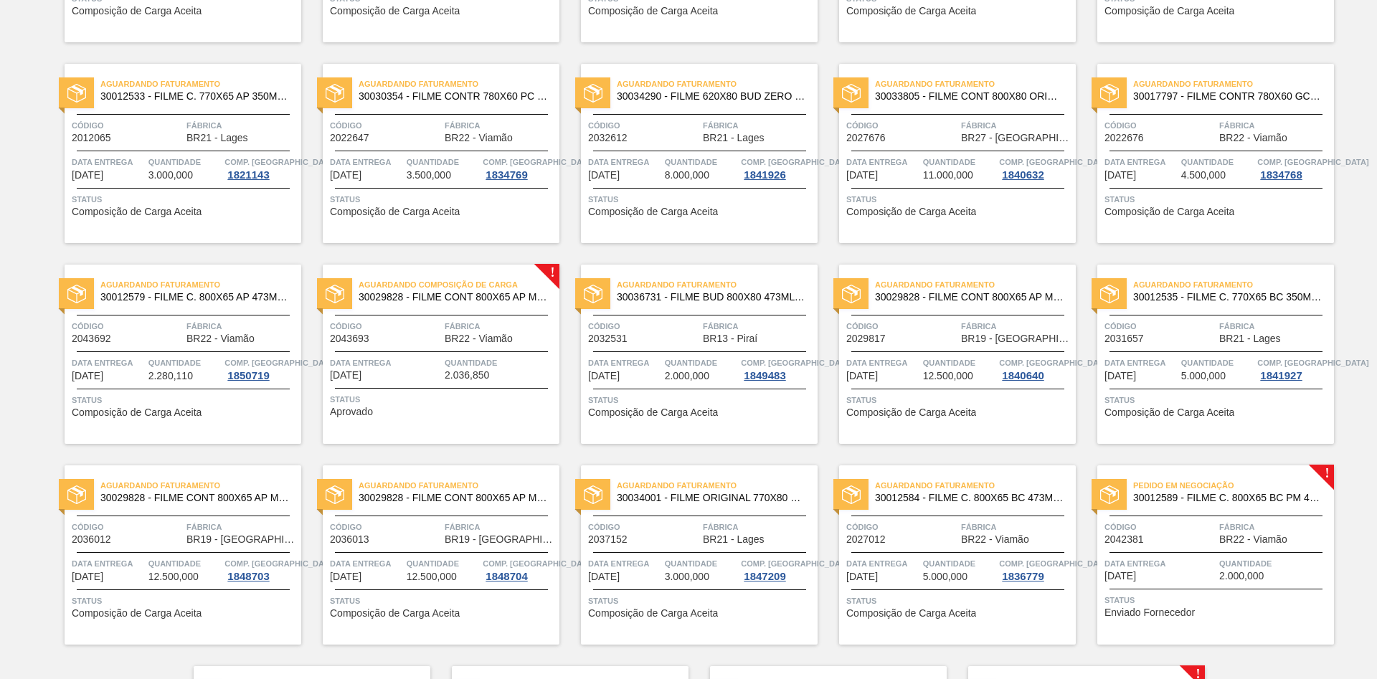
click at [392, 343] on div "Código 2043693" at bounding box center [385, 331] width 111 height 25
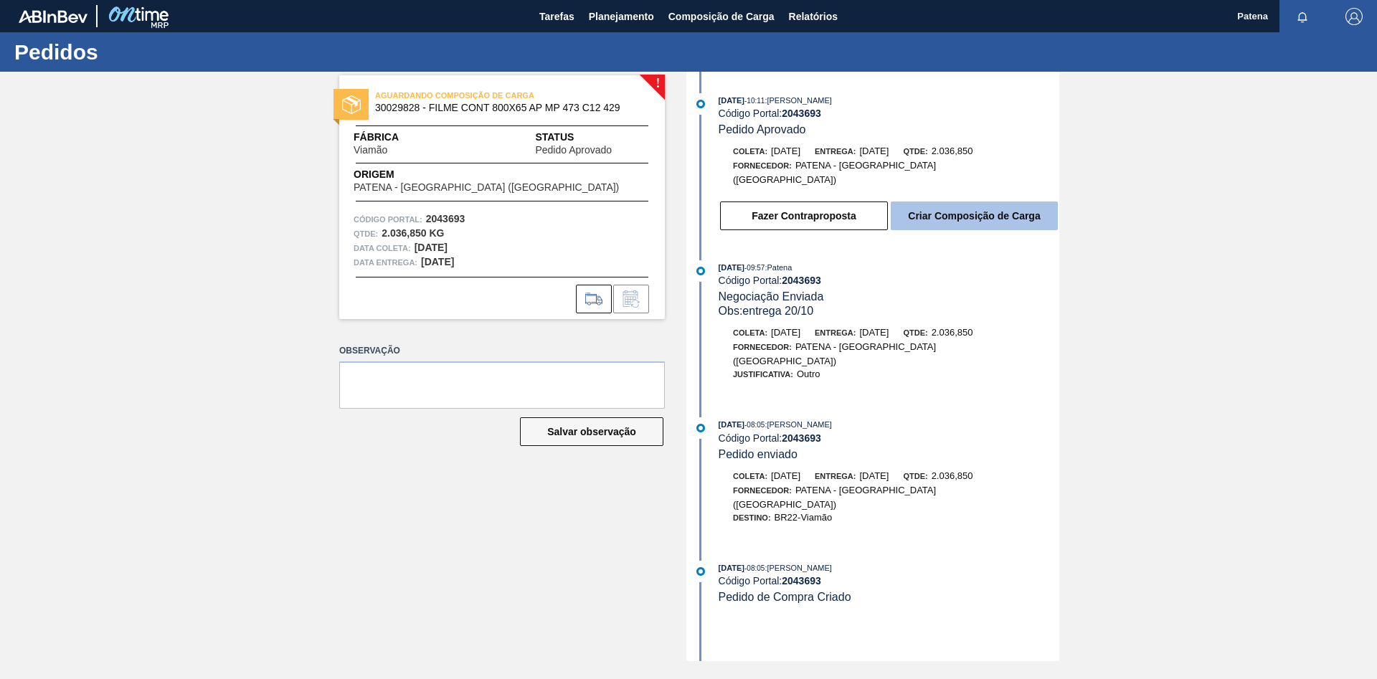
click at [879, 212] on button "Criar Composição de Carga" at bounding box center [974, 216] width 167 height 29
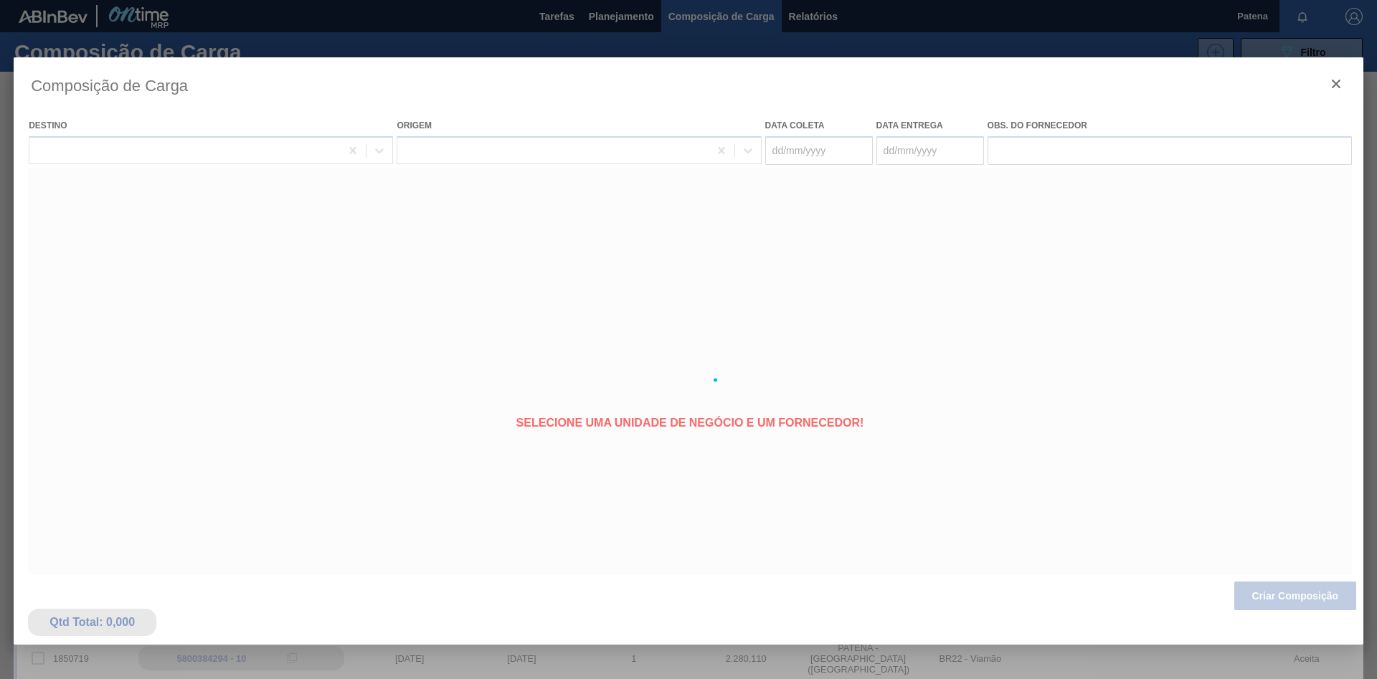
type coleta "[DATE]"
type entrega "[DATE]"
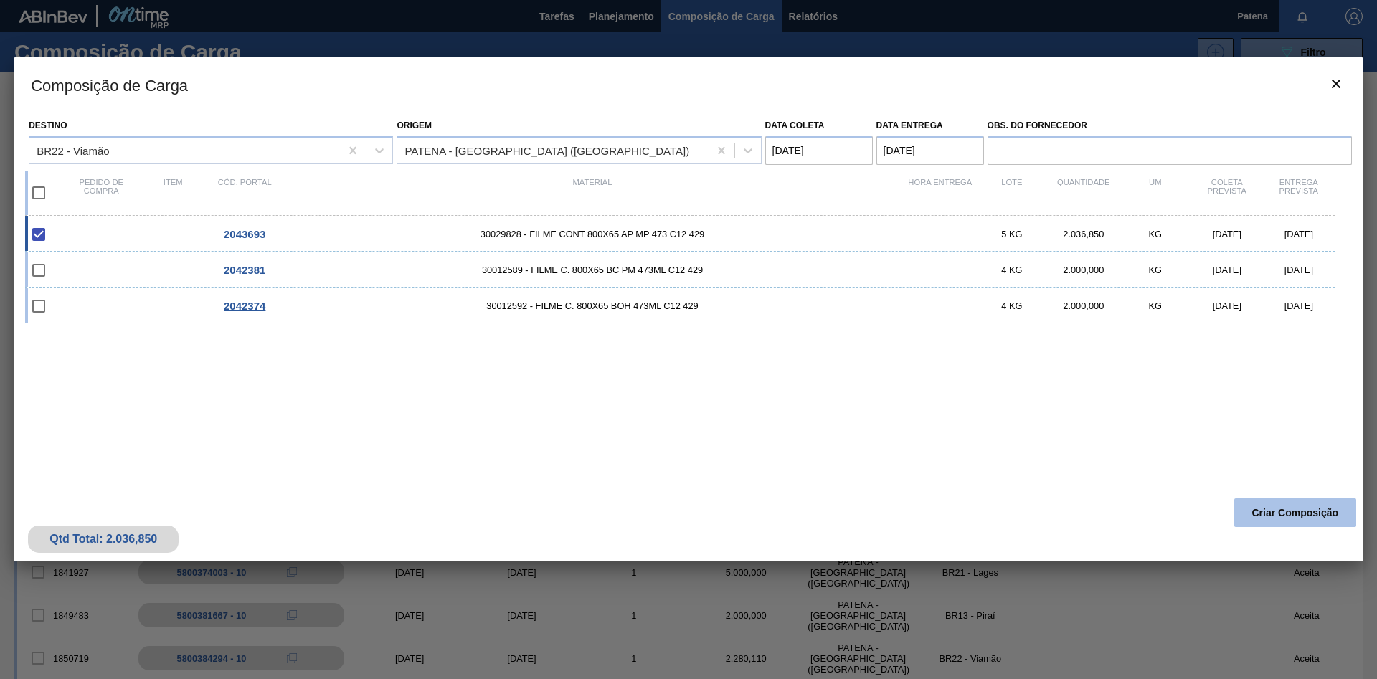
click at [879, 402] on button "Criar Composição" at bounding box center [1295, 512] width 122 height 29
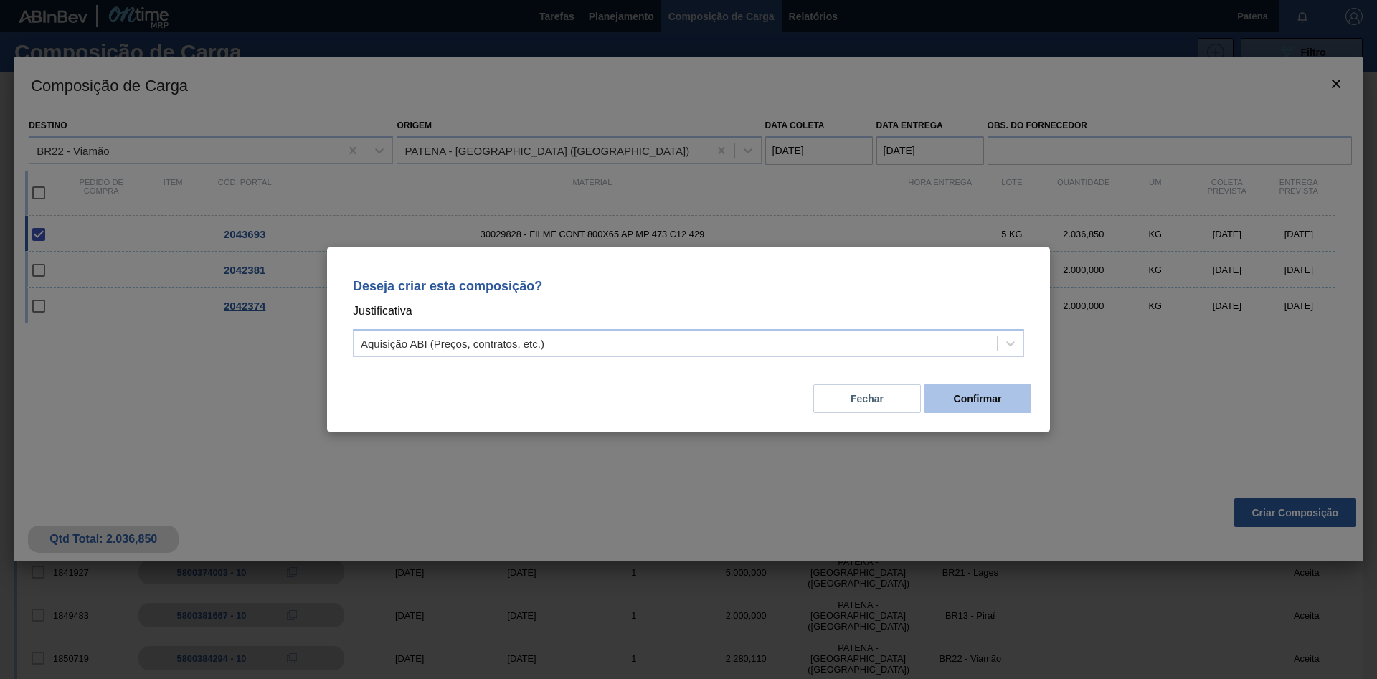
click at [879, 402] on button "Confirmar" at bounding box center [978, 398] width 108 height 29
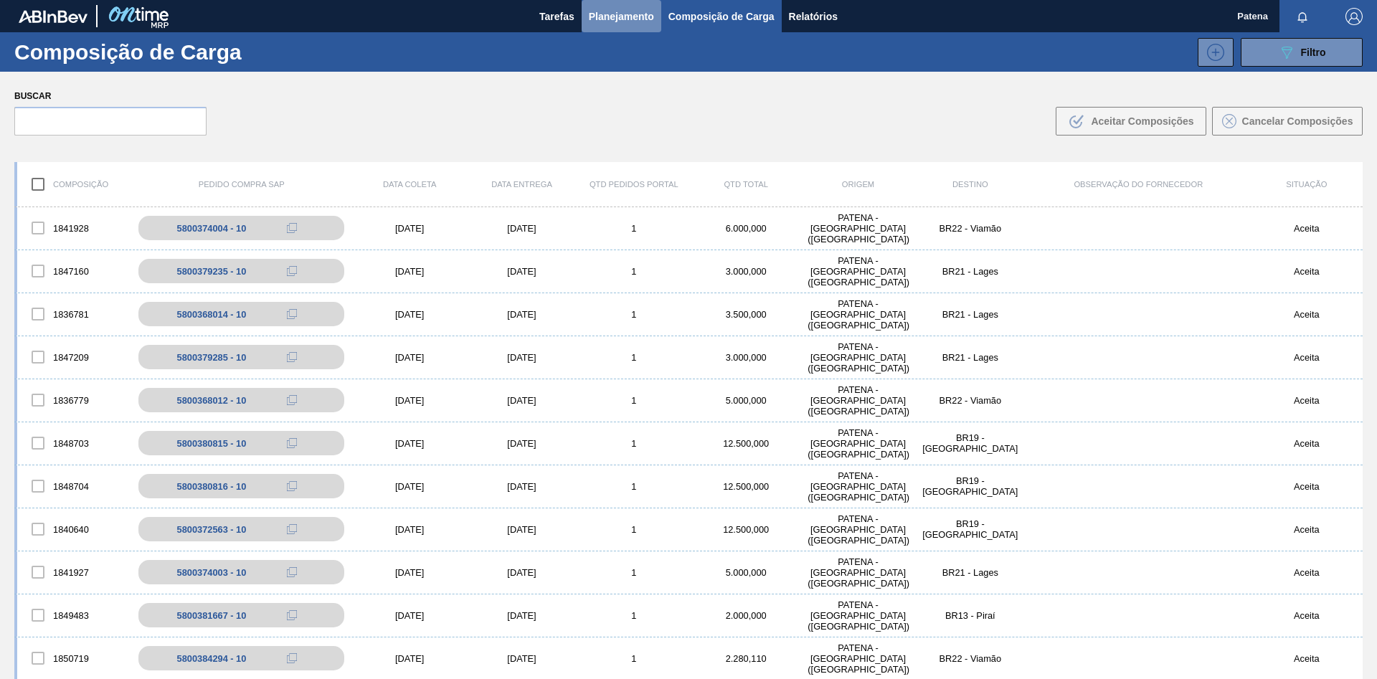
click at [631, 25] on button "Planejamento" at bounding box center [622, 16] width 80 height 32
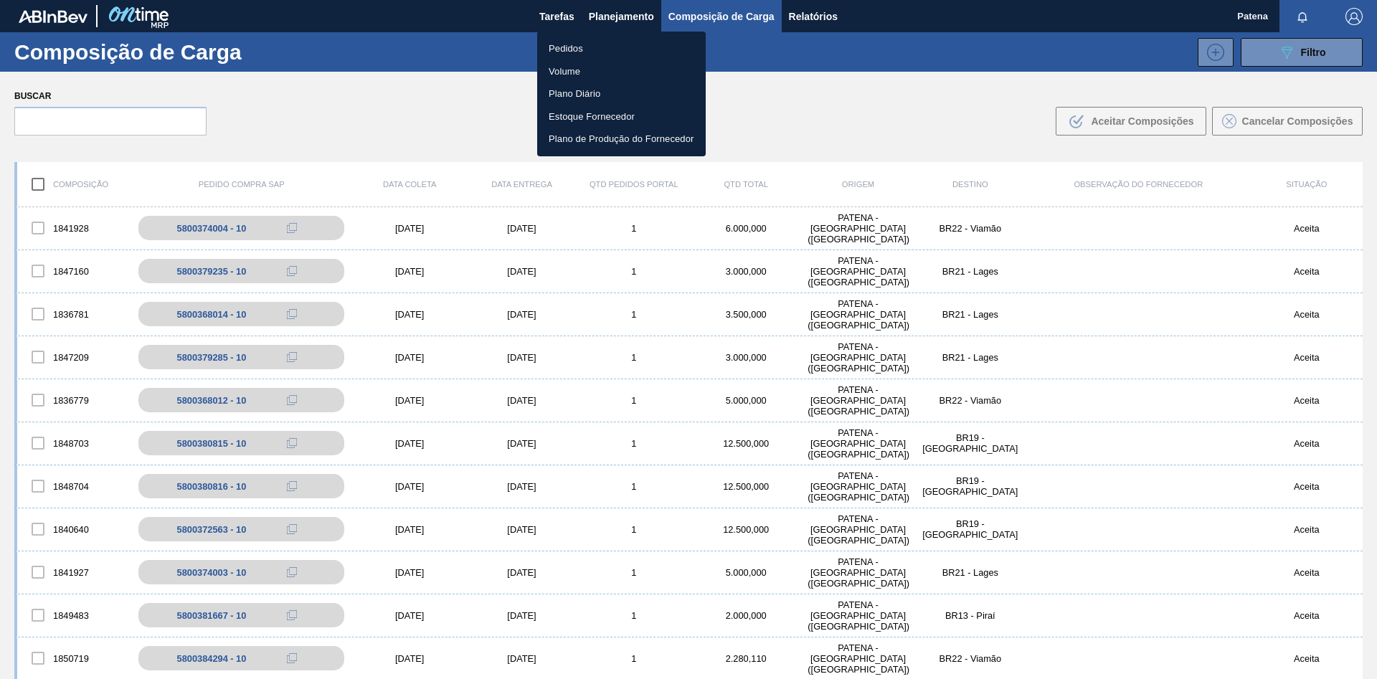
click at [602, 47] on li "Pedidos" at bounding box center [621, 48] width 169 height 23
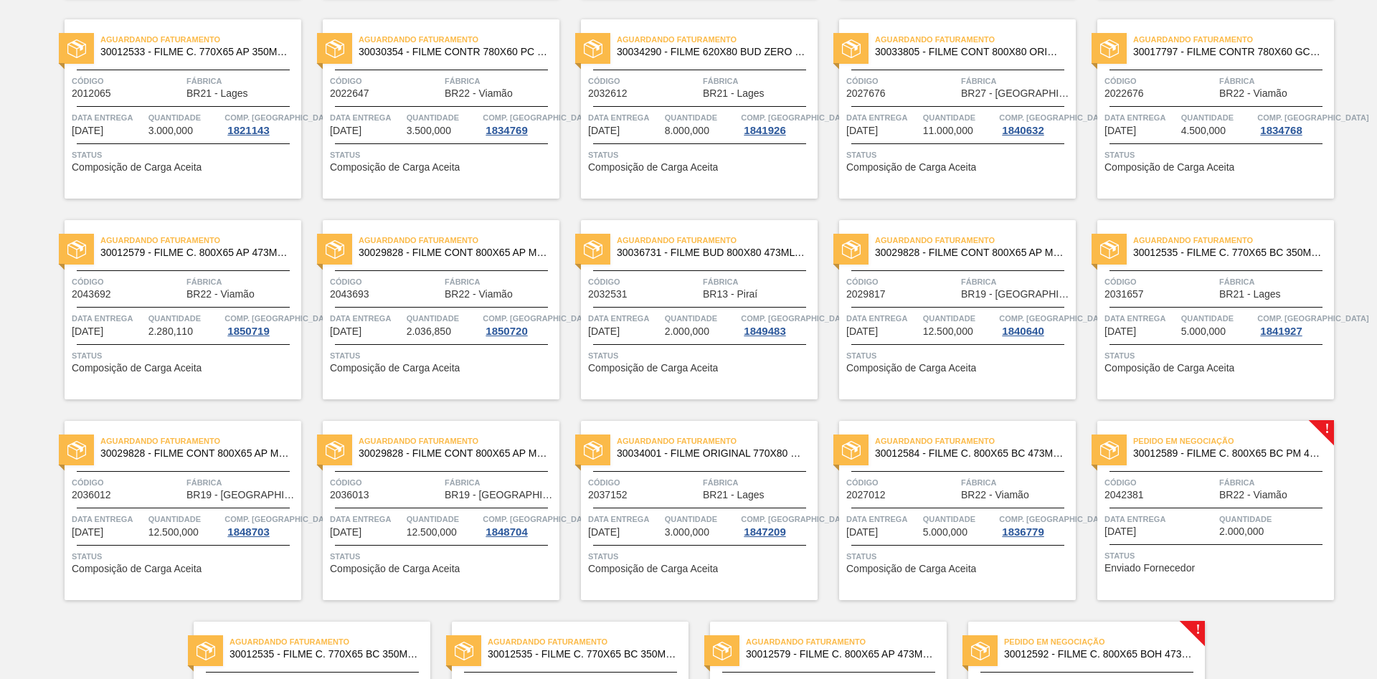
scroll to position [739, 0]
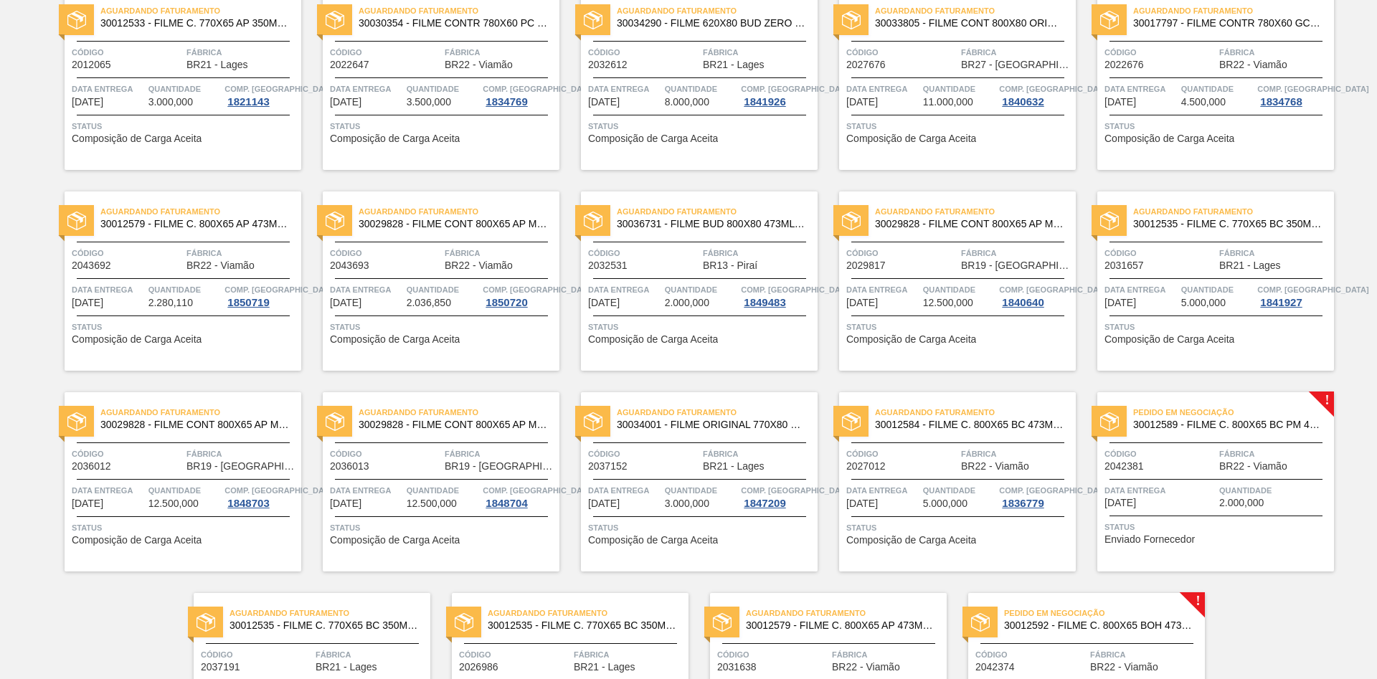
click at [638, 268] on div "Código 2032531" at bounding box center [643, 258] width 111 height 25
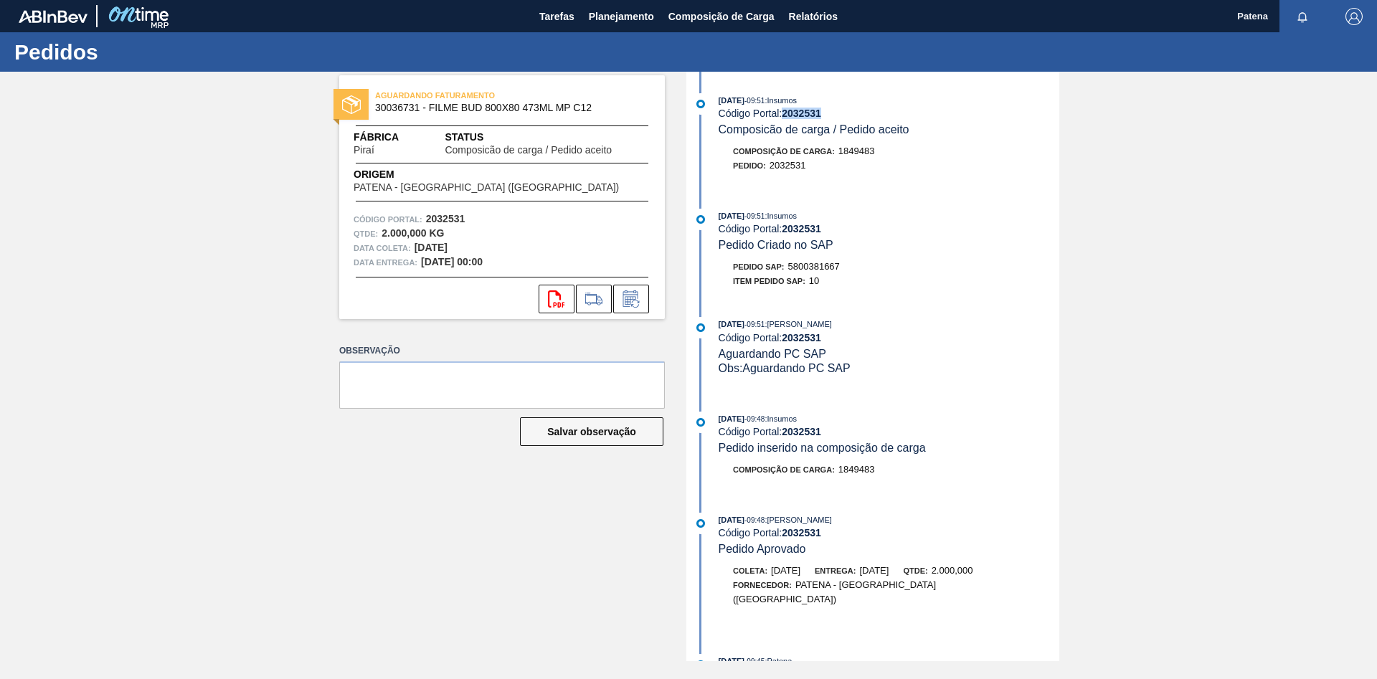
drag, startPoint x: 826, startPoint y: 110, endPoint x: 787, endPoint y: 113, distance: 38.9
click at [787, 113] on div "Código Portal: 2032531" at bounding box center [889, 113] width 341 height 11
copy strong "2032531"
click at [628, 20] on span "Planejamento" at bounding box center [621, 16] width 65 height 17
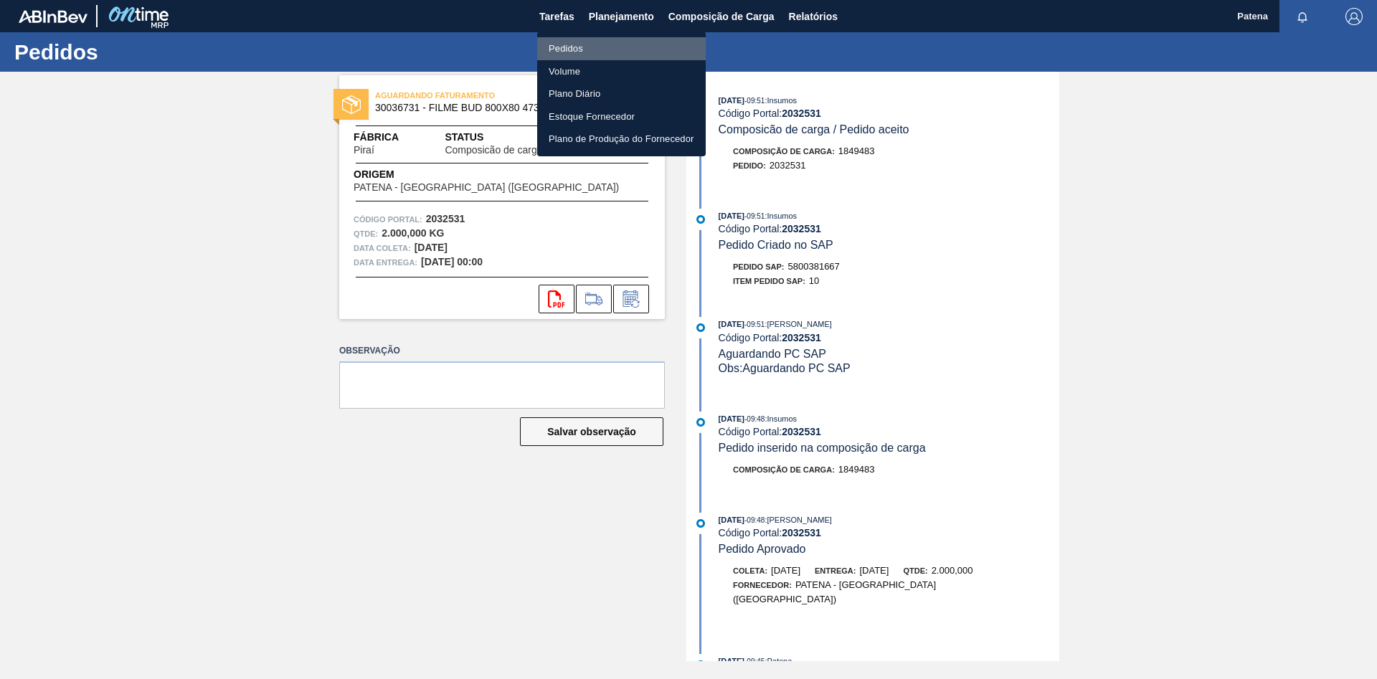
click at [562, 48] on li "Pedidos" at bounding box center [621, 48] width 169 height 23
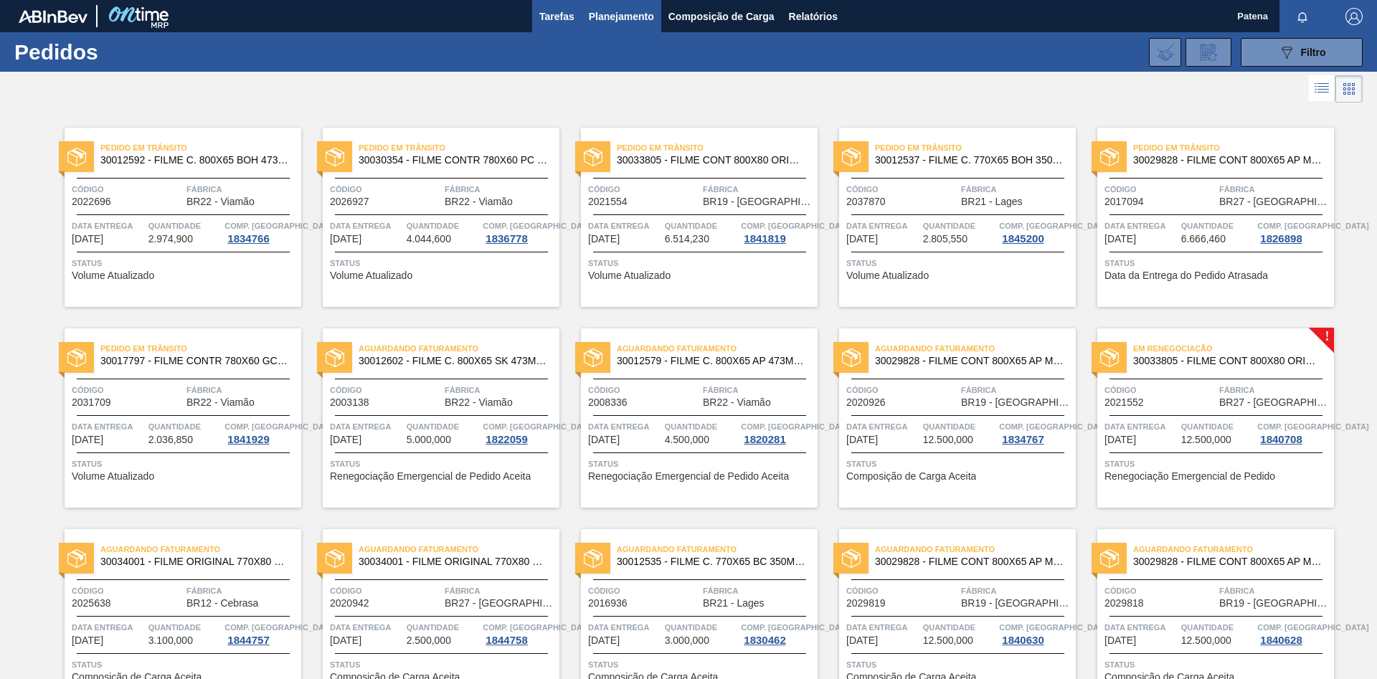
click at [547, 23] on span "Tarefas" at bounding box center [556, 16] width 35 height 17
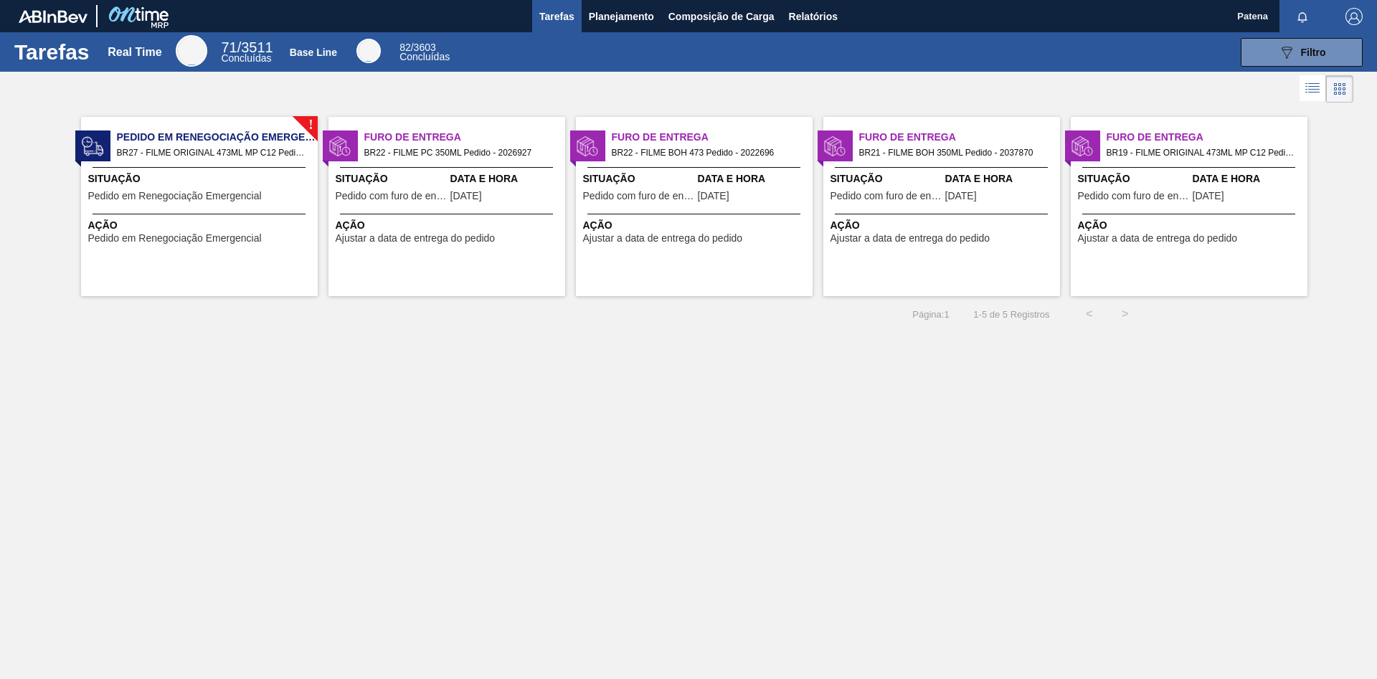
click at [697, 402] on div "Tarefas Real Time 71 / 3511 Concluídas Base Line 82 / 3603 Concluídas 089F7B8B-…" at bounding box center [688, 323] width 1377 height 583
click at [602, 16] on span "Planejamento" at bounding box center [621, 16] width 65 height 17
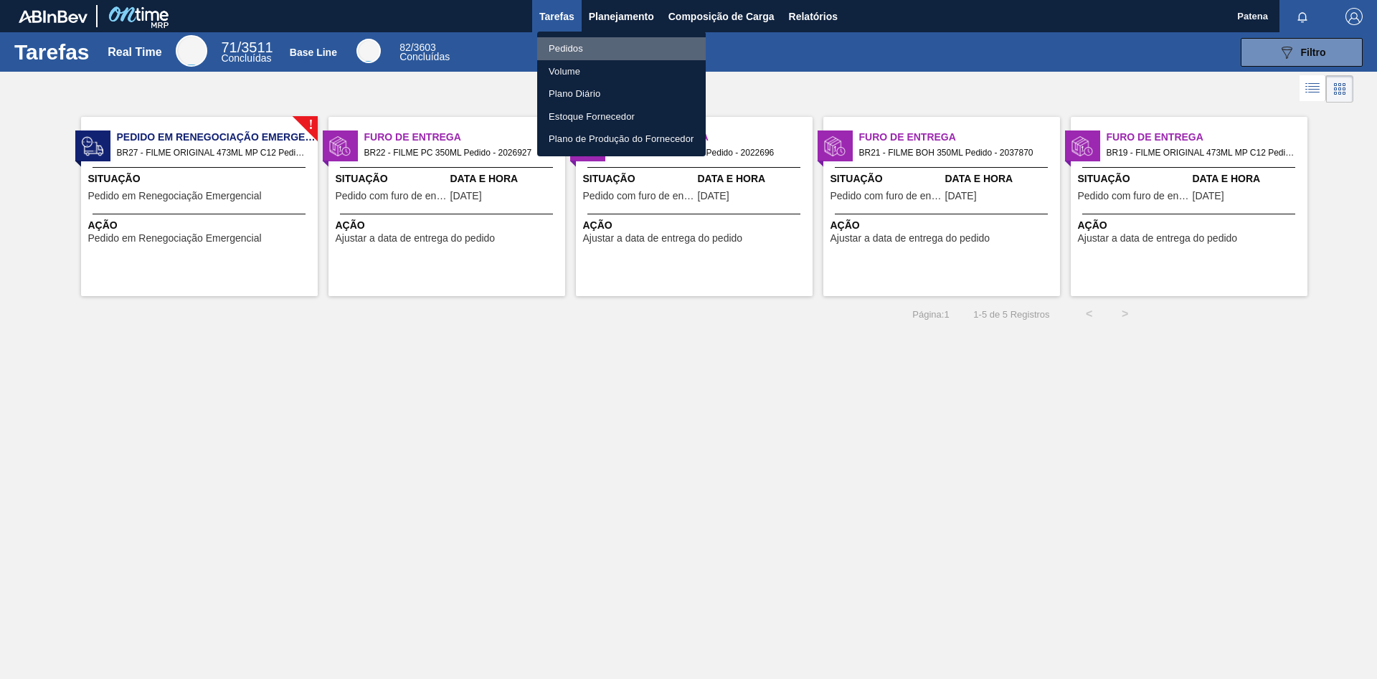
click at [598, 49] on li "Pedidos" at bounding box center [621, 48] width 169 height 23
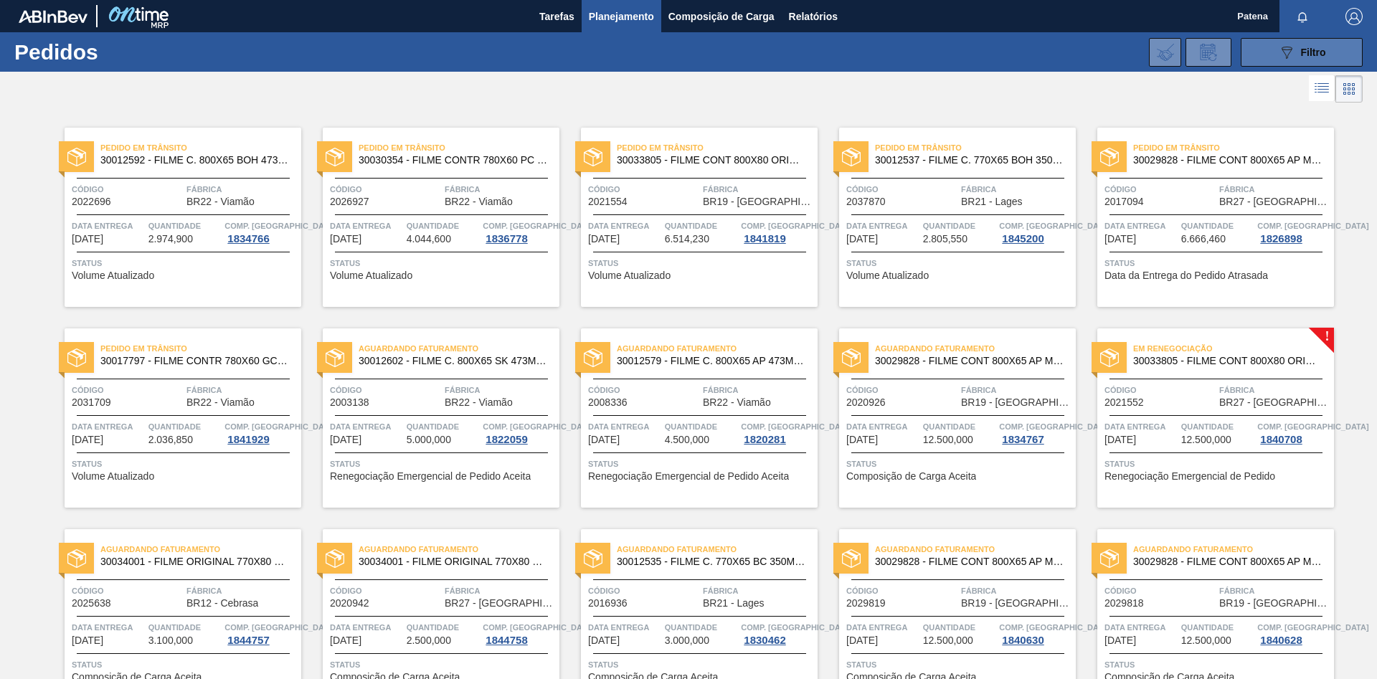
click at [879, 55] on icon "089F7B8B-B2A5-4AFE-B5C0-19BA573D28AC" at bounding box center [1286, 52] width 17 height 17
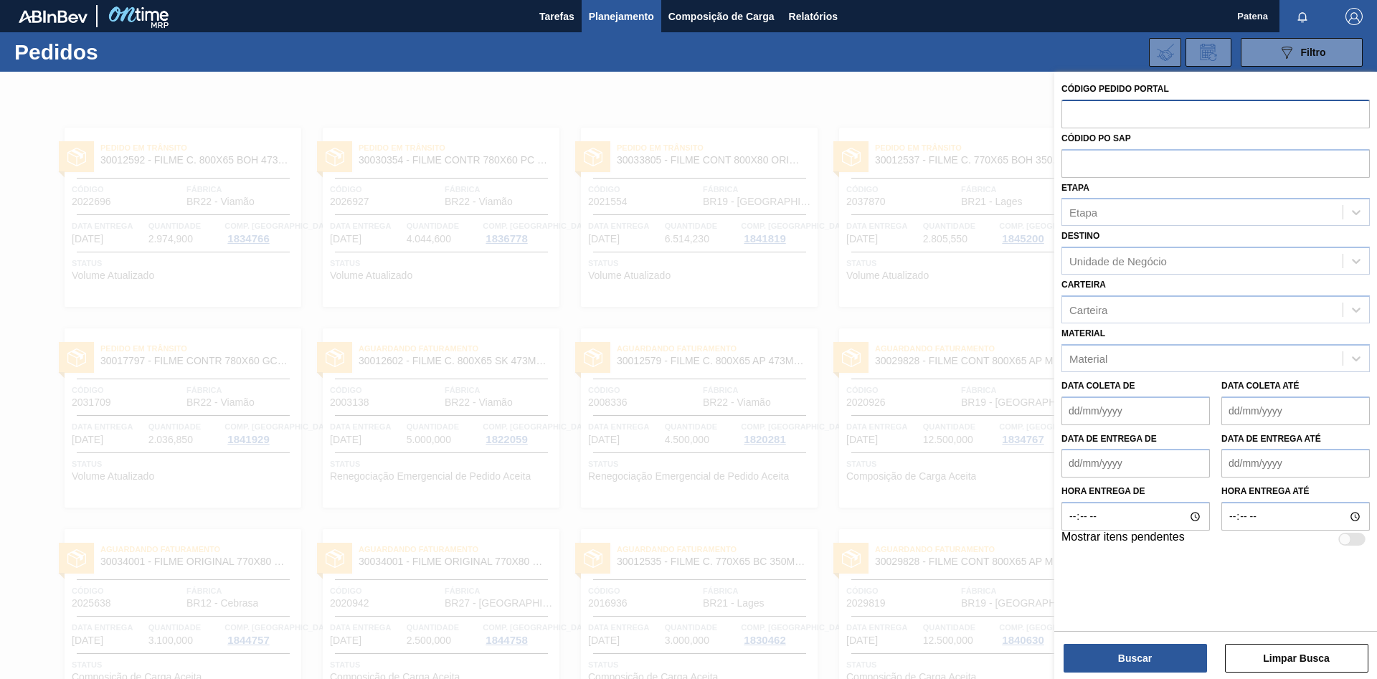
click at [879, 106] on input "text" at bounding box center [1216, 113] width 308 height 27
paste input "2043693"
type input "2043693"
click at [879, 402] on button "Buscar" at bounding box center [1135, 658] width 143 height 29
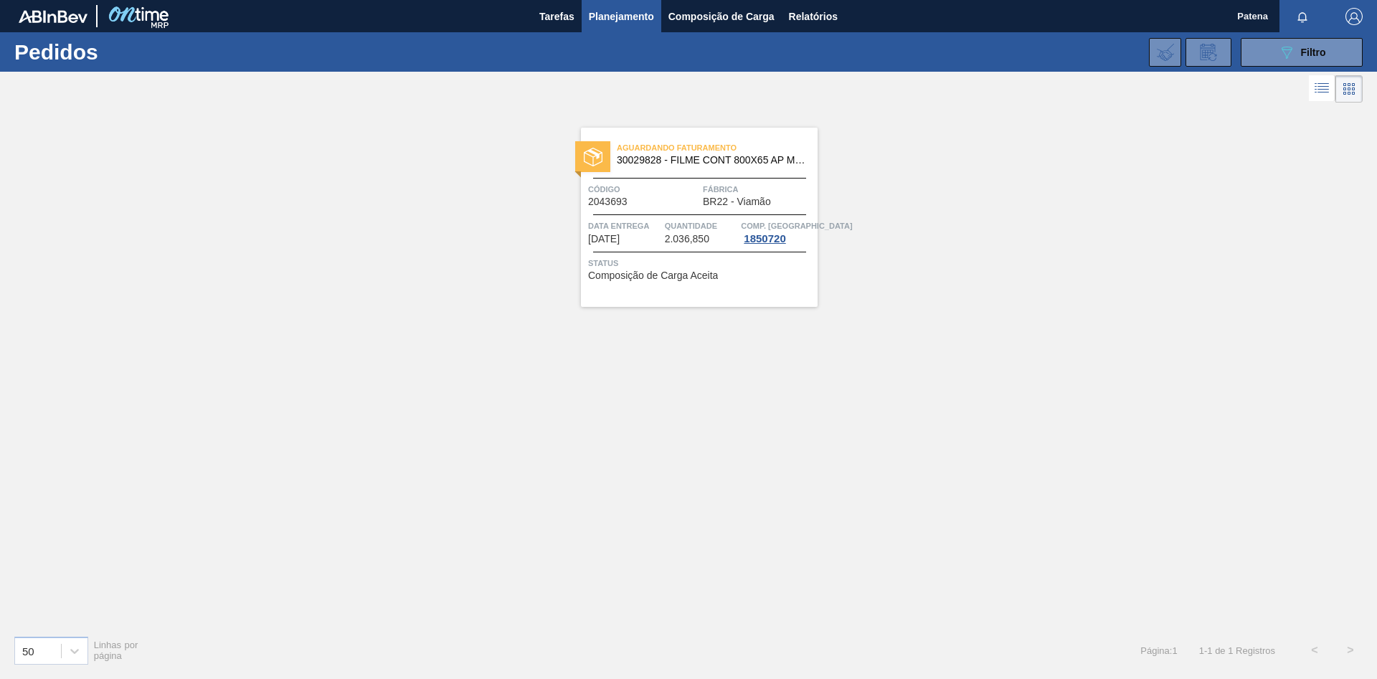
click at [678, 212] on div "Aguardando Faturamento 30029828 - FILME CONT 800X65 AP MP 473 C12 429 Código 20…" at bounding box center [699, 217] width 237 height 179
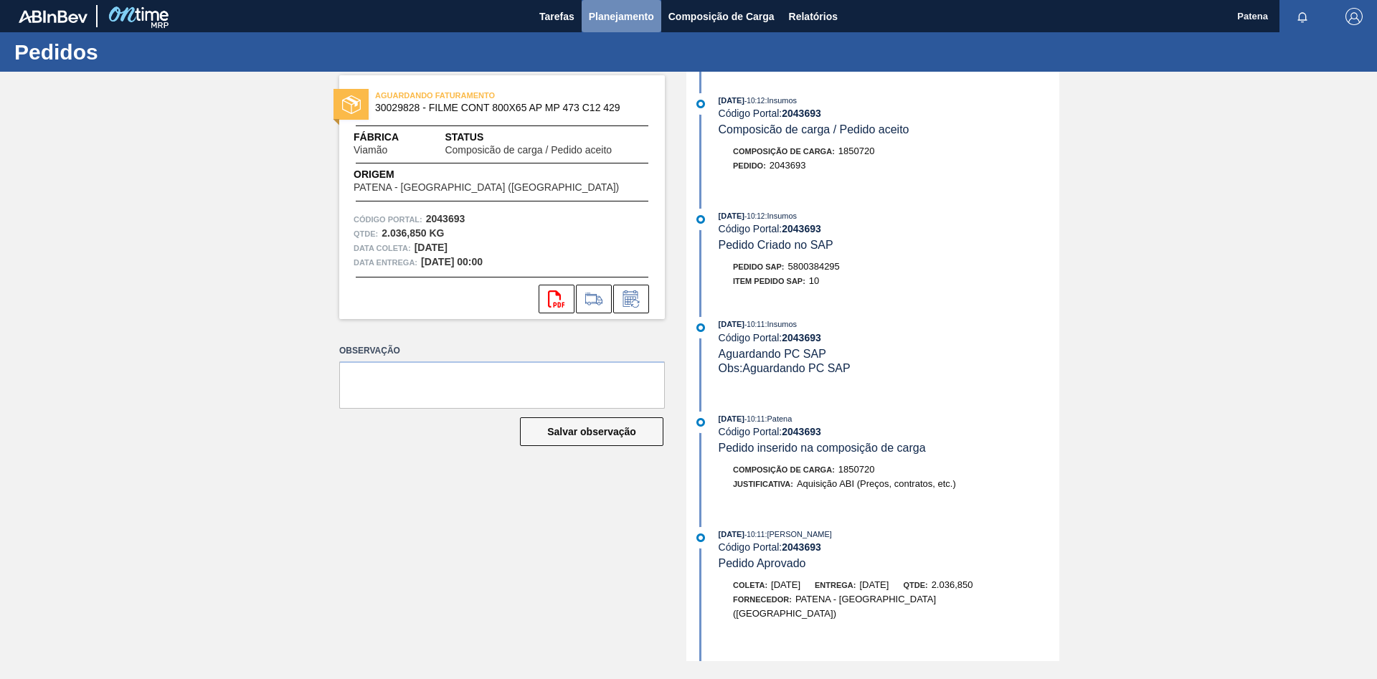
click at [630, 27] on button "Planejamento" at bounding box center [622, 16] width 80 height 32
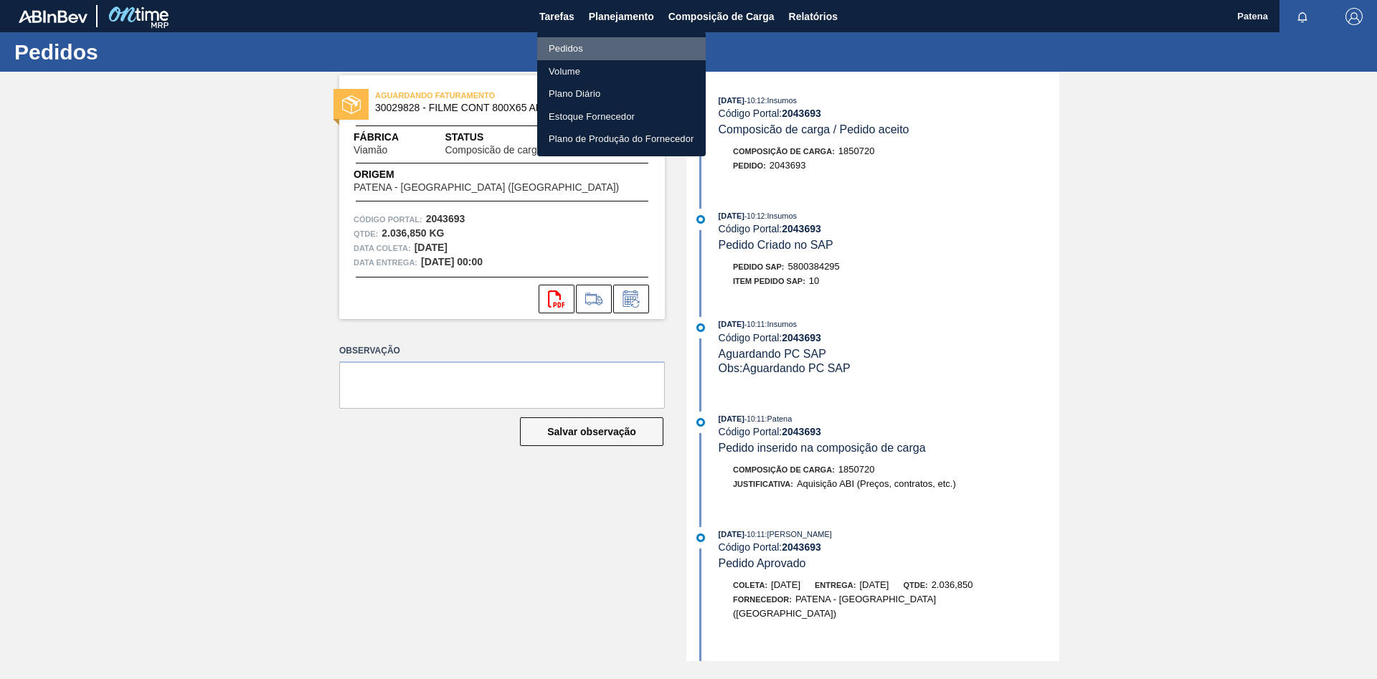
click at [625, 47] on li "Pedidos" at bounding box center [621, 48] width 169 height 23
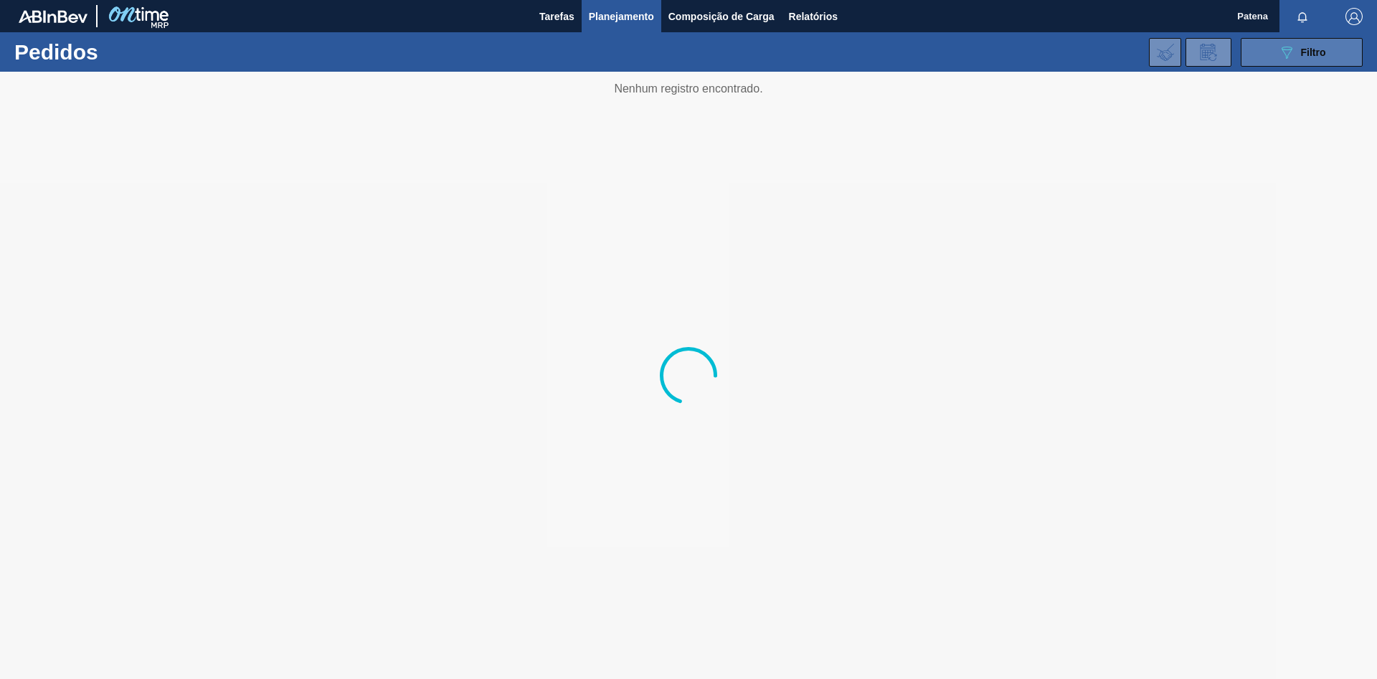
click at [879, 60] on button "089F7B8B-B2A5-4AFE-B5C0-19BA573D28AC Filtro" at bounding box center [1302, 52] width 122 height 29
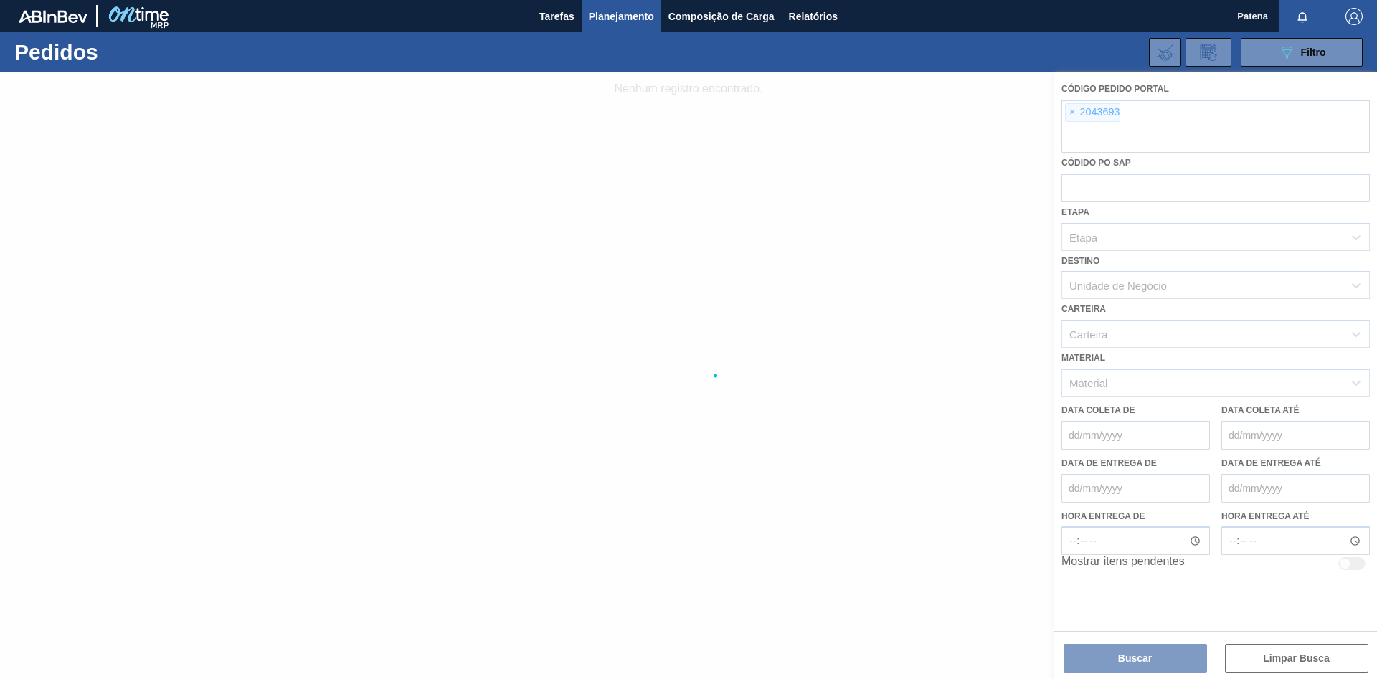
drag, startPoint x: 1075, startPoint y: 110, endPoint x: 1076, endPoint y: 125, distance: 14.4
click at [879, 123] on div at bounding box center [688, 376] width 1377 height 608
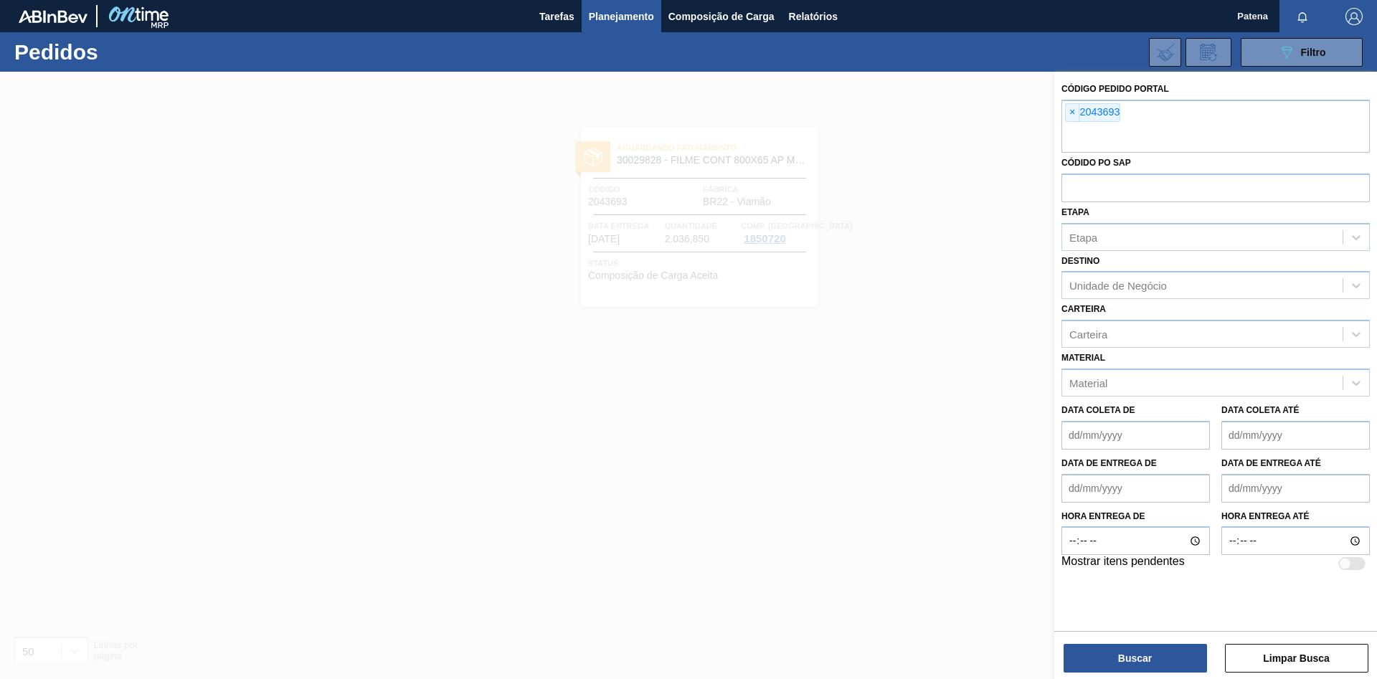
click at [879, 110] on span "×" at bounding box center [1073, 112] width 14 height 17
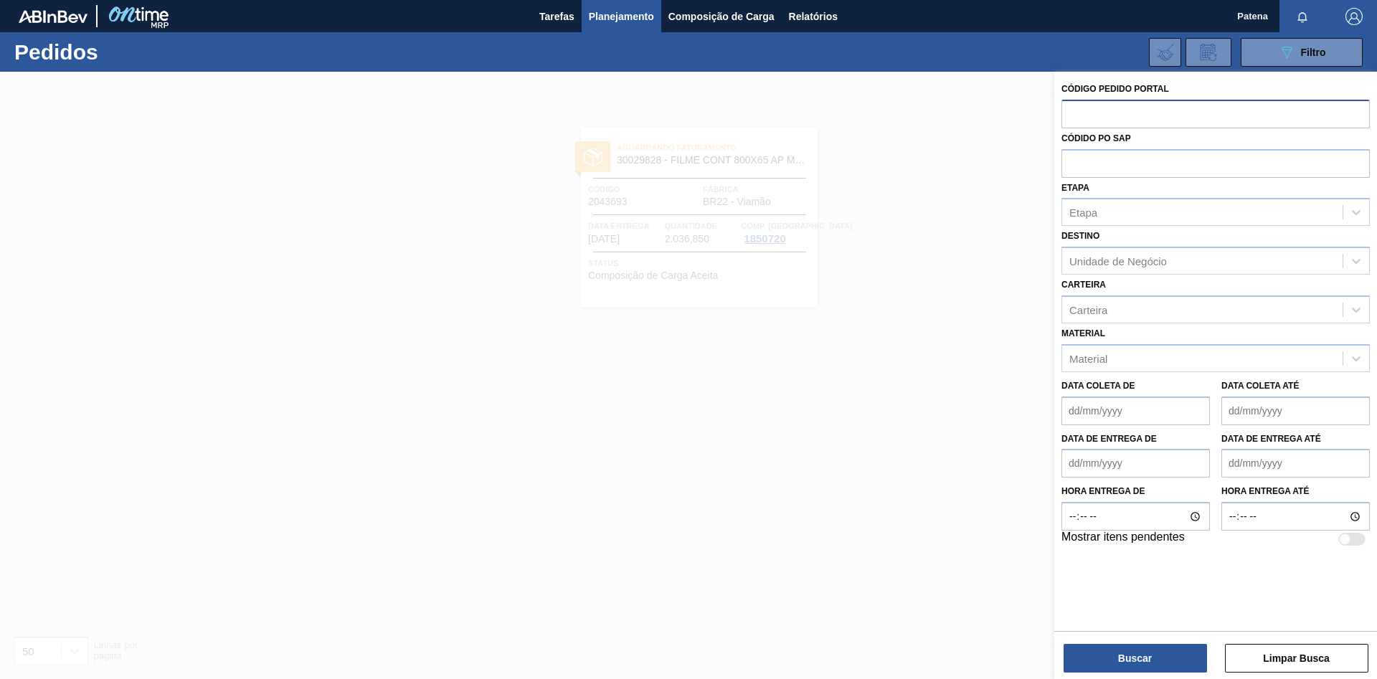
click at [879, 118] on input "text" at bounding box center [1216, 113] width 308 height 27
paste input "2043692"
type input "2043692"
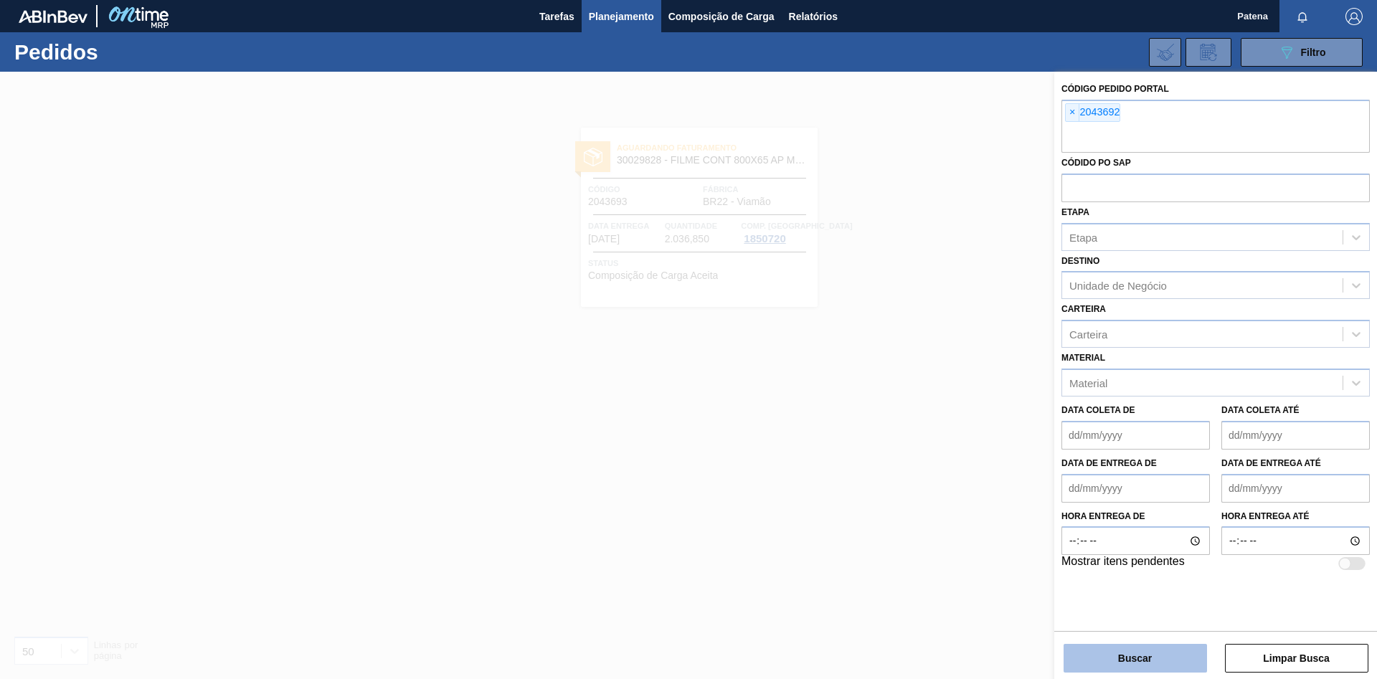
click at [879, 402] on button "Buscar" at bounding box center [1135, 658] width 143 height 29
